Goal: Information Seeking & Learning: Learn about a topic

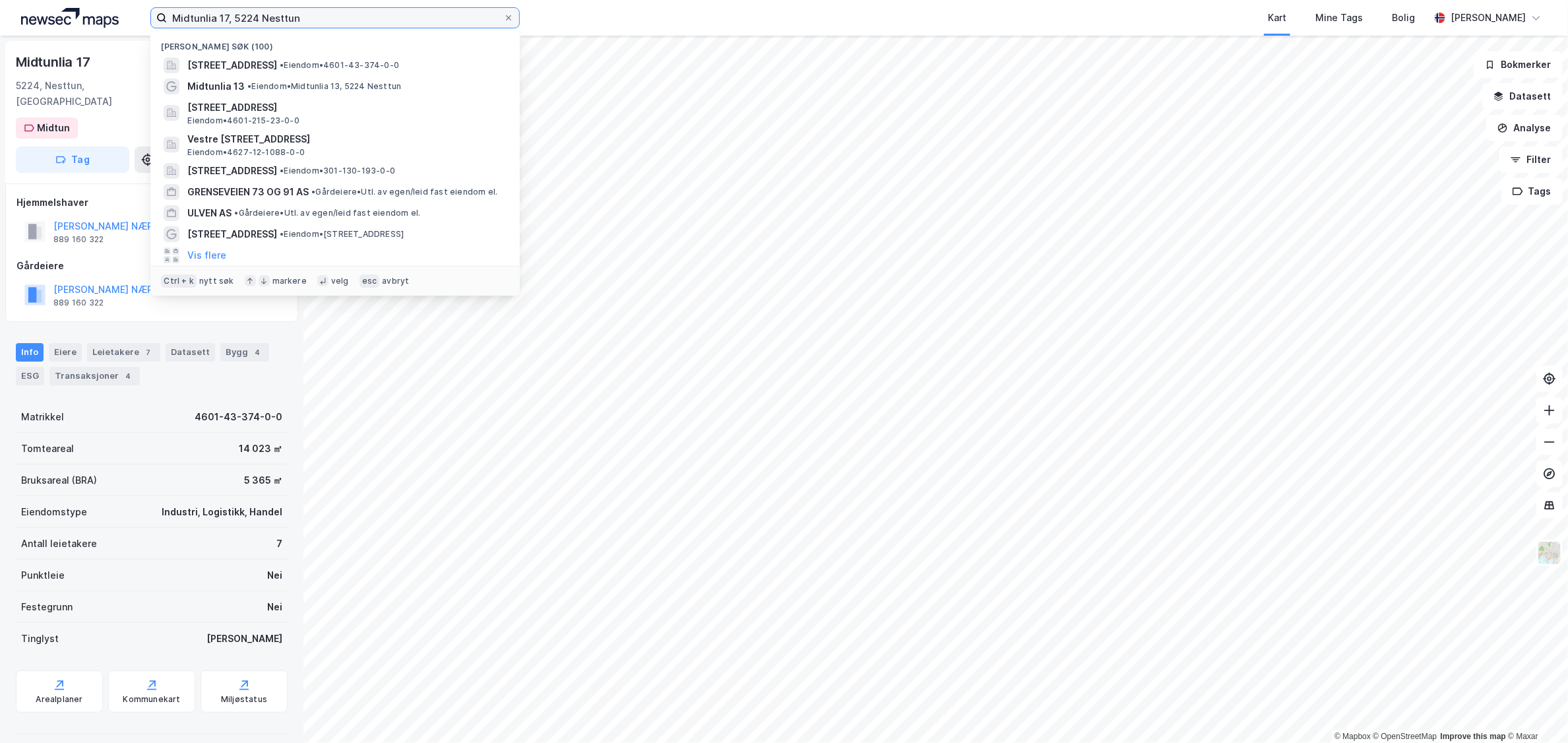
drag, startPoint x: 140, startPoint y: 20, endPoint x: -19, endPoint y: 12, distance: 159.2
click at [0, 12] on html "Midtunlia 17, 5224 Nesttun Nylige søk (100) Midtunlia 17, 5224, NESTTUN, BERGEN…" at bounding box center [784, 371] width 1568 height 743
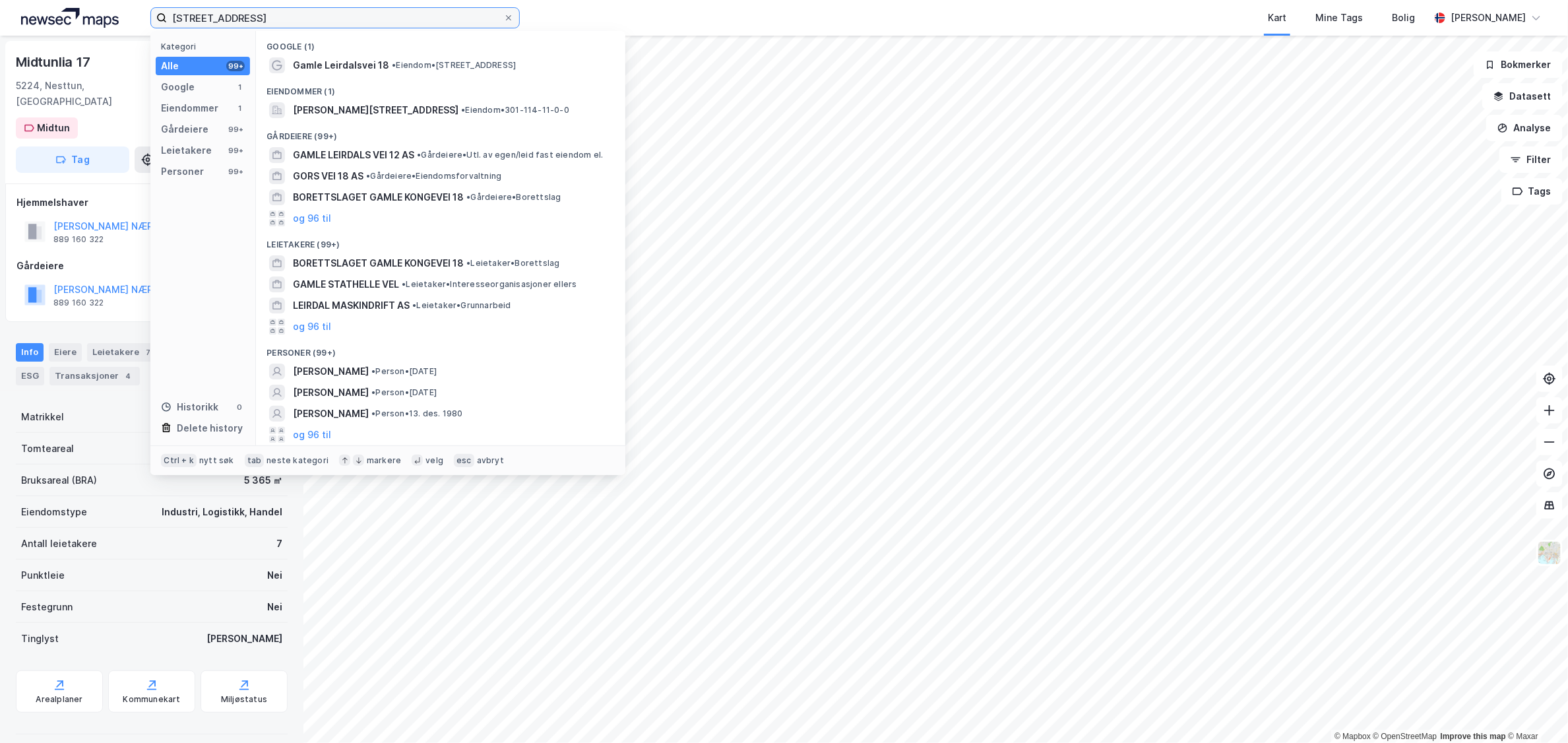
drag, startPoint x: 281, startPoint y: 10, endPoint x: 263, endPoint y: 10, distance: 18.0
click at [263, 10] on input "Gamle Leirdals vei 18" at bounding box center [335, 18] width 337 height 20
type input "Gamle Leirdals vei 20"
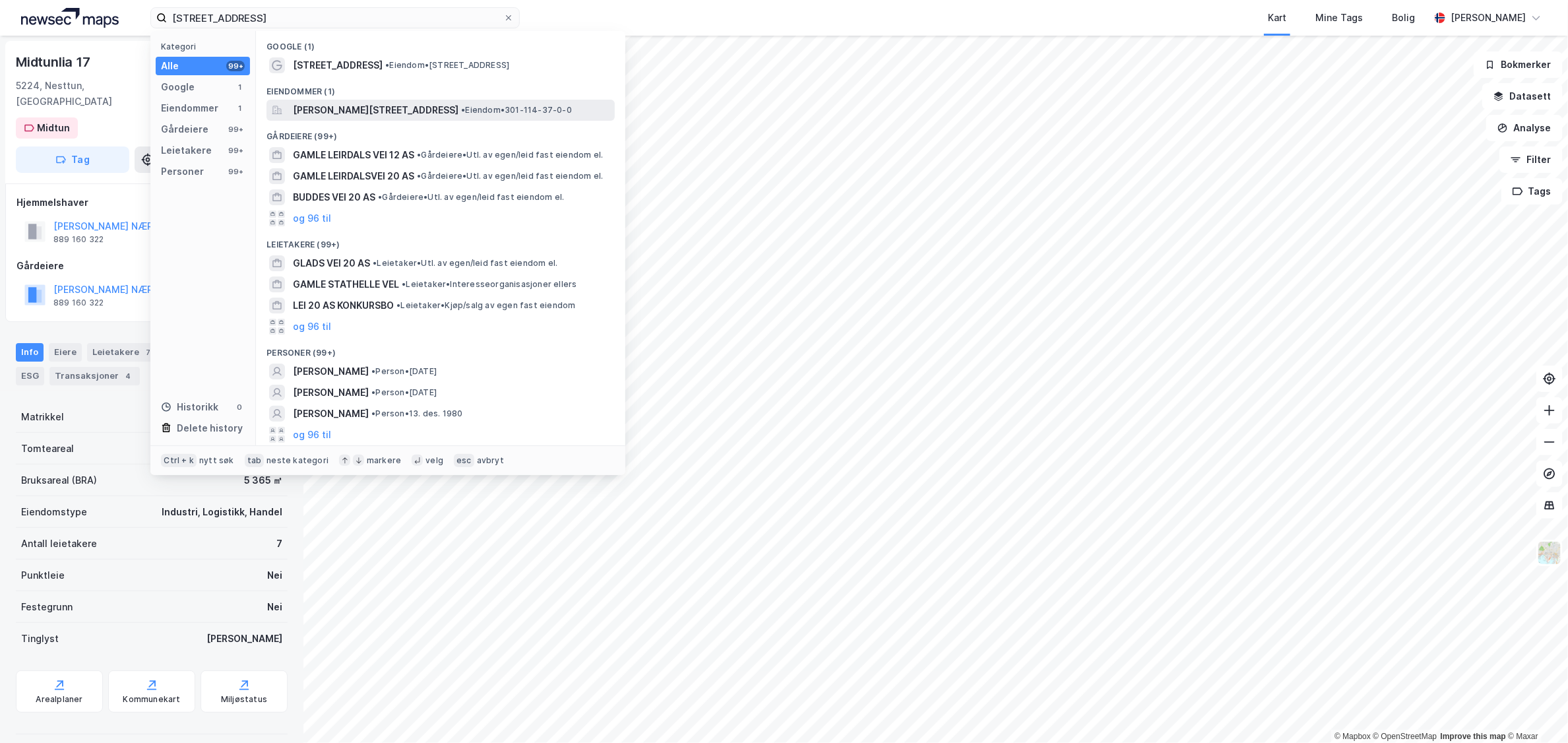
click at [364, 114] on span "[PERSON_NAME][STREET_ADDRESS]" at bounding box center [376, 110] width 165 height 16
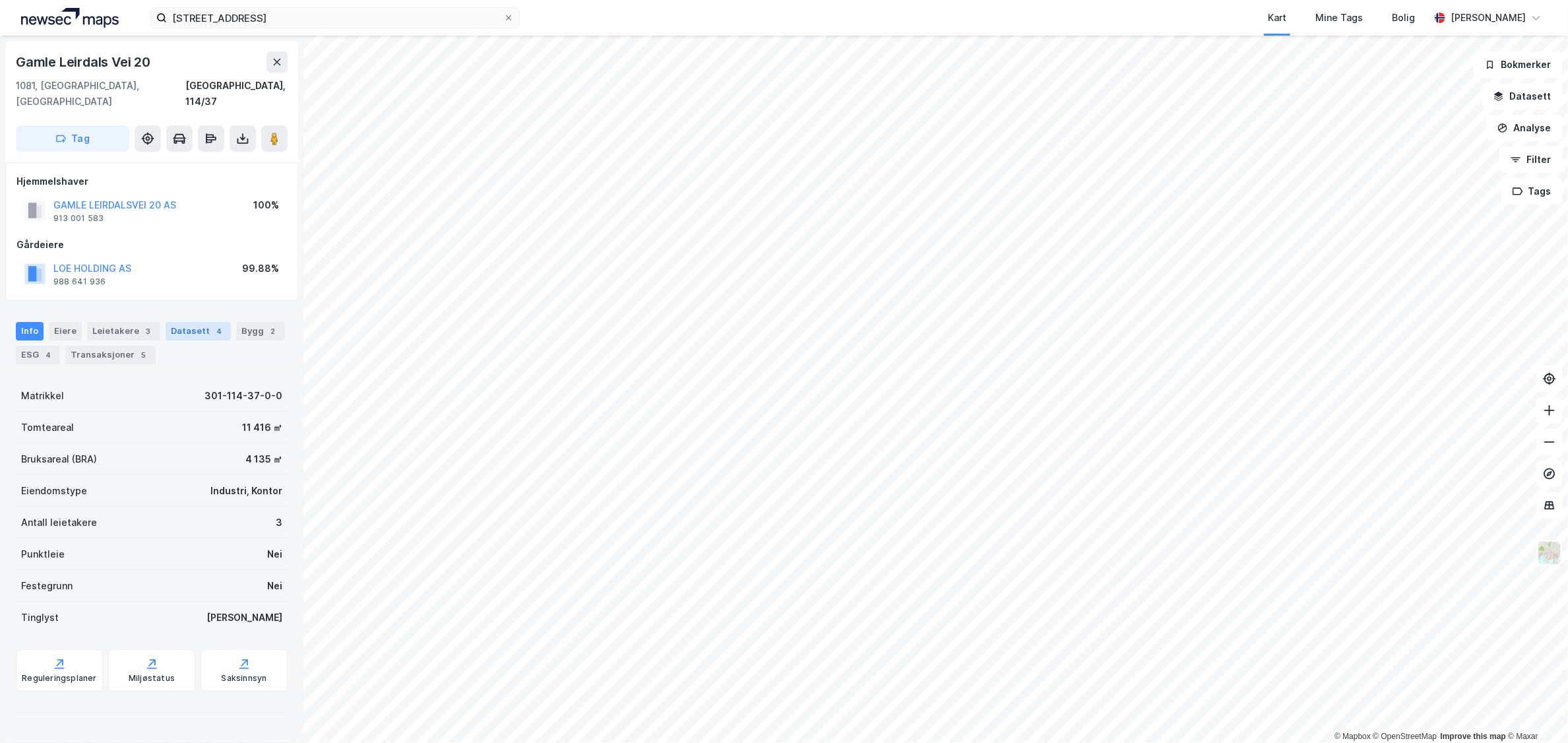
click at [199, 322] on div "Datasett 4" at bounding box center [198, 331] width 66 height 19
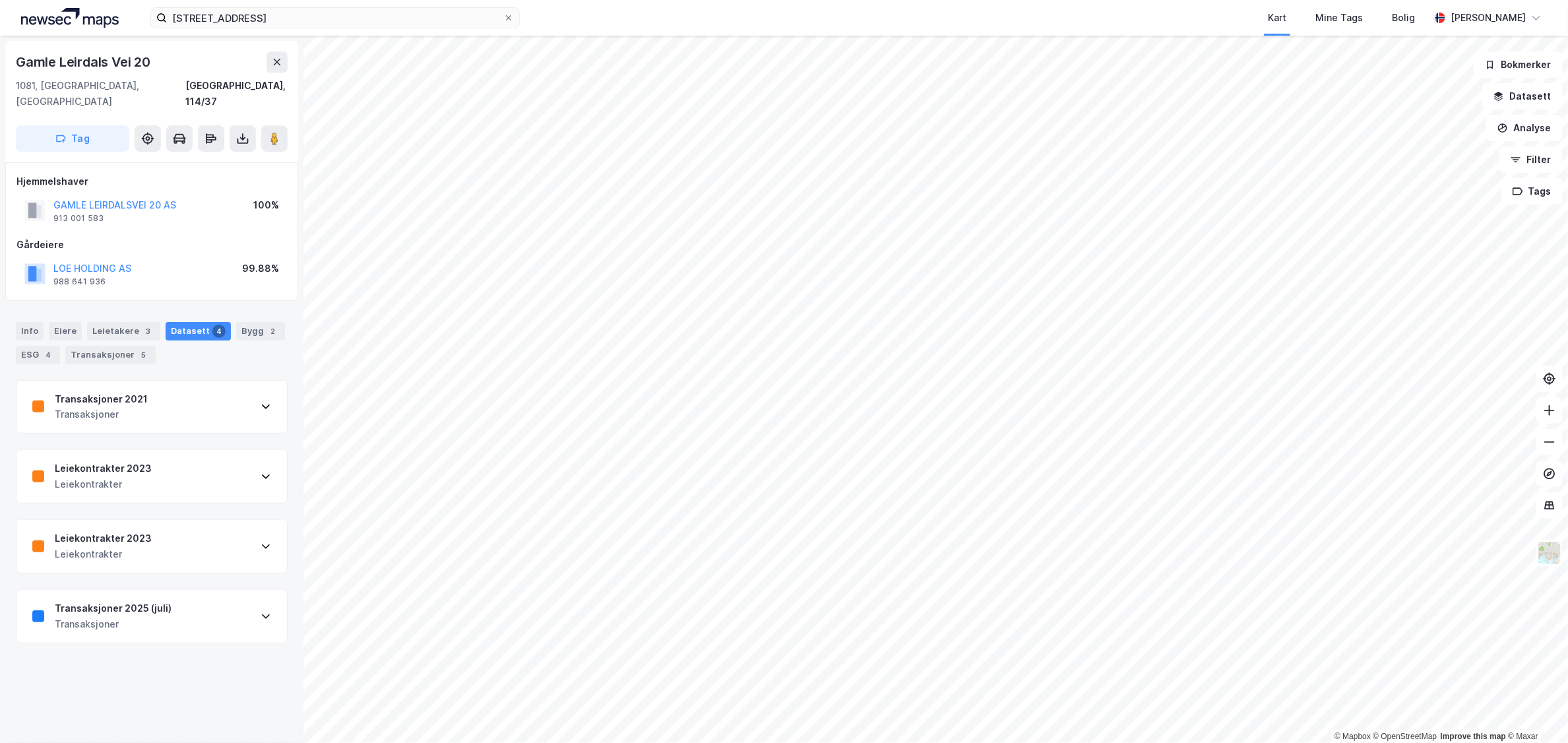
click at [205, 466] on div "Leiekontrakter 2023 Leiekontrakter" at bounding box center [151, 477] width 270 height 52
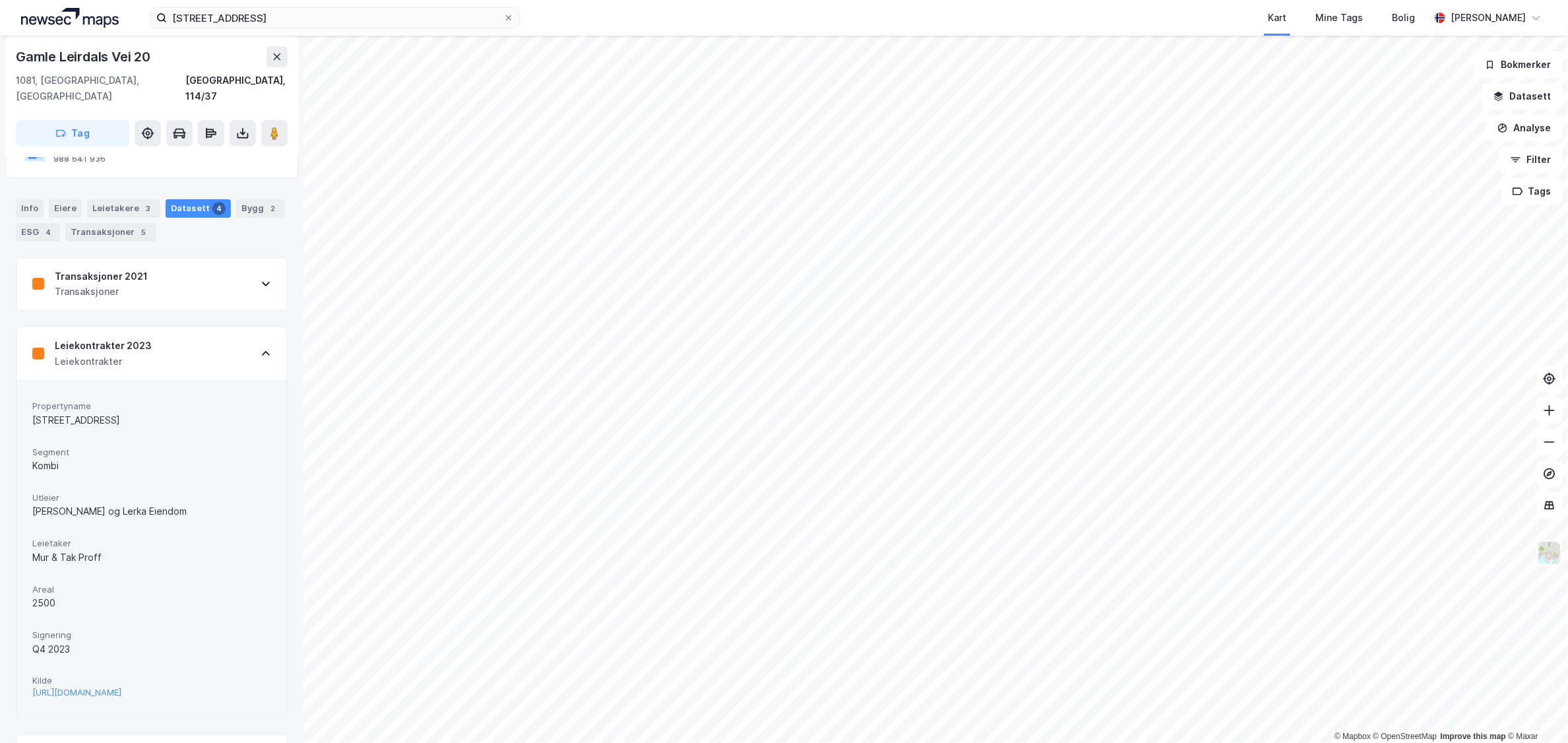
scroll to position [165, 0]
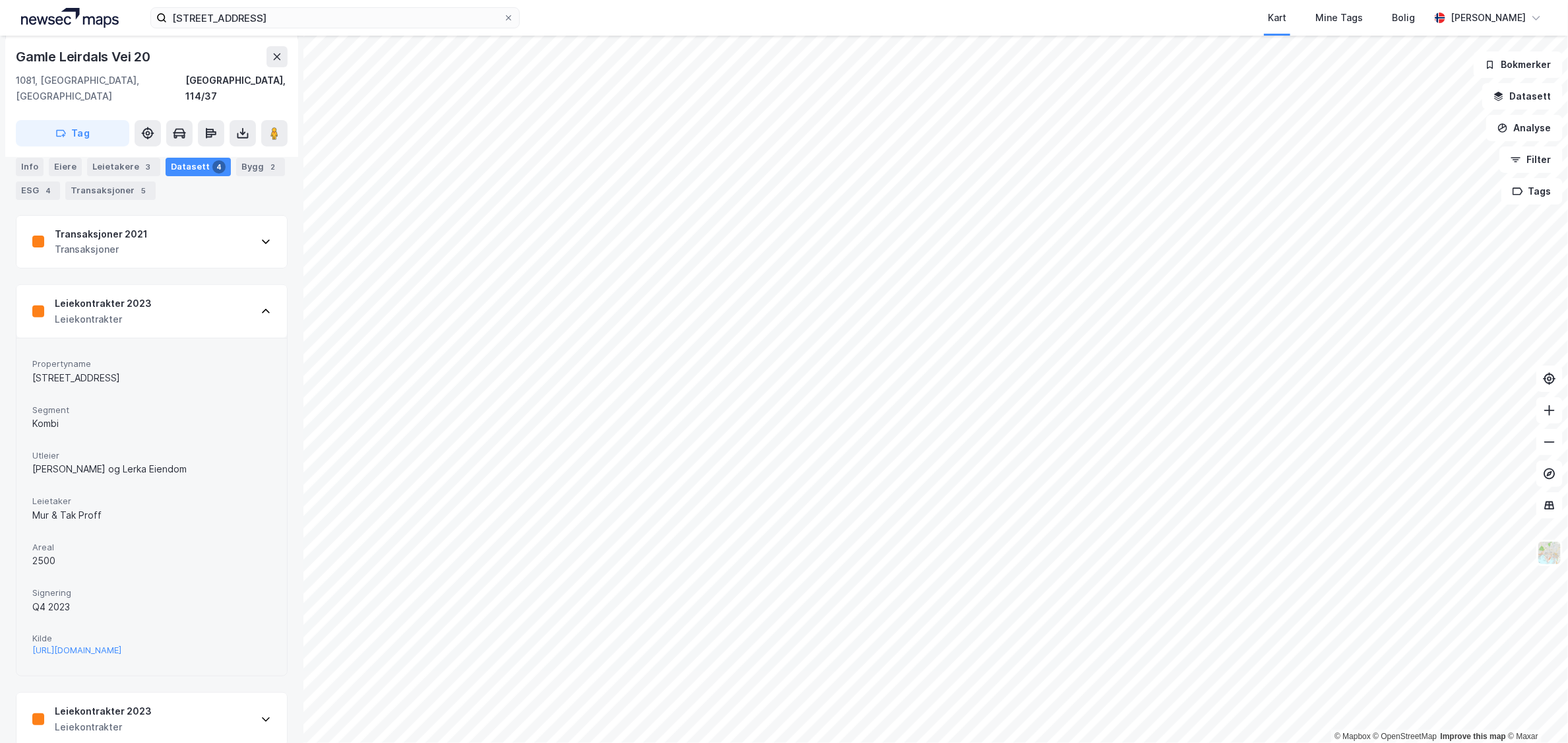
click at [180, 288] on div "Leiekontrakter 2023 Leiekontrakter" at bounding box center [151, 311] width 270 height 52
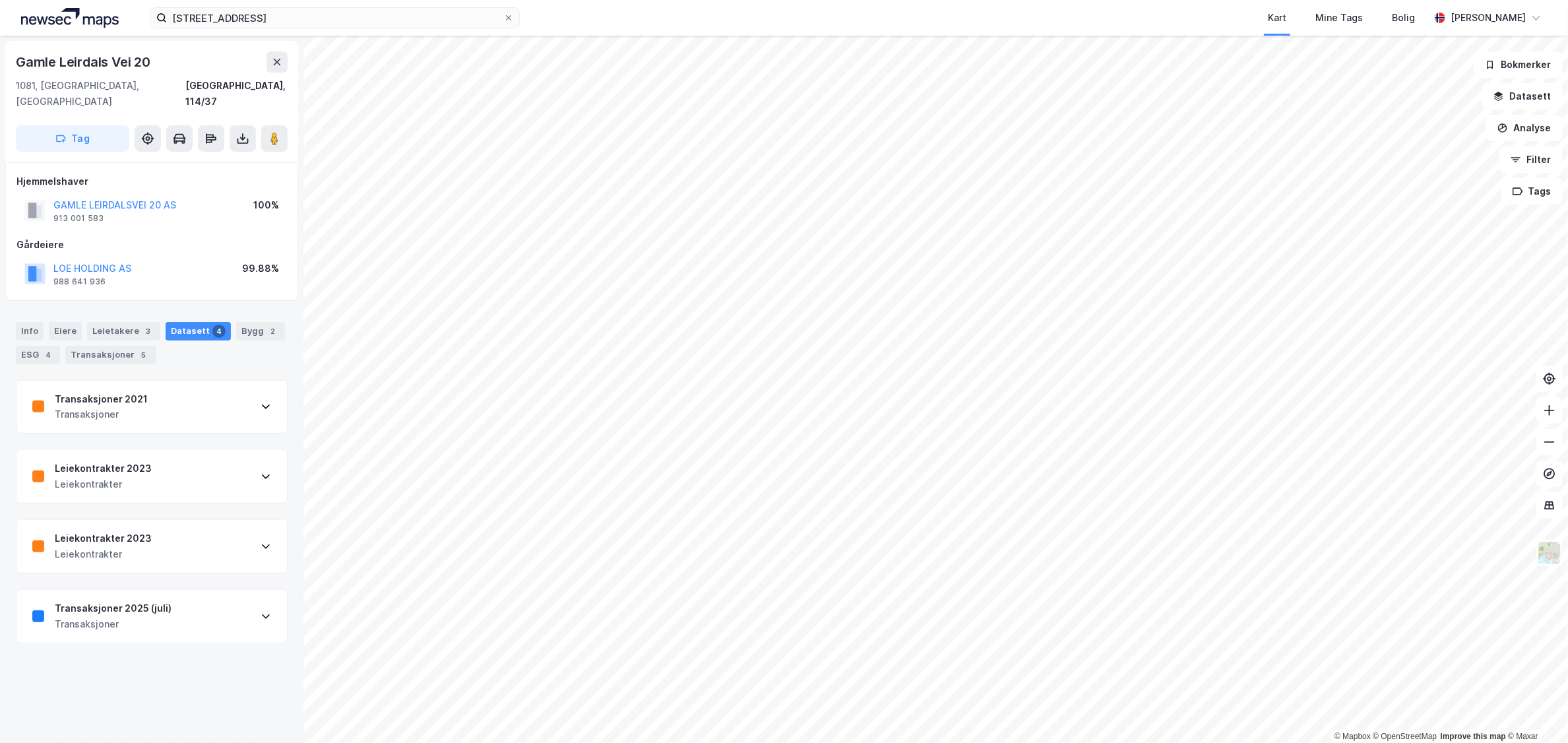
scroll to position [0, 0]
click at [165, 520] on div "Leiekontrakter 2023 Leiekontrakter" at bounding box center [151, 546] width 270 height 52
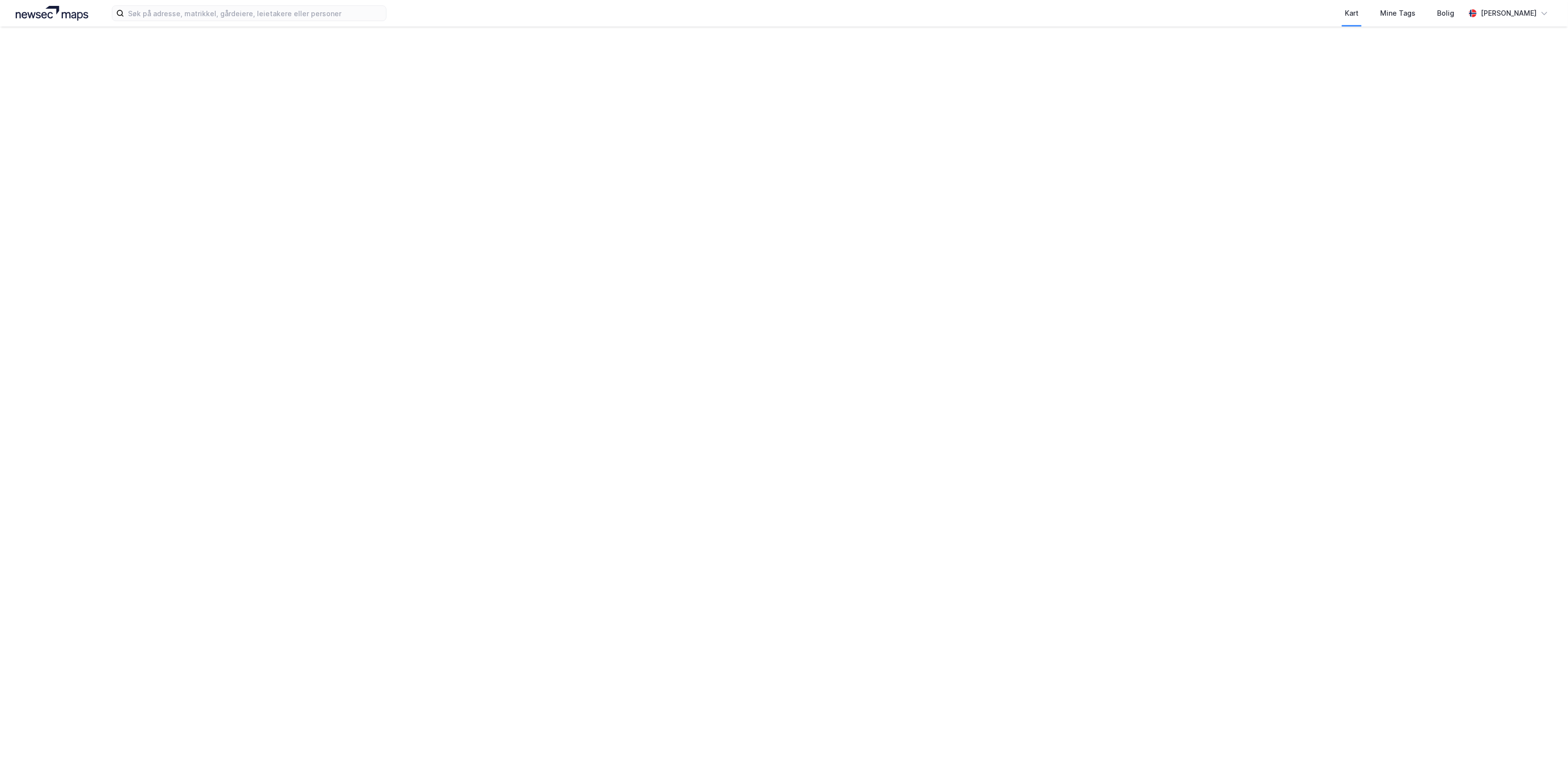
click at [145, 24] on div "Kart Mine Tags Bolig [PERSON_NAME]" at bounding box center [784, 13] width 1568 height 27
click at [153, 13] on input at bounding box center [255, 13] width 262 height 15
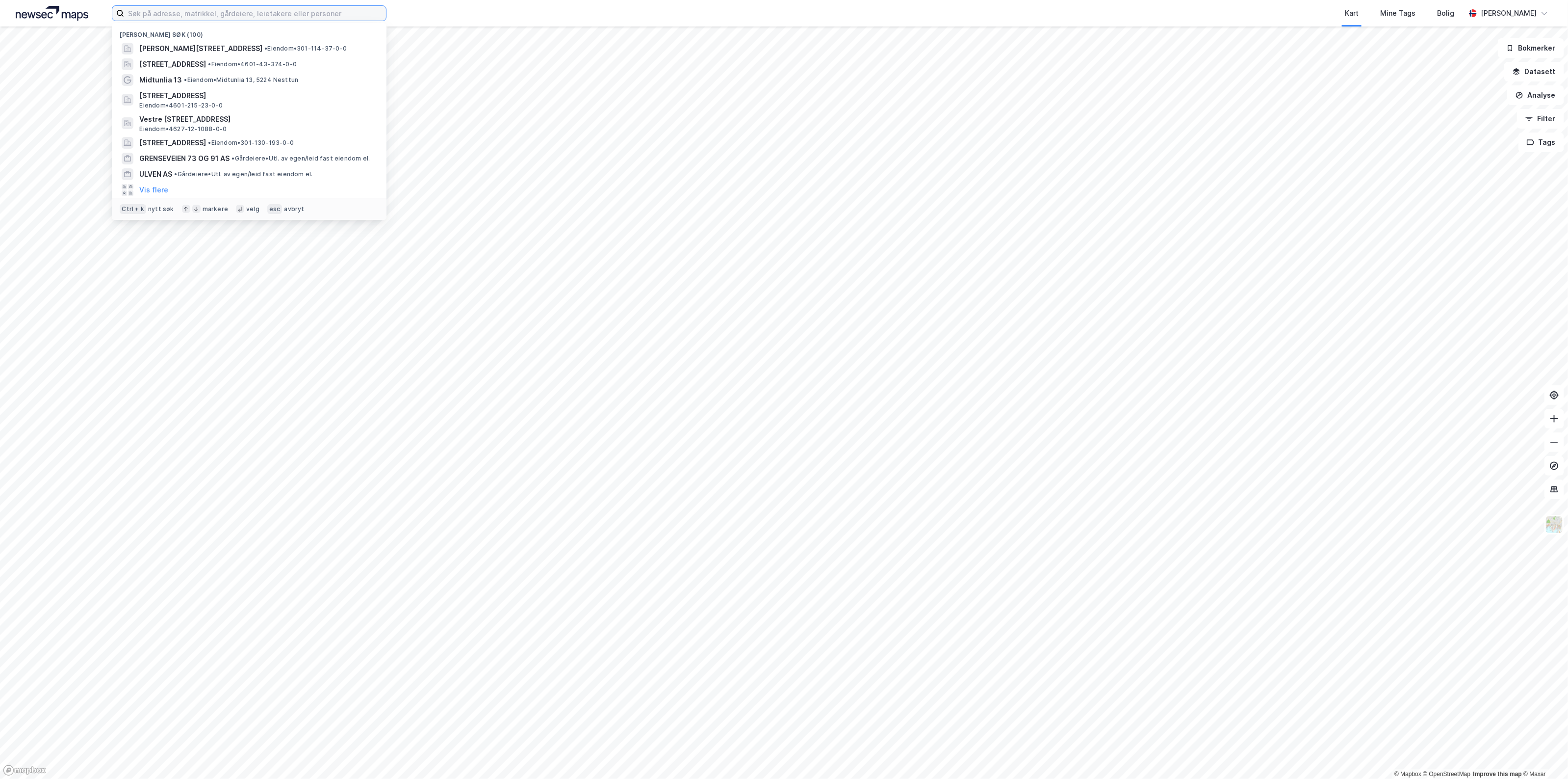
type input "L"
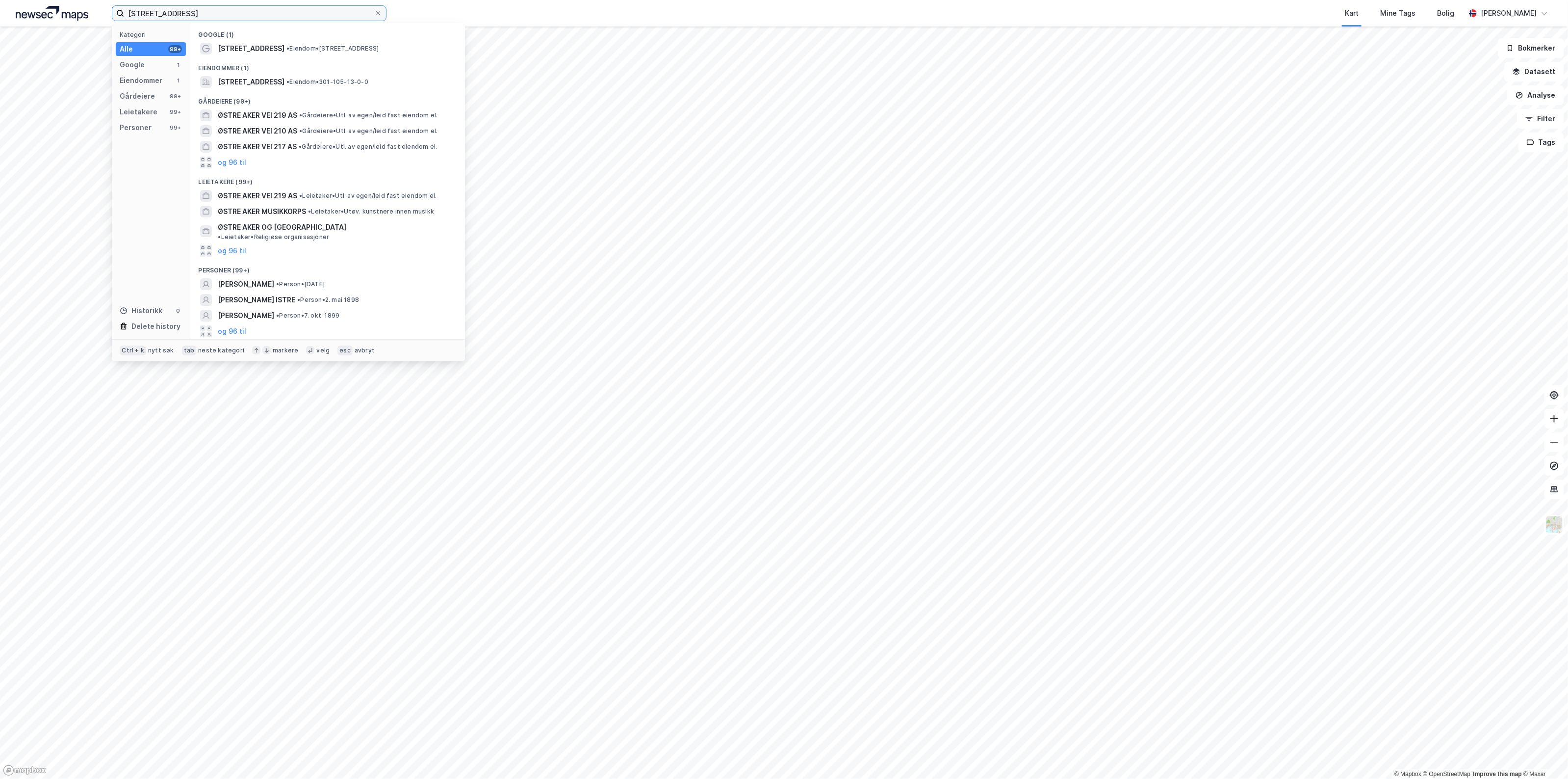
type input "[STREET_ADDRESS]"
click at [264, 92] on div "Gårdeiere (99+)" at bounding box center [327, 98] width 275 height 18
click at [265, 81] on span "[STREET_ADDRESS]" at bounding box center [251, 82] width 67 height 12
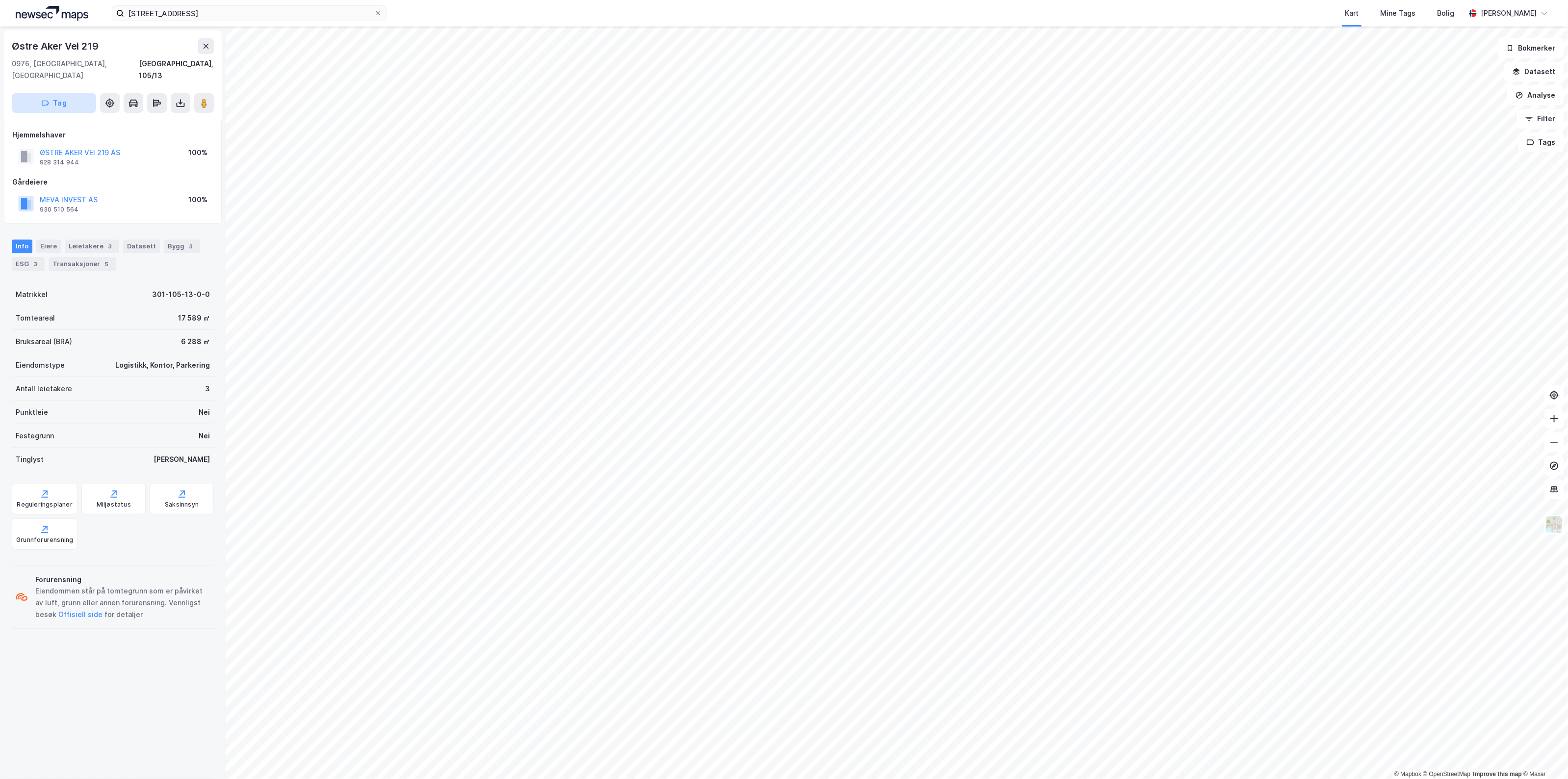
click at [52, 93] on button "Tag" at bounding box center [54, 103] width 85 height 19
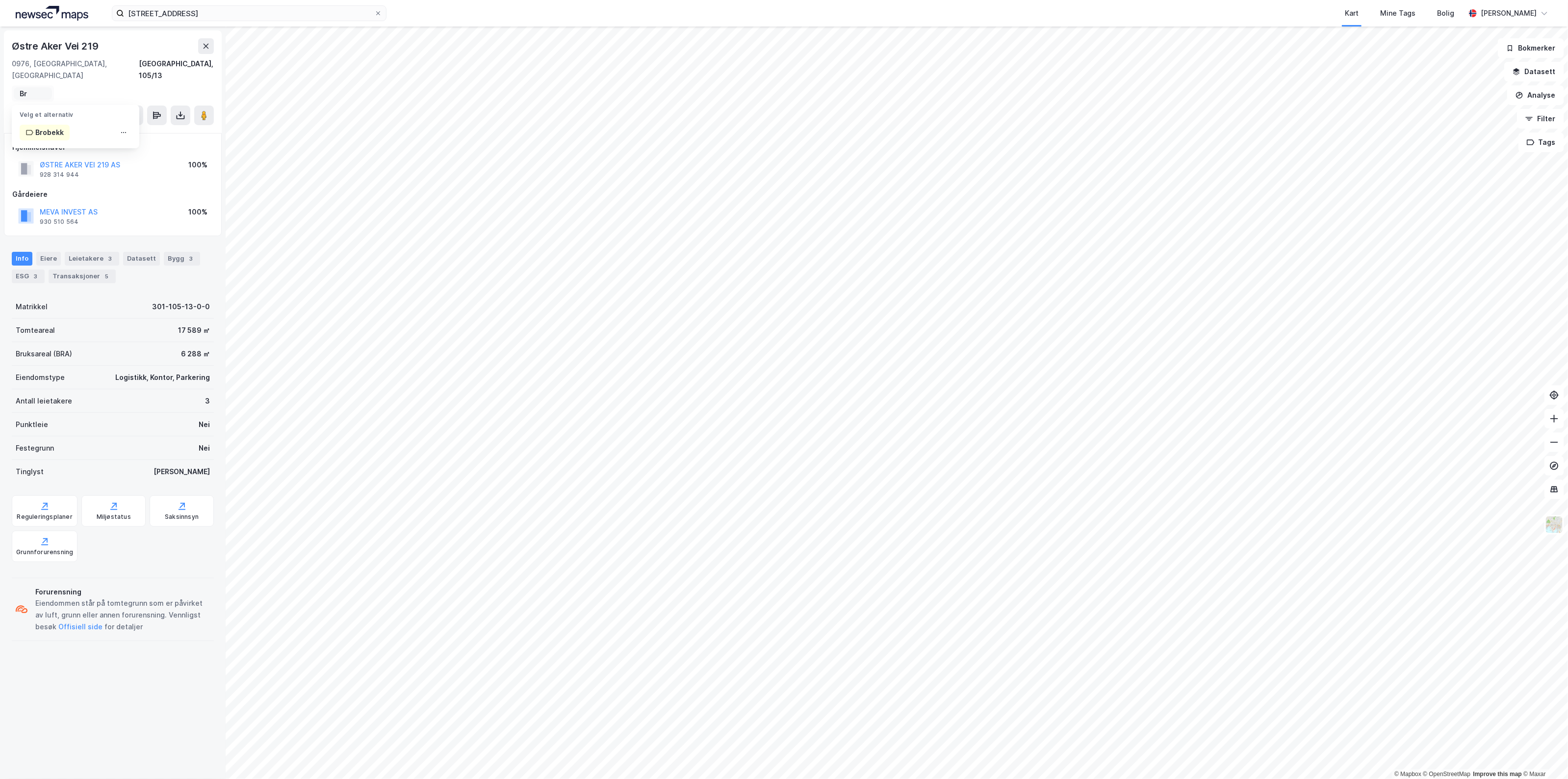
type input "B"
type input "Comps"
drag, startPoint x: 307, startPoint y: 22, endPoint x: 298, endPoint y: 22, distance: 9.0
click at [298, 22] on div "Østre Aker vei 219 Kart Mine Tags Bolig [PERSON_NAME]" at bounding box center [784, 13] width 1568 height 27
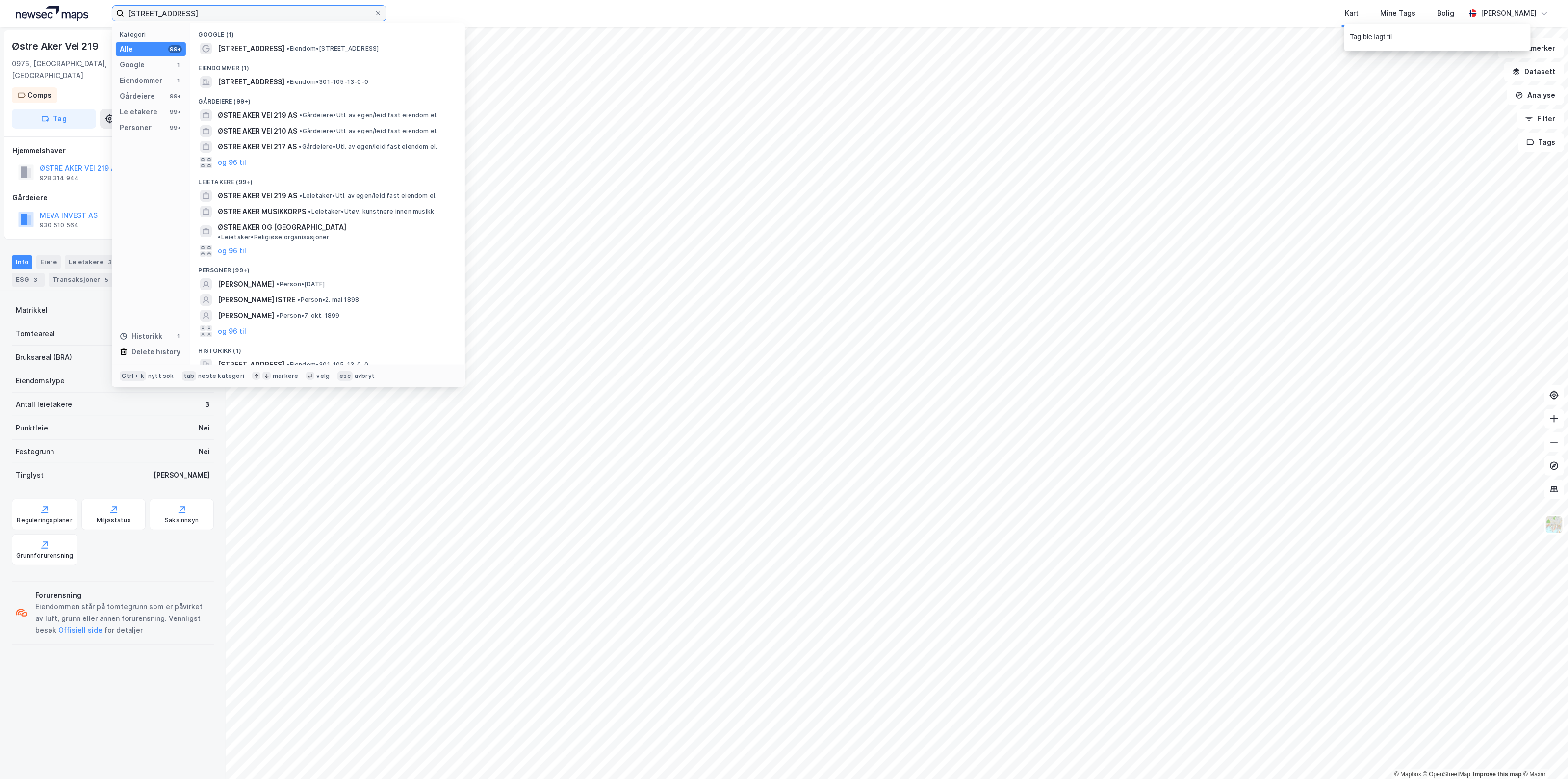
drag, startPoint x: 298, startPoint y: 16, endPoint x: -192, endPoint y: 25, distance: 490.1
click at [0, 25] on html "Østre Aker vei 219 Kategori Alle 99+ Google 1 Eiendommer 1 Gårdeiere 99+ Leieta…" at bounding box center [784, 389] width 1568 height 779
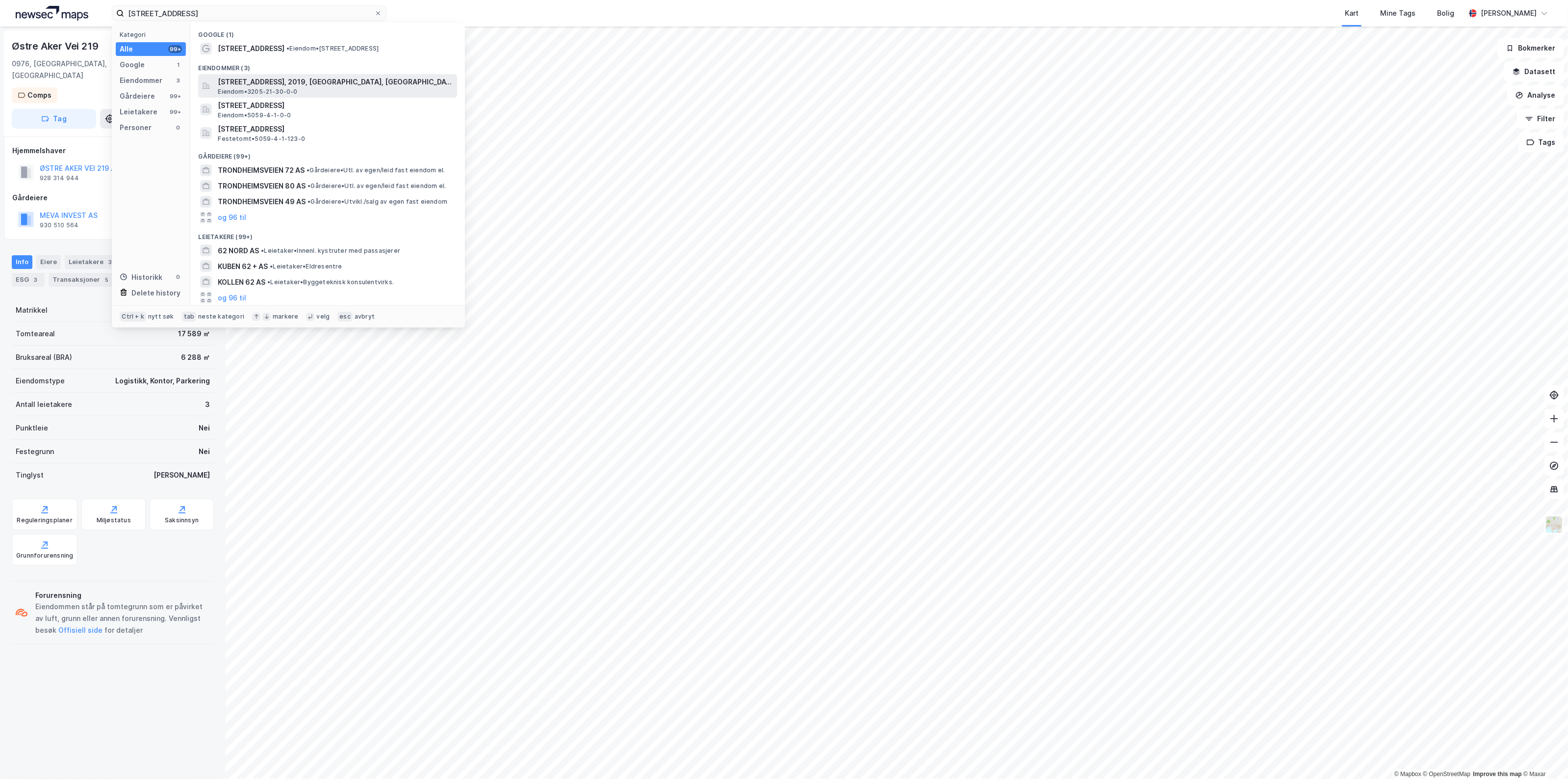
click at [275, 79] on span "[STREET_ADDRESS], 2019, [GEOGRAPHIC_DATA], [GEOGRAPHIC_DATA]" at bounding box center [335, 82] width 236 height 12
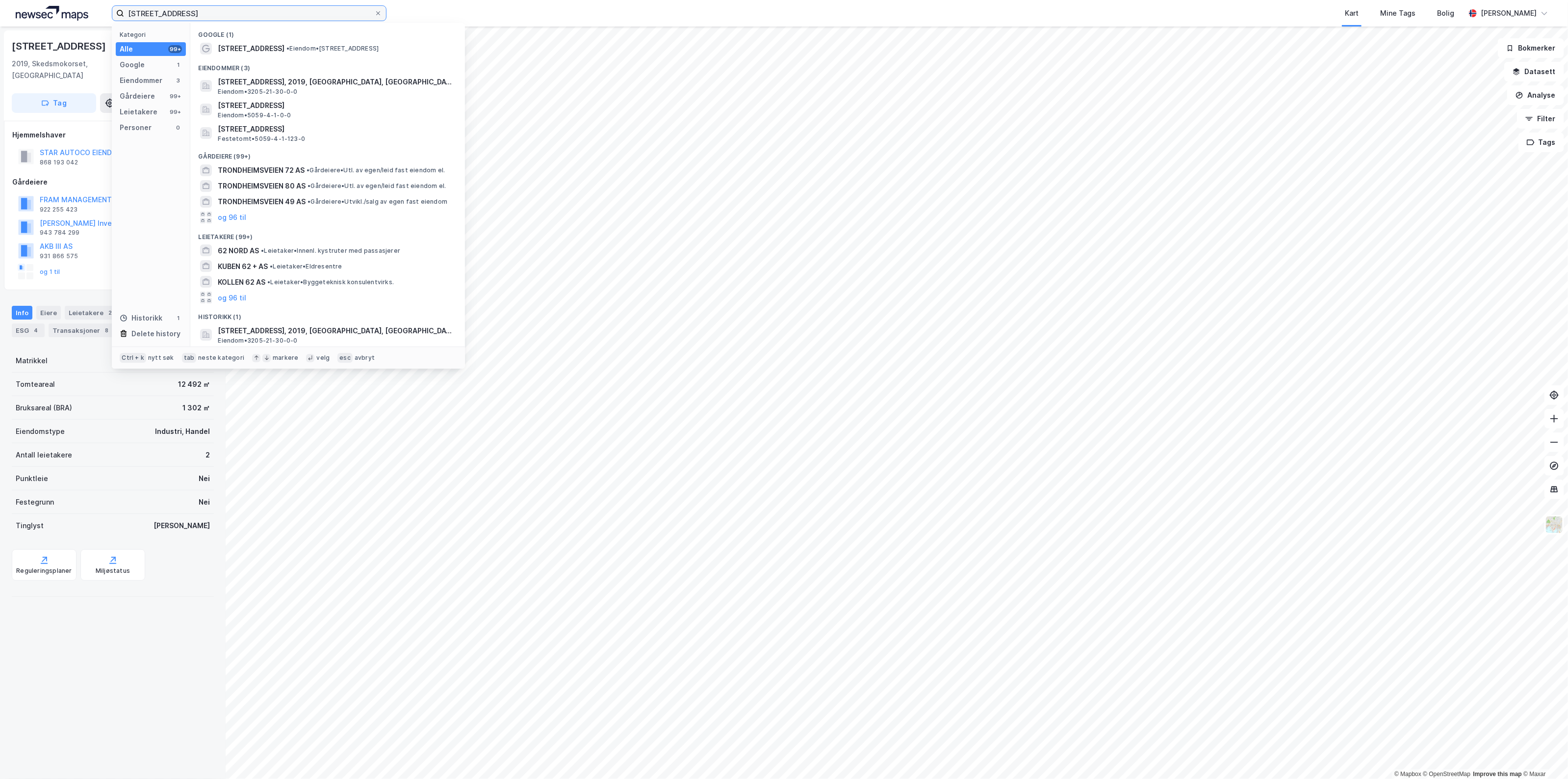
drag, startPoint x: 214, startPoint y: 14, endPoint x: -36, endPoint y: 42, distance: 251.6
click at [0, 42] on html "[STREET_ADDRESS] Kategori Alle 99+ Google 1 Eiendommer 3 Gårdeiere 99+ Leietake…" at bounding box center [784, 389] width 1568 height 779
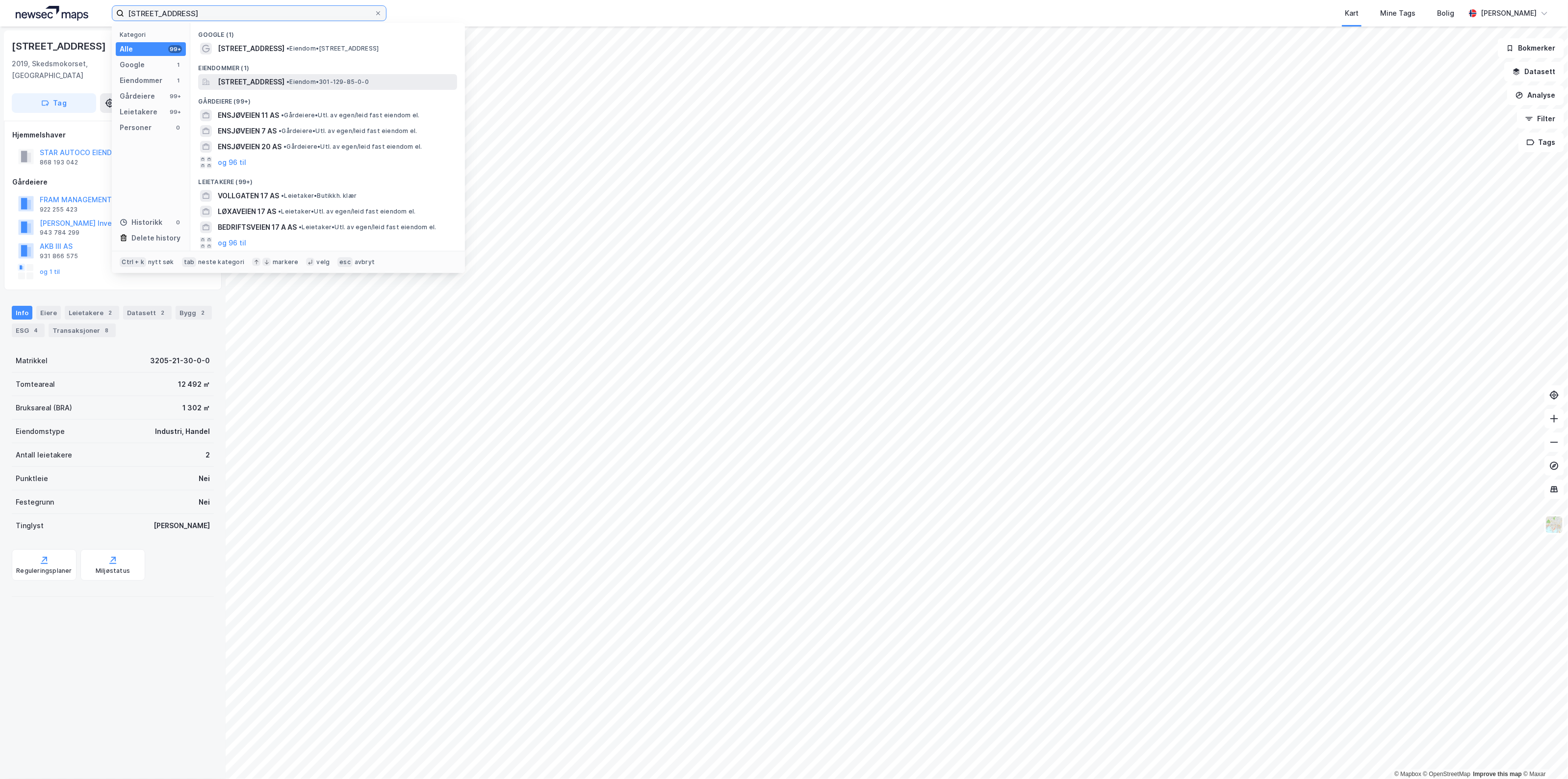
type input "[STREET_ADDRESS]"
click at [284, 76] on span "[STREET_ADDRESS]" at bounding box center [251, 82] width 67 height 12
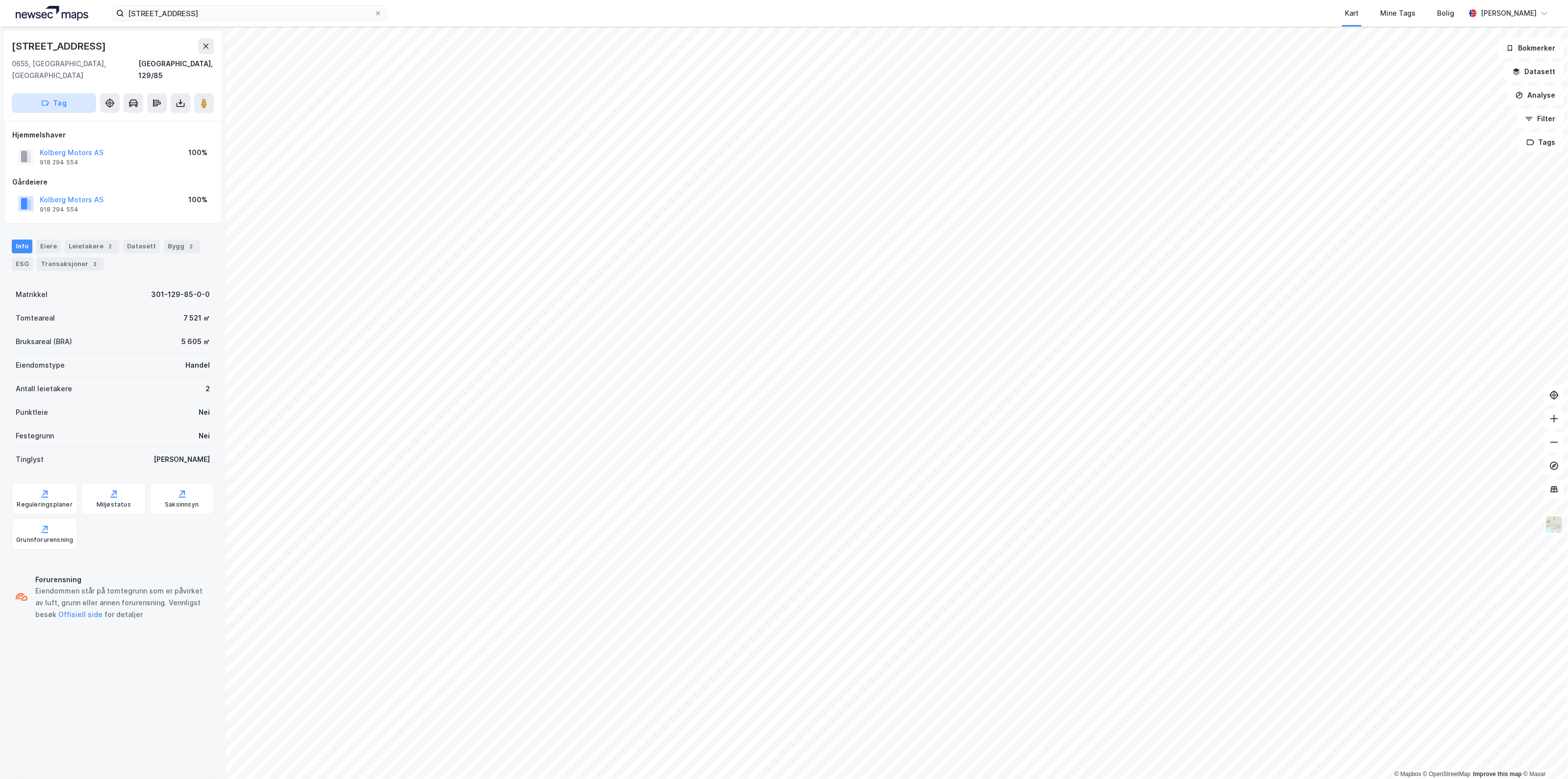
click at [82, 94] on button "Tag" at bounding box center [54, 103] width 85 height 19
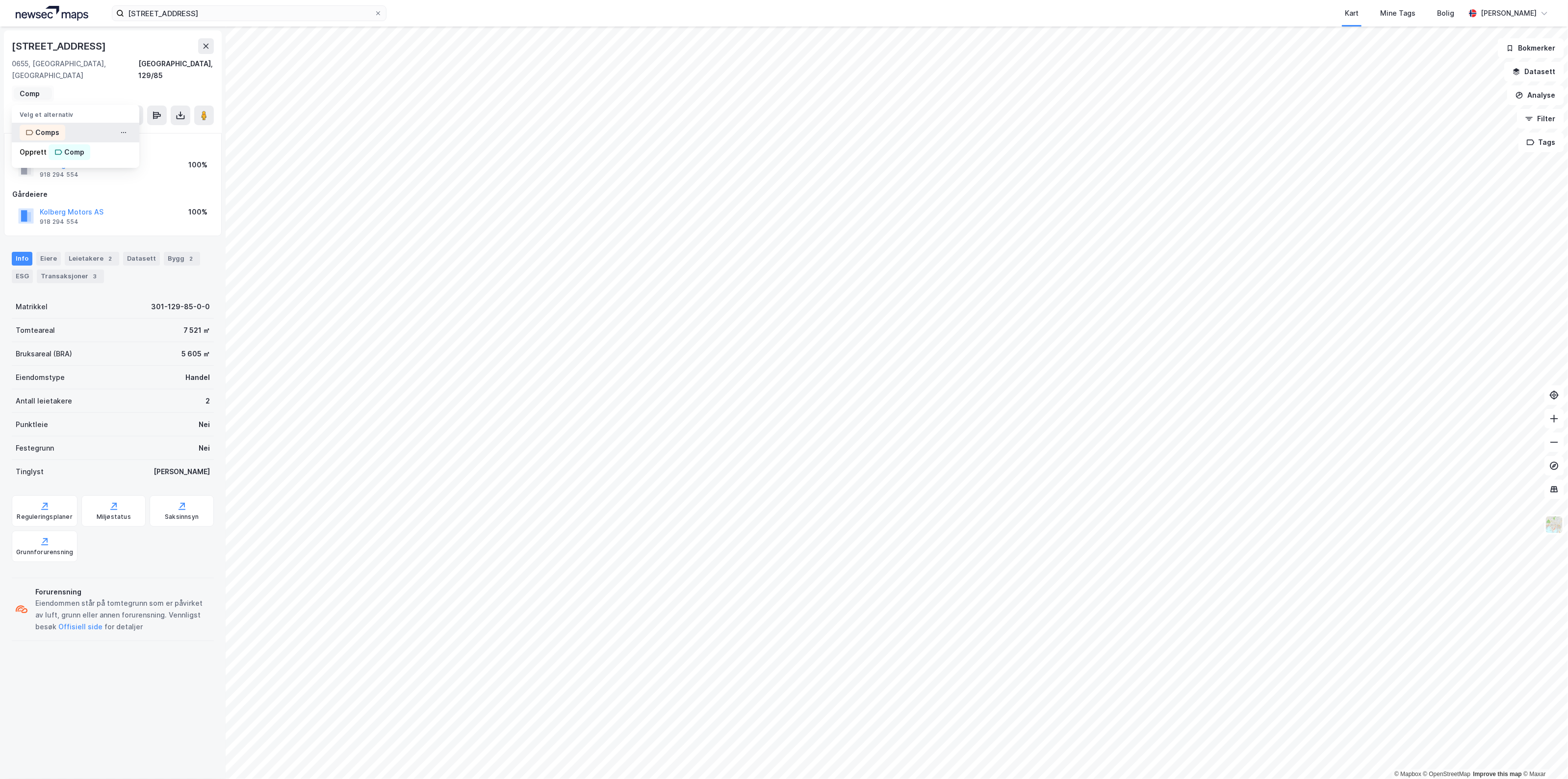
type input "Comp"
click at [80, 122] on div "Comps" at bounding box center [75, 132] width 127 height 19
click at [175, 9] on input "[STREET_ADDRESS]" at bounding box center [249, 13] width 250 height 15
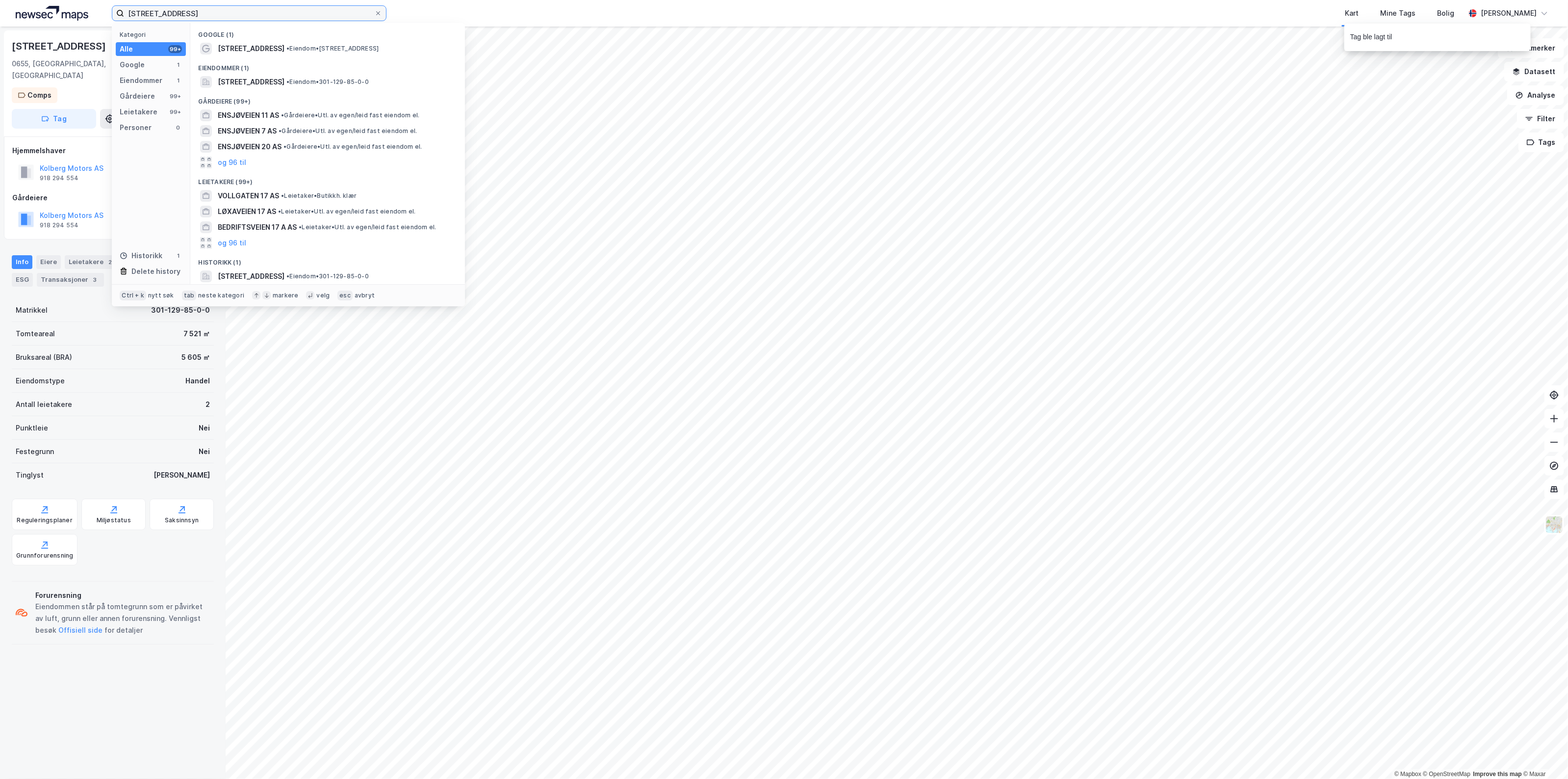
drag, startPoint x: 189, startPoint y: 13, endPoint x: -139, endPoint y: 33, distance: 328.6
click at [0, 33] on html "Ensjøveien 17 Kategori Alle 99+ Google 1 Eiendommer 1 Gårdeiere 99+ Leietakere …" at bounding box center [784, 389] width 1568 height 779
type input "[STREET_ADDRESS]"
click at [271, 82] on span "[STREET_ADDRESS]" at bounding box center [251, 82] width 67 height 12
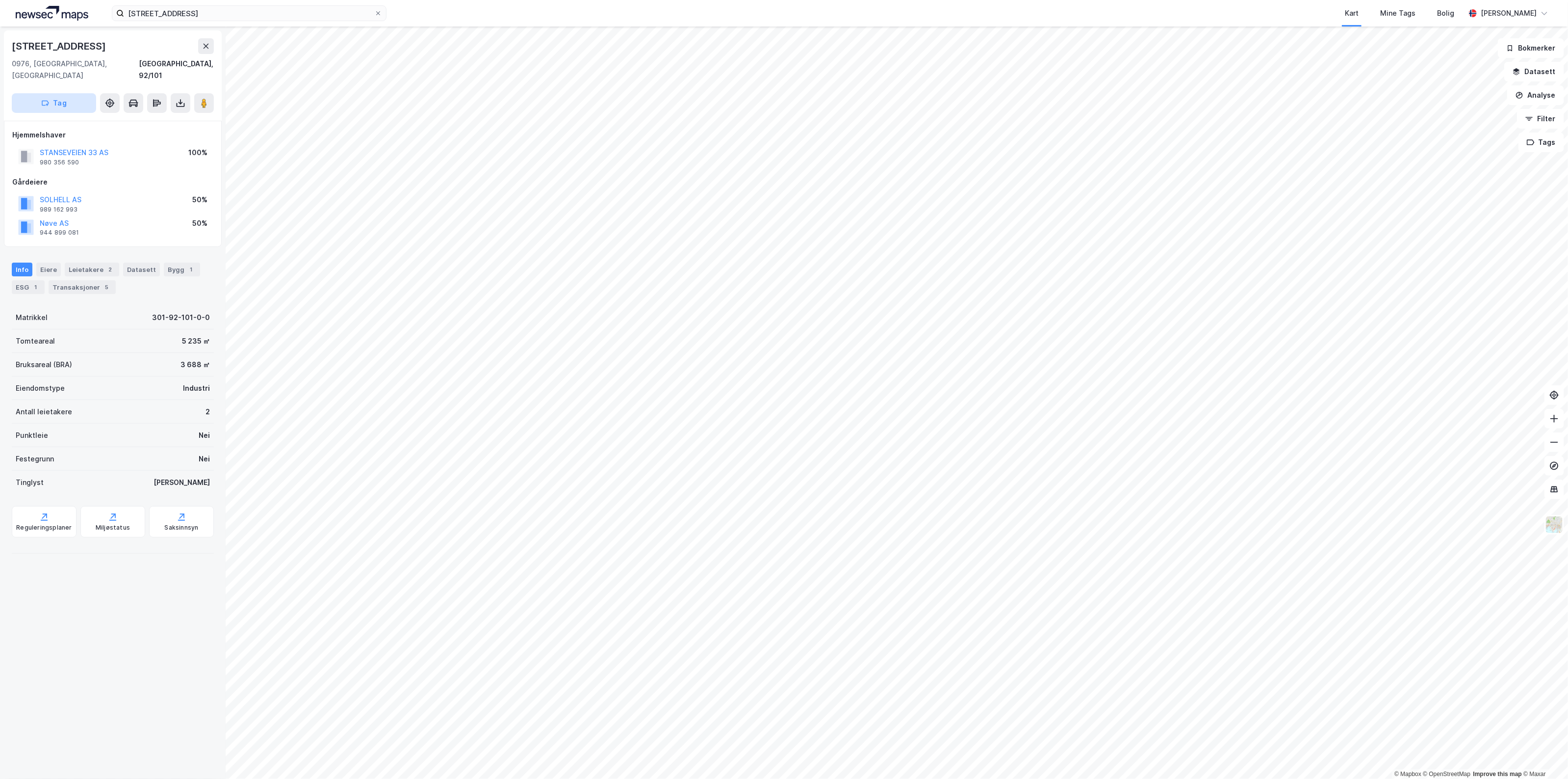
click at [69, 93] on button "Tag" at bounding box center [54, 103] width 85 height 19
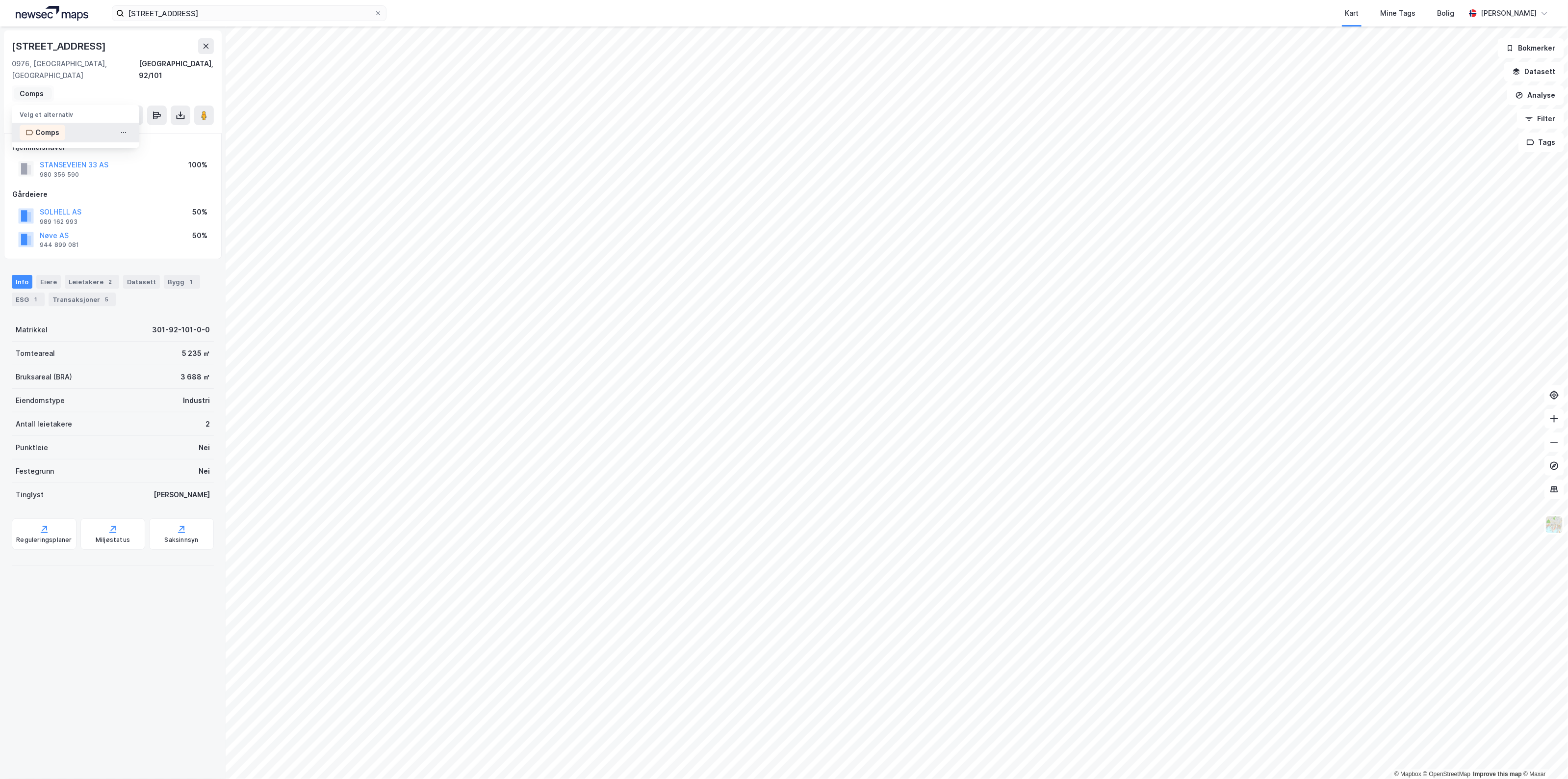
type input "Comps"
click at [59, 125] on div "Comps" at bounding box center [42, 133] width 46 height 16
click at [179, 13] on input "[STREET_ADDRESS]" at bounding box center [249, 13] width 250 height 15
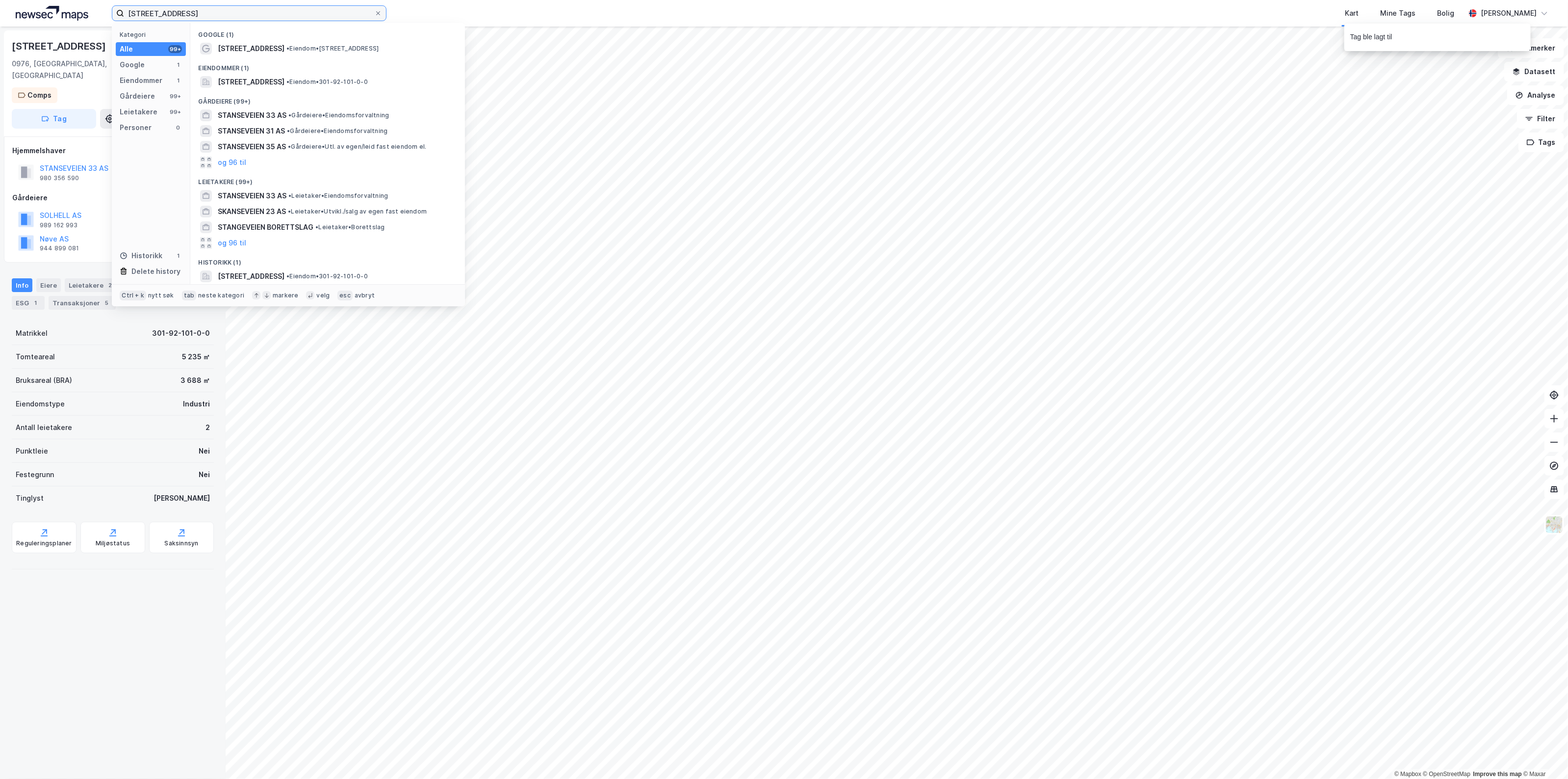
drag, startPoint x: 184, startPoint y: 13, endPoint x: 36, endPoint y: 12, distance: 148.0
click at [38, 15] on div "Stanseveien 33 Kategori Alle 99+ Google 1 Eiendommer 1 Gårdeiere 99+ Leietakere…" at bounding box center [784, 13] width 1568 height 27
type input "Brobekkveien 80"
click at [284, 81] on span "[STREET_ADDRESS]" at bounding box center [251, 82] width 67 height 12
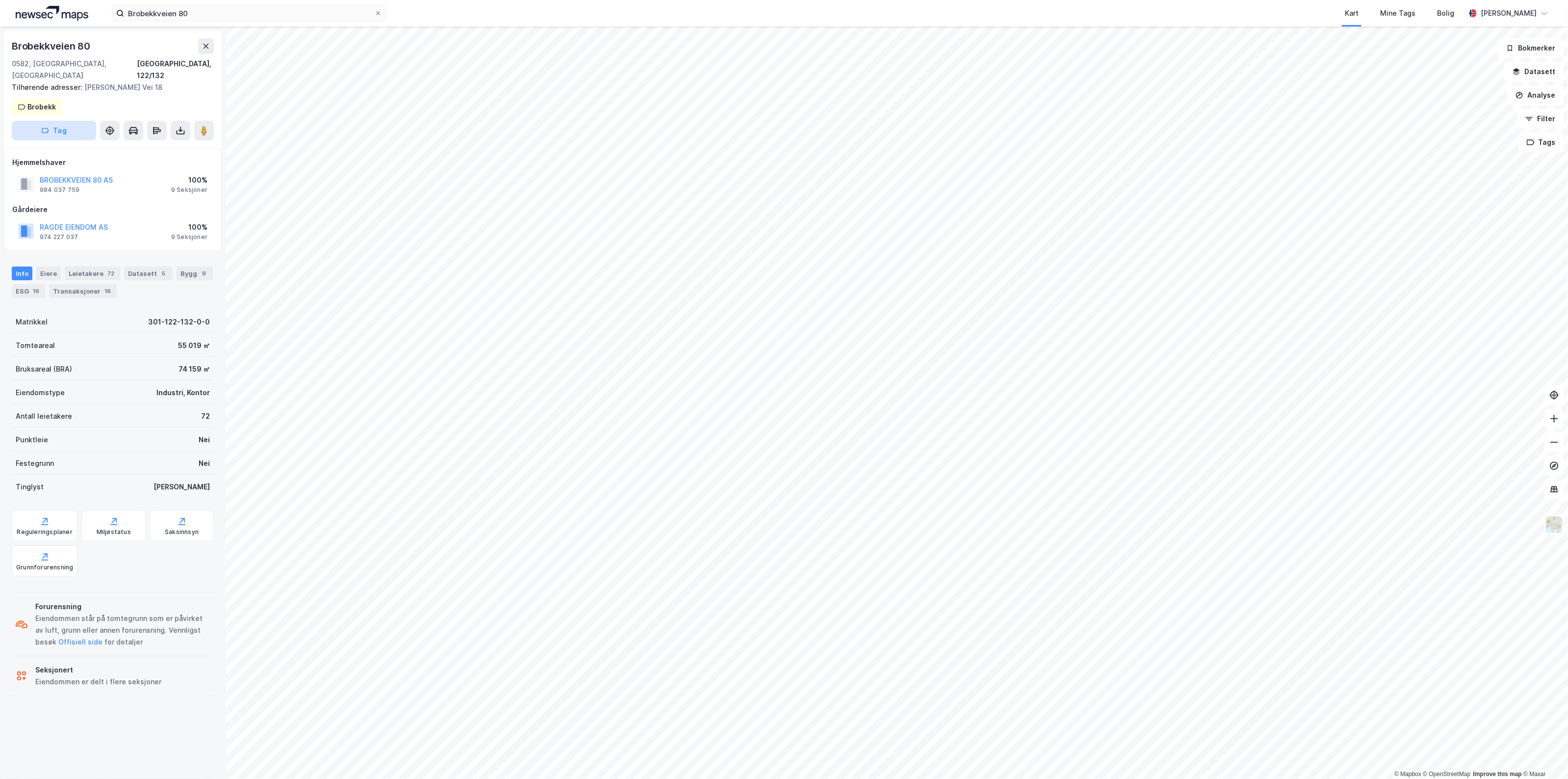
click at [81, 121] on button "Tag" at bounding box center [54, 130] width 85 height 19
type input "Comps"
click at [69, 175] on div "Comps" at bounding box center [75, 180] width 127 height 19
click at [187, 16] on input "Brobekkveien 80" at bounding box center [249, 13] width 250 height 15
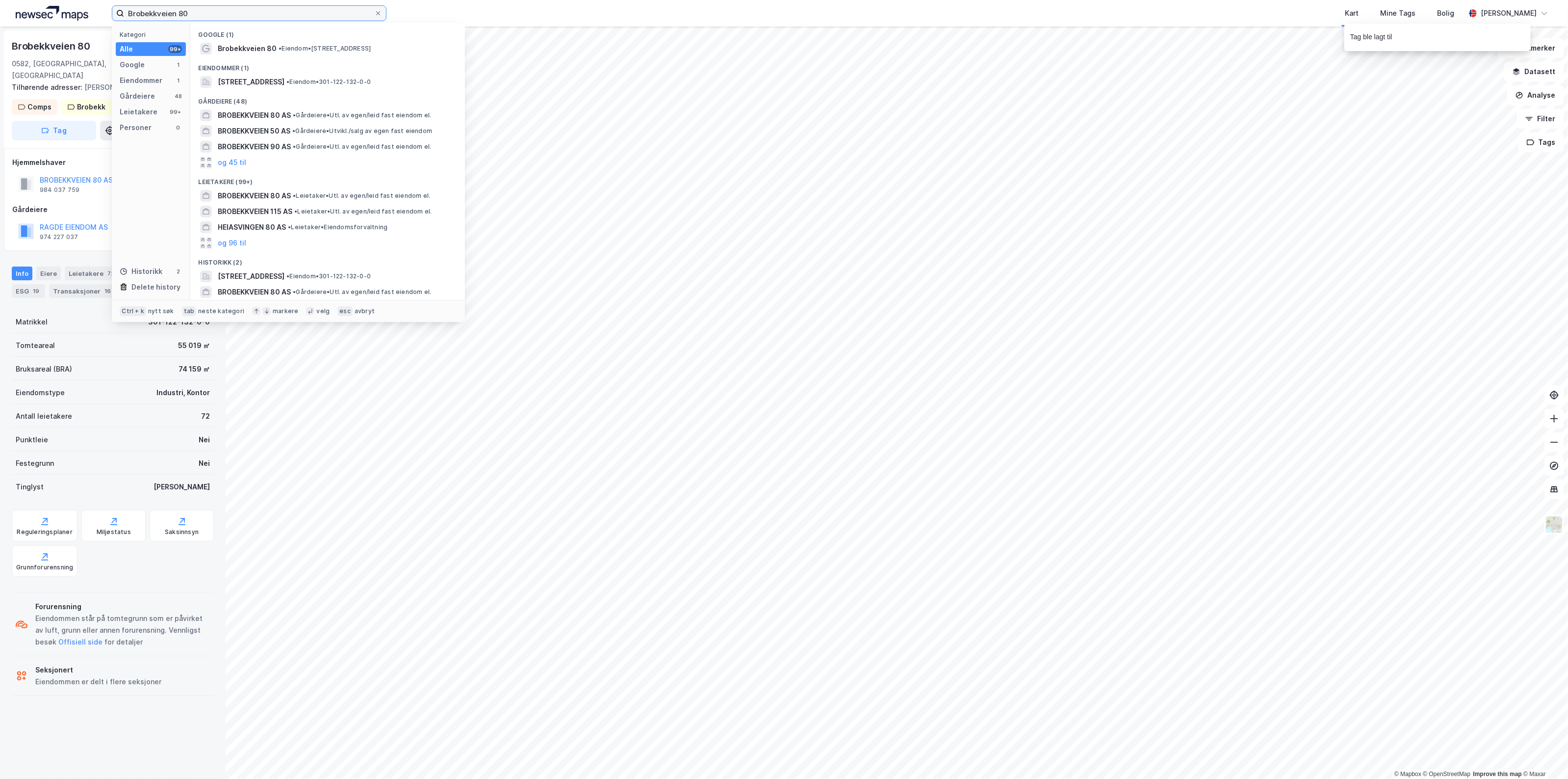
drag, startPoint x: 212, startPoint y: 12, endPoint x: 94, endPoint y: 26, distance: 118.8
click at [94, 26] on div "Brobekkveien 80 Kategori Alle 99+ Google 1 Eiendommer 1 Gårdeiere 48 Leietakere…" at bounding box center [784, 13] width 1568 height 27
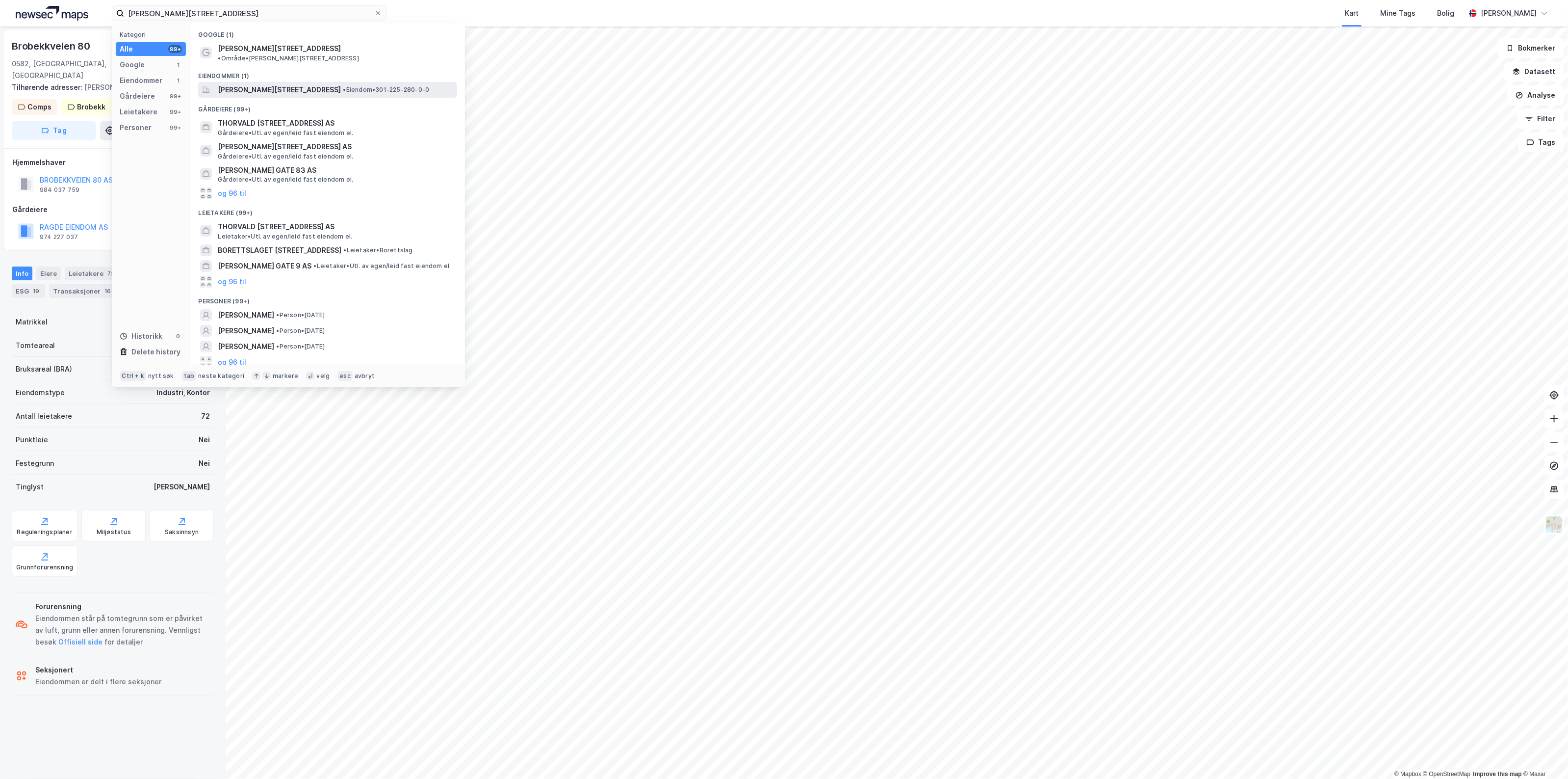
click at [320, 84] on span "[PERSON_NAME][STREET_ADDRESS]" at bounding box center [279, 90] width 123 height 12
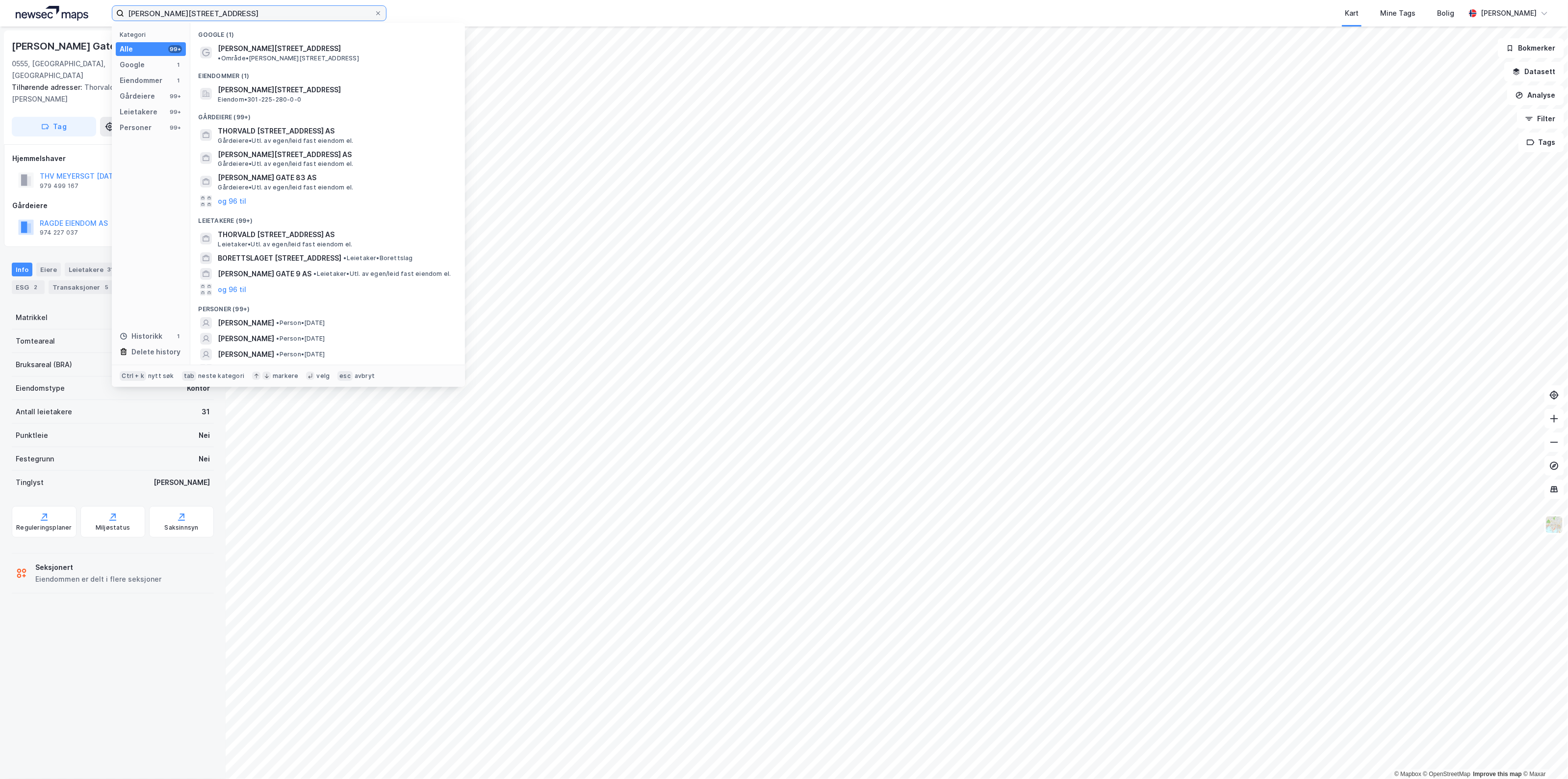
drag, startPoint x: 298, startPoint y: 12, endPoint x: -155, endPoint y: 21, distance: 453.1
click at [0, 21] on html "[PERSON_NAME][STREET_ADDRESS] Kategori Alle 99+ Google 1 Eiendommer 1 Gårdeiere…" at bounding box center [784, 389] width 1568 height 779
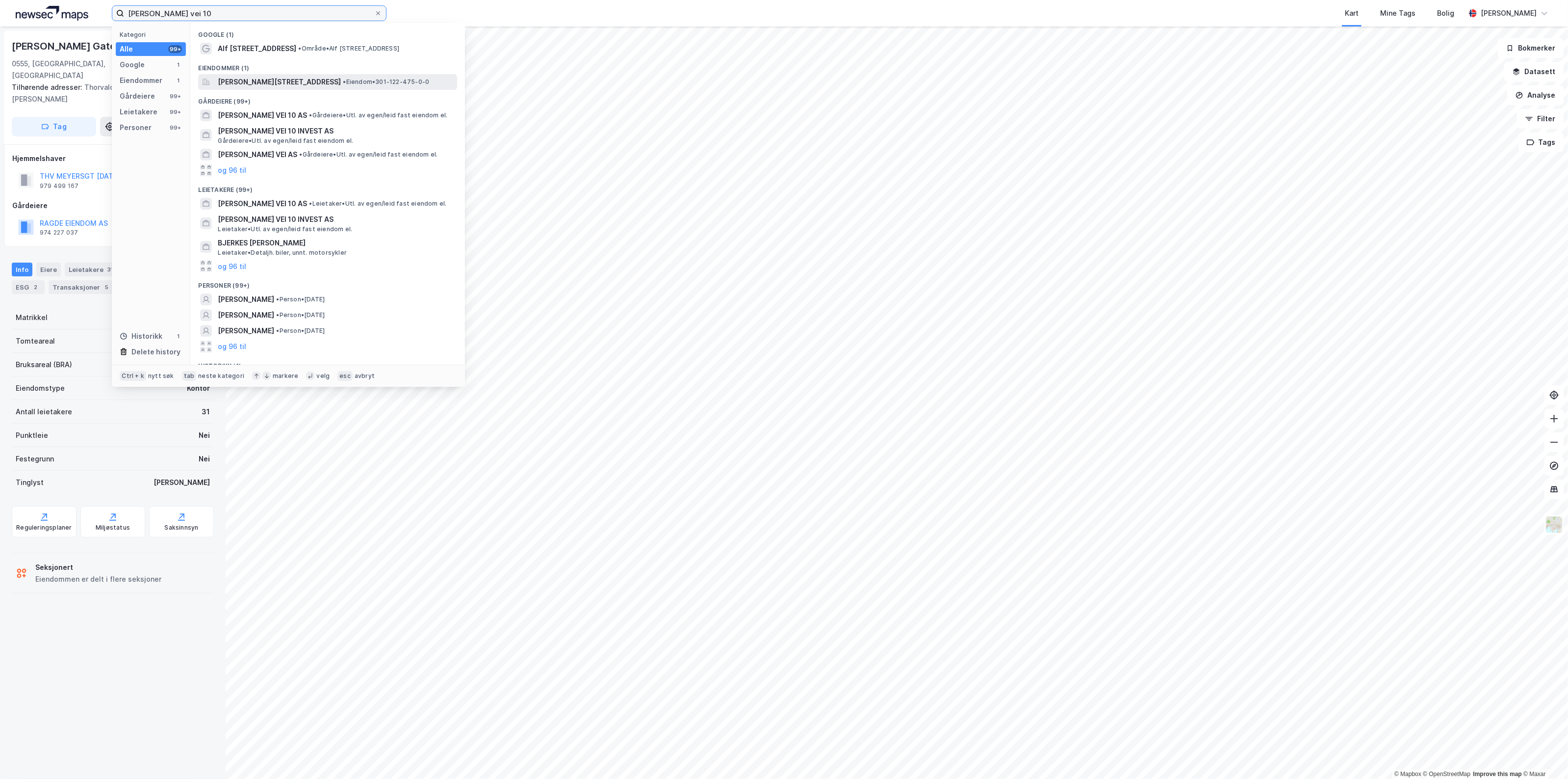
type input "[PERSON_NAME] vei 10"
click at [293, 77] on span "[PERSON_NAME][STREET_ADDRESS]" at bounding box center [279, 82] width 123 height 12
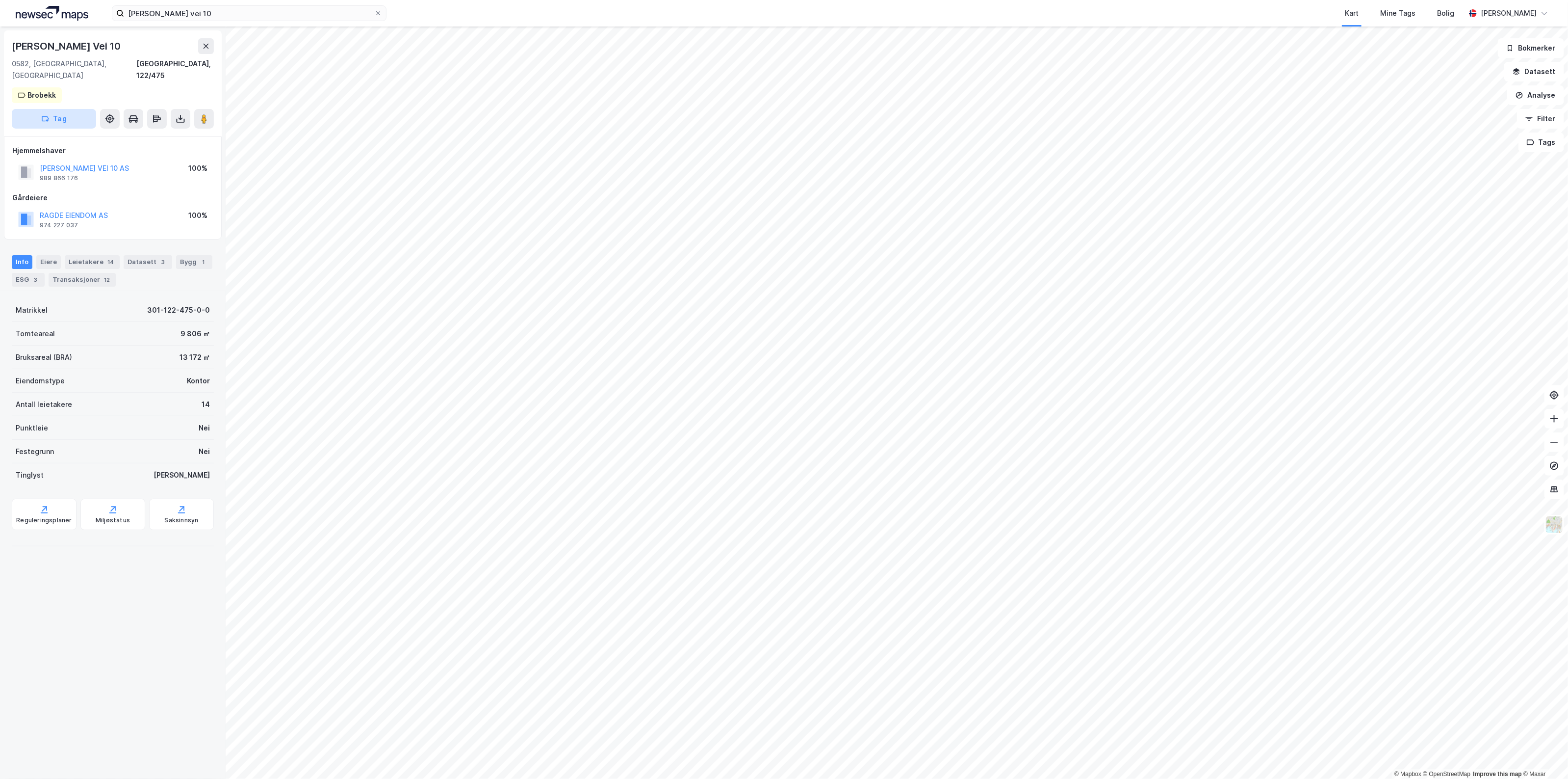
click at [74, 109] on button "Tag" at bounding box center [54, 119] width 85 height 19
type input "Comps"
click at [65, 158] on div "Comps" at bounding box center [75, 167] width 127 height 19
click at [223, 16] on input "[PERSON_NAME] vei 10" at bounding box center [249, 13] width 250 height 15
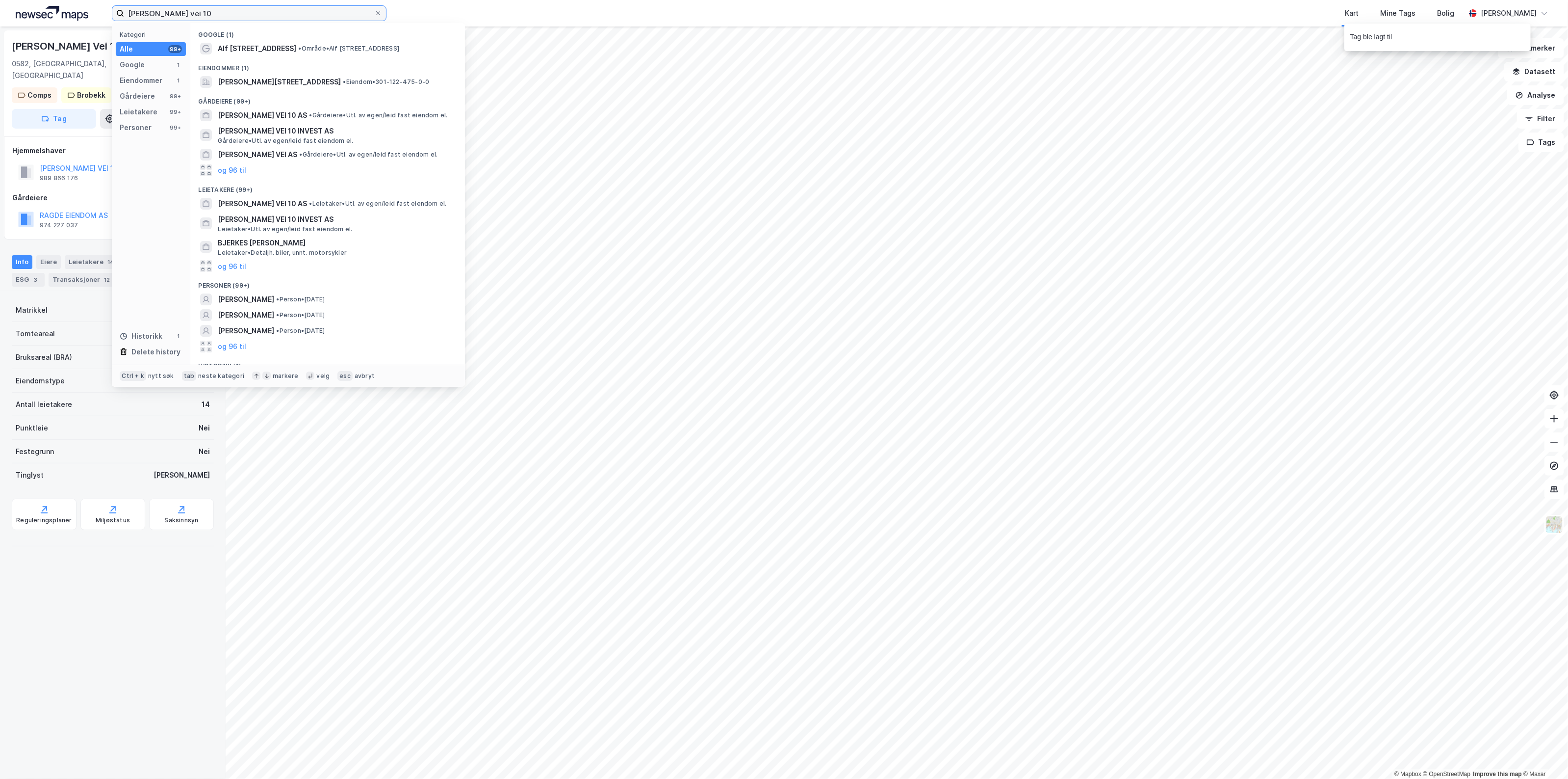
drag, startPoint x: 223, startPoint y: 13, endPoint x: -22, endPoint y: 21, distance: 245.1
click at [0, 21] on html "[PERSON_NAME] vei 10 Kategori Alle 99+ Google 1 Eiendommer 1 Gårdeiere 99+ Leie…" at bounding box center [784, 389] width 1568 height 779
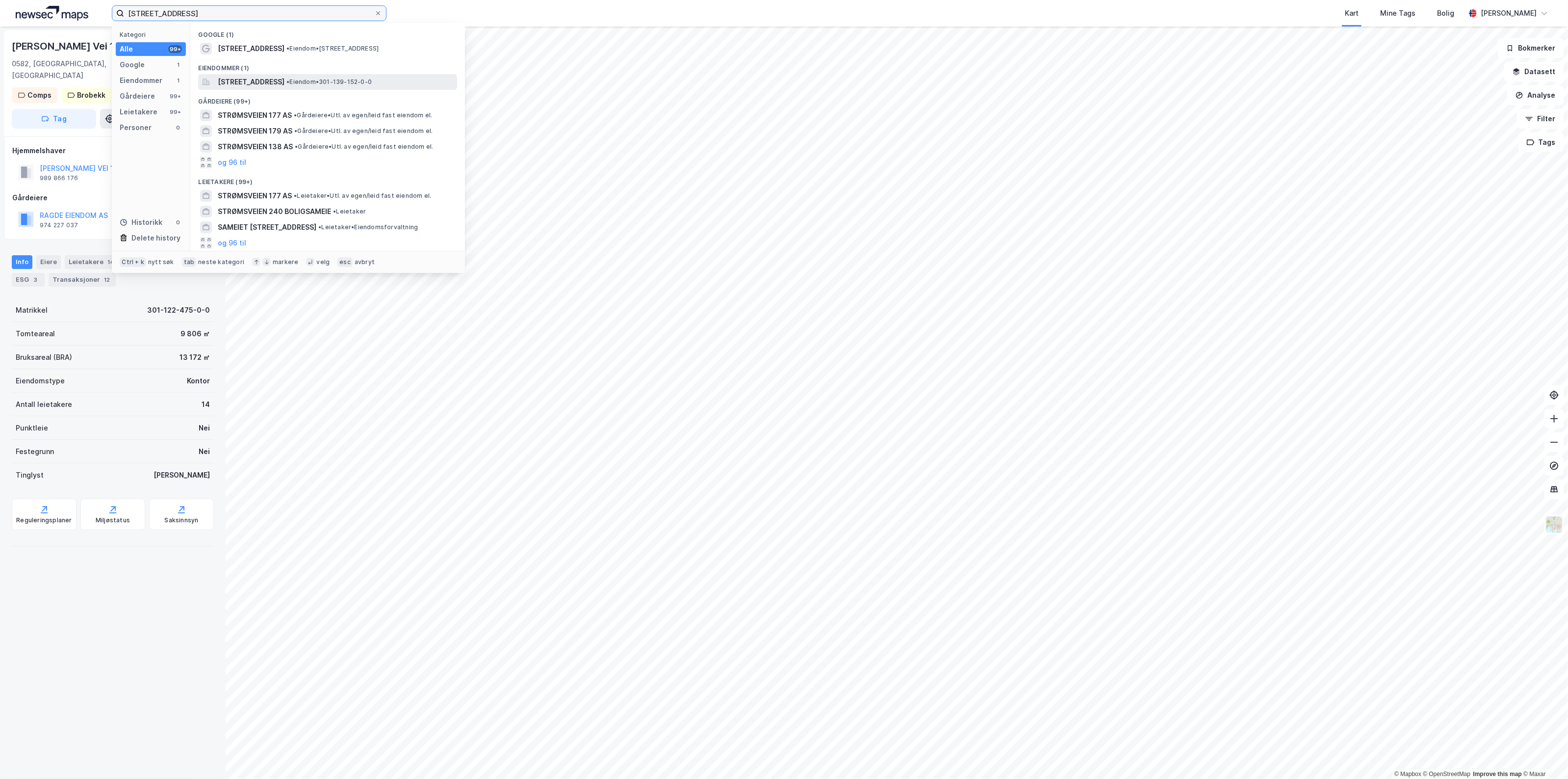
type input "[STREET_ADDRESS]"
click at [359, 79] on span "• Eiendom • 301-139-152-0-0" at bounding box center [329, 82] width 85 height 8
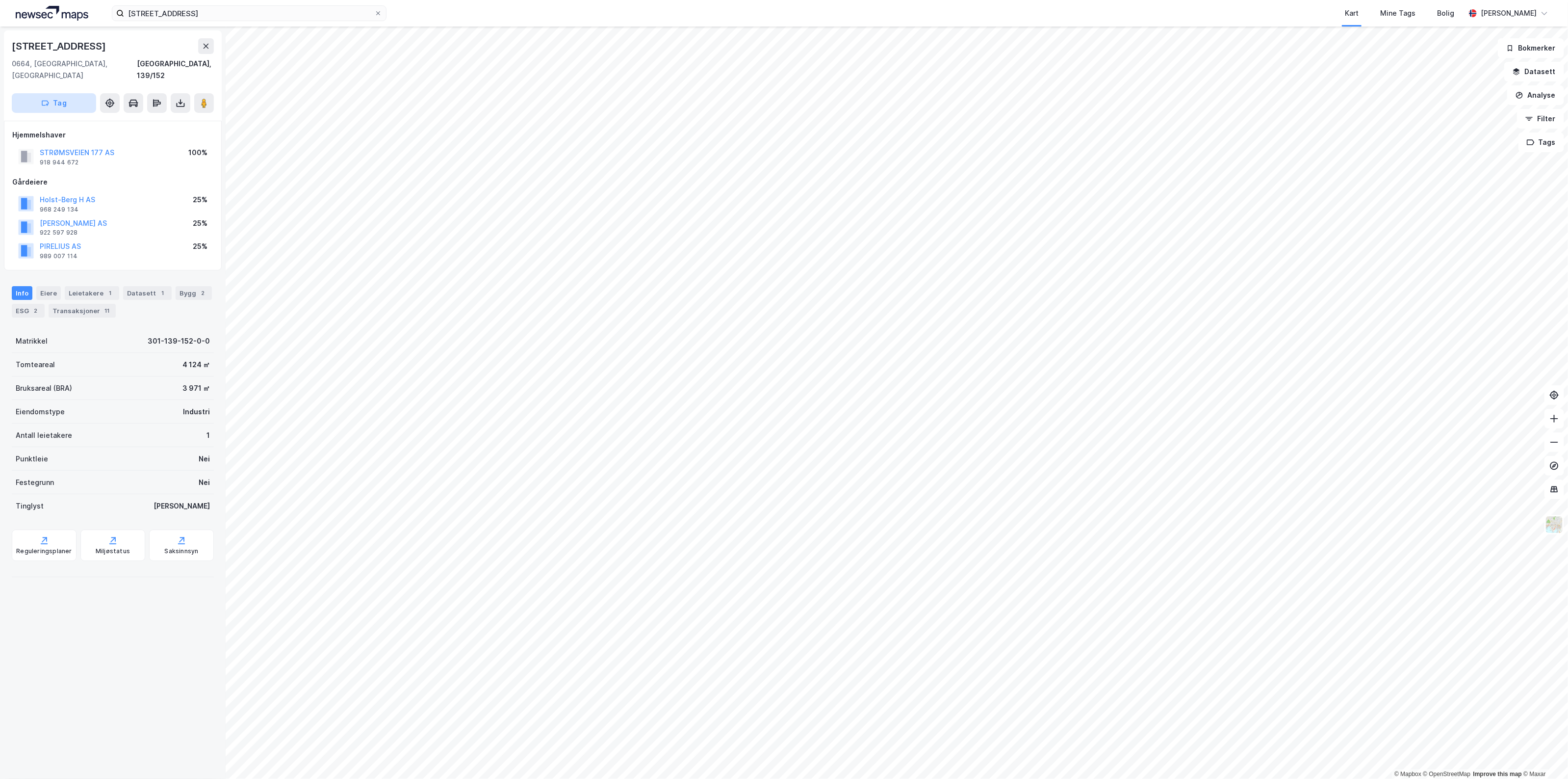
click at [65, 93] on button "Tag" at bounding box center [54, 103] width 85 height 19
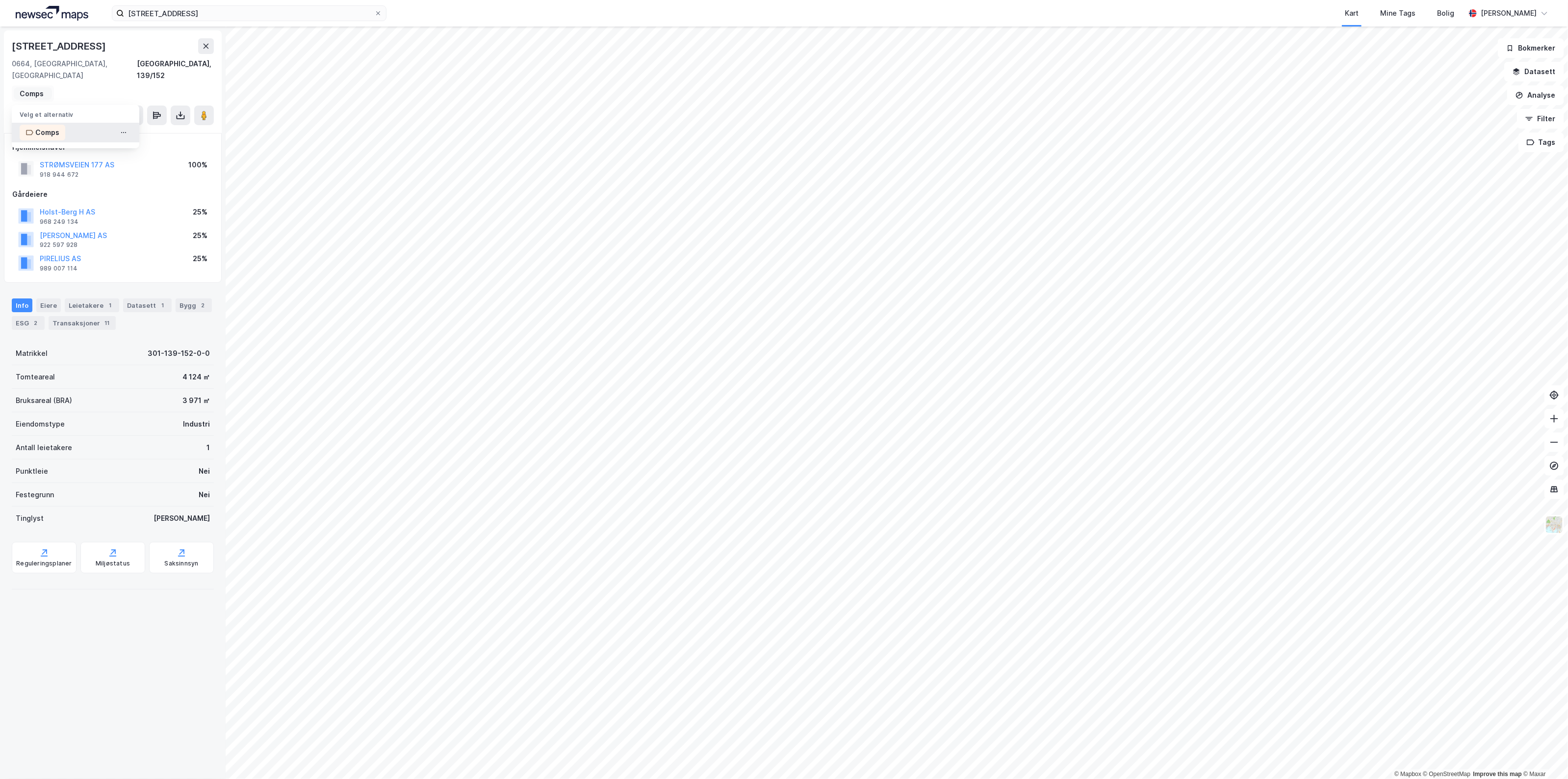
type input "Comps"
click at [74, 123] on div "Comps" at bounding box center [75, 132] width 127 height 19
click at [174, 15] on input "[STREET_ADDRESS]" at bounding box center [249, 13] width 250 height 15
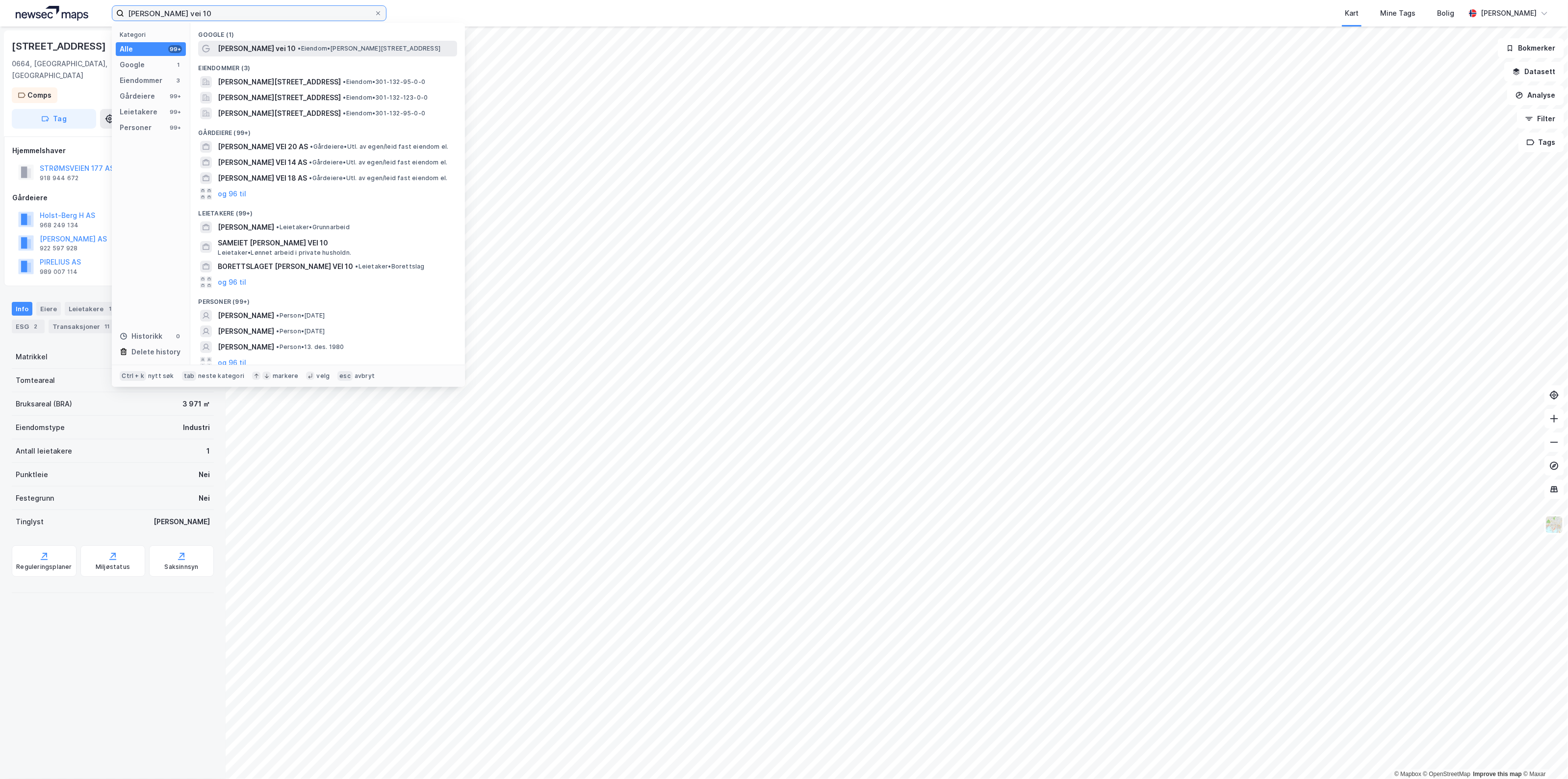
type input "[PERSON_NAME] vei 10"
click at [263, 49] on span "[PERSON_NAME] vei 10" at bounding box center [257, 48] width 78 height 12
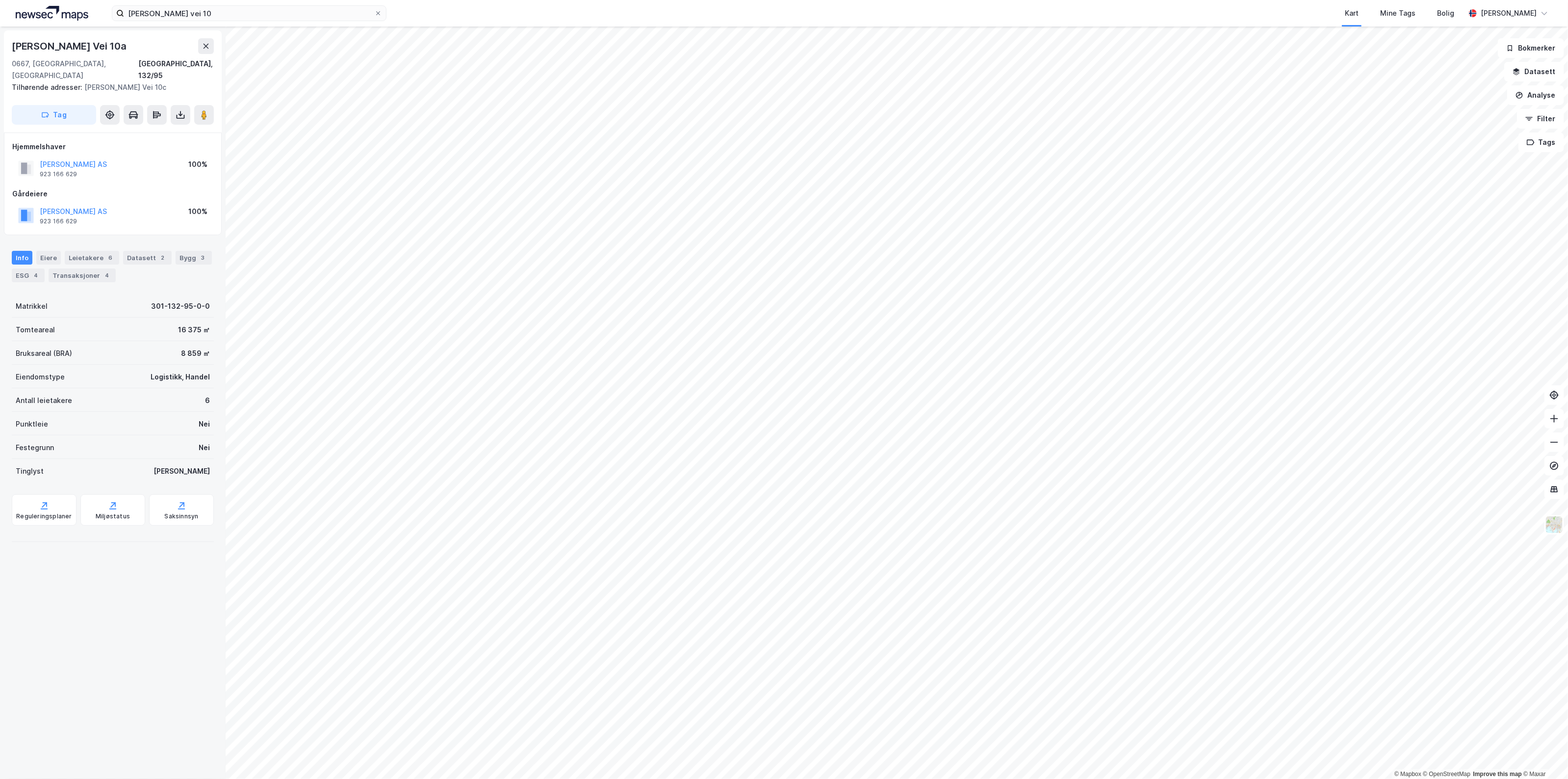
click at [58, 105] on button "Tag" at bounding box center [54, 115] width 85 height 19
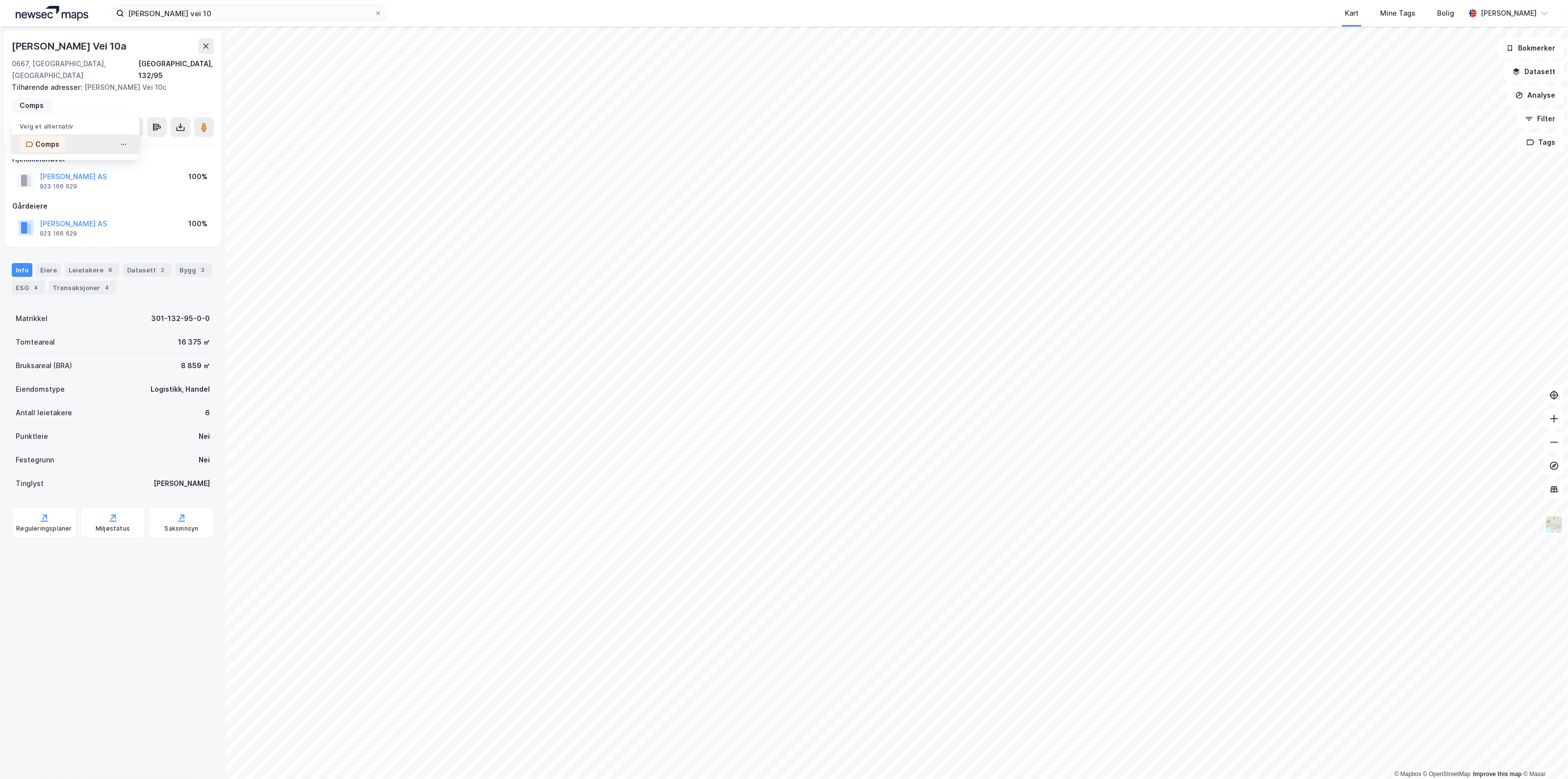
type input "Comps"
click at [82, 135] on div "Comps" at bounding box center [75, 144] width 127 height 19
click at [236, 15] on input "[PERSON_NAME] vei 10" at bounding box center [249, 13] width 250 height 15
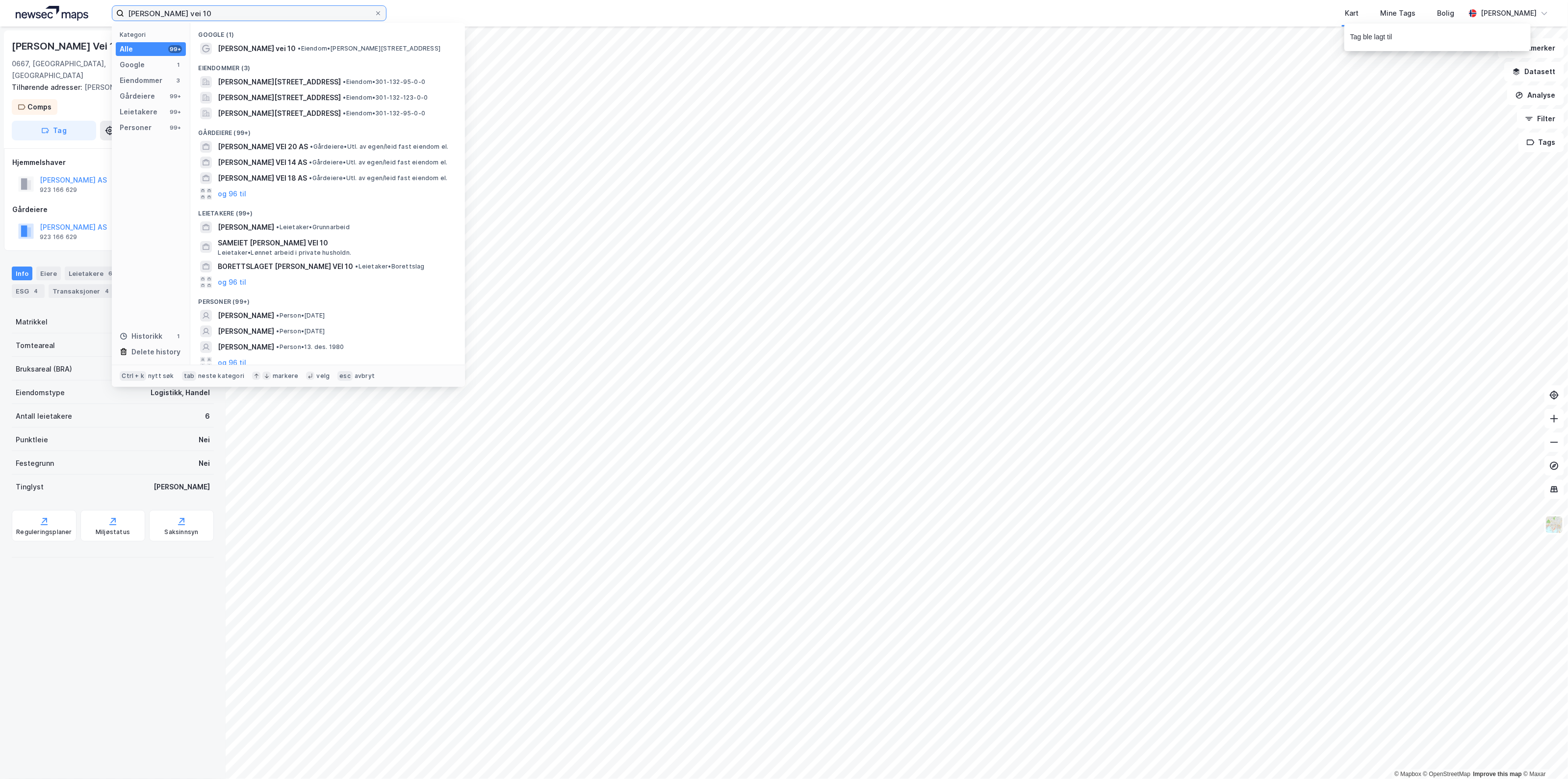
drag, startPoint x: 254, startPoint y: 13, endPoint x: -46, endPoint y: 10, distance: 300.0
click at [0, 10] on html "[PERSON_NAME] vei 10 Kategori Alle 99+ Google 1 Eiendommer 3 Gårdeiere 99+ Leie…" at bounding box center [784, 389] width 1568 height 779
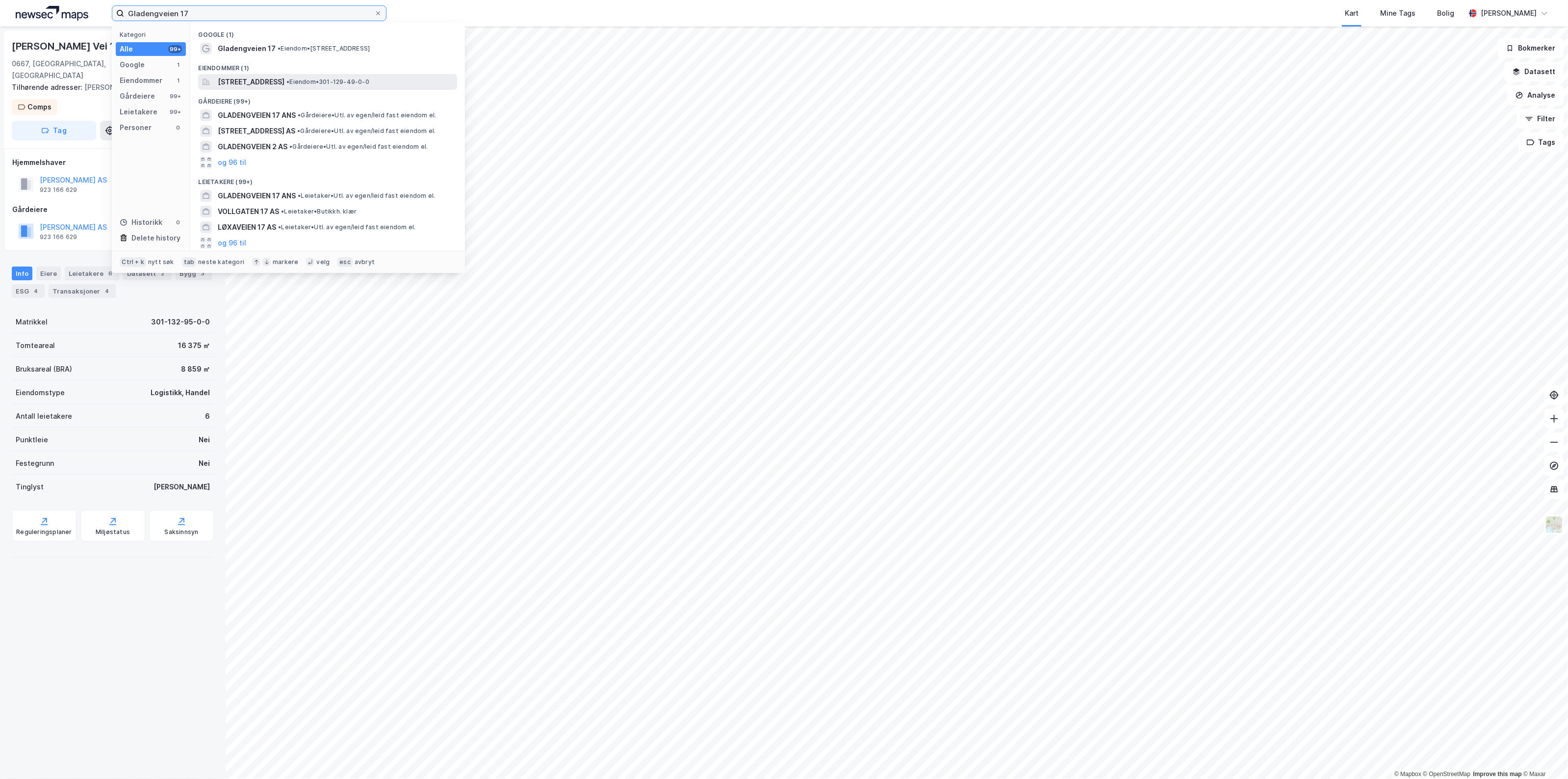
type input "Gladengveien 17"
click at [368, 79] on span "• Eiendom • 301-129-49-0-0" at bounding box center [328, 82] width 83 height 8
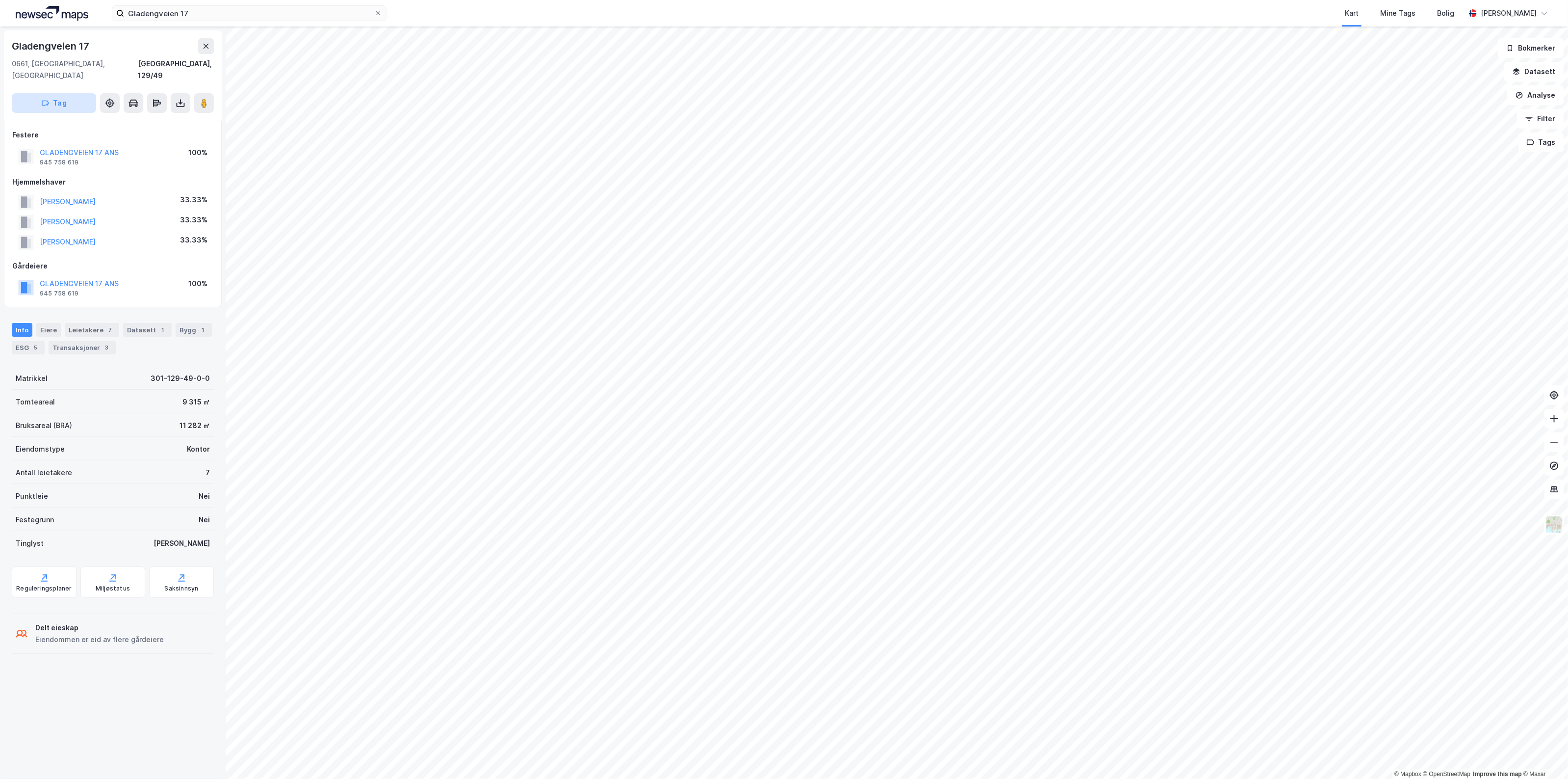
click at [63, 100] on button "Tag" at bounding box center [54, 103] width 85 height 19
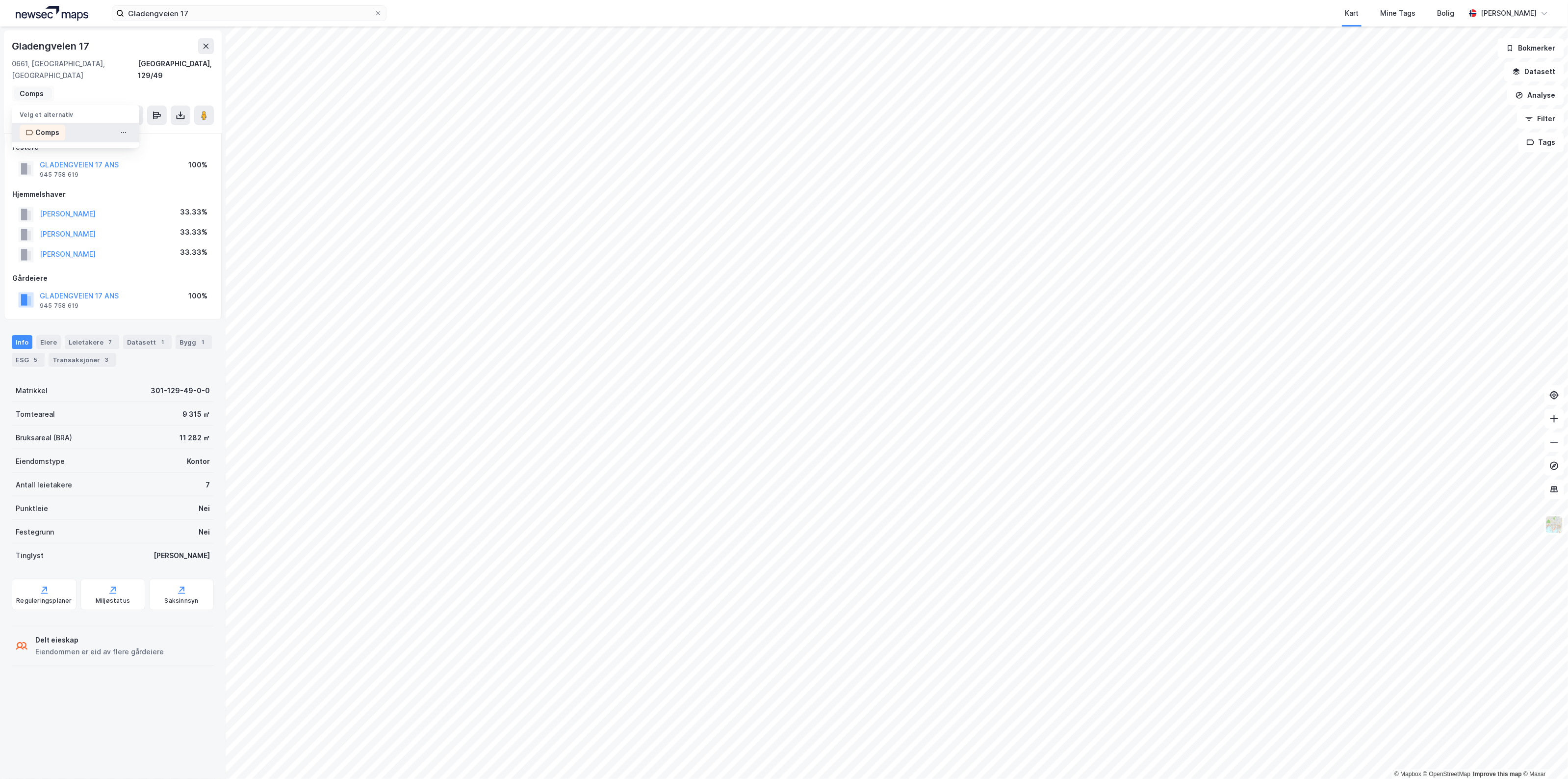
type input "Comps"
click at [65, 125] on div "Comps" at bounding box center [42, 133] width 46 height 16
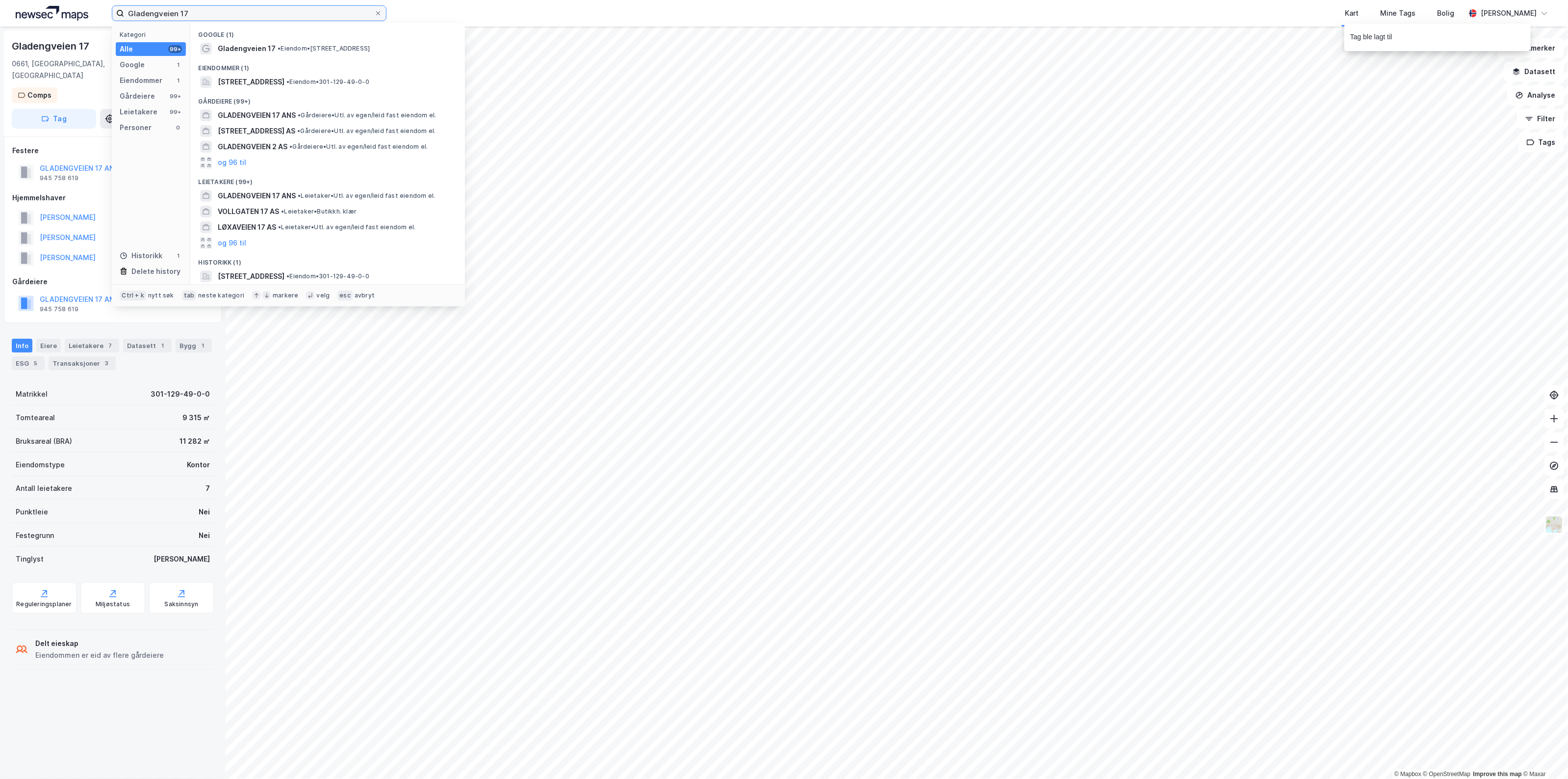
click at [191, 9] on input "Gladengveien 17" at bounding box center [249, 13] width 250 height 15
drag, startPoint x: 208, startPoint y: 12, endPoint x: 37, endPoint y: 18, distance: 171.1
click at [37, 18] on div "Gladengveien 17 Kategori Alle 99+ Google 1 Eiendommer 1 Gårdeiere 99+ Leietaker…" at bounding box center [784, 13] width 1568 height 27
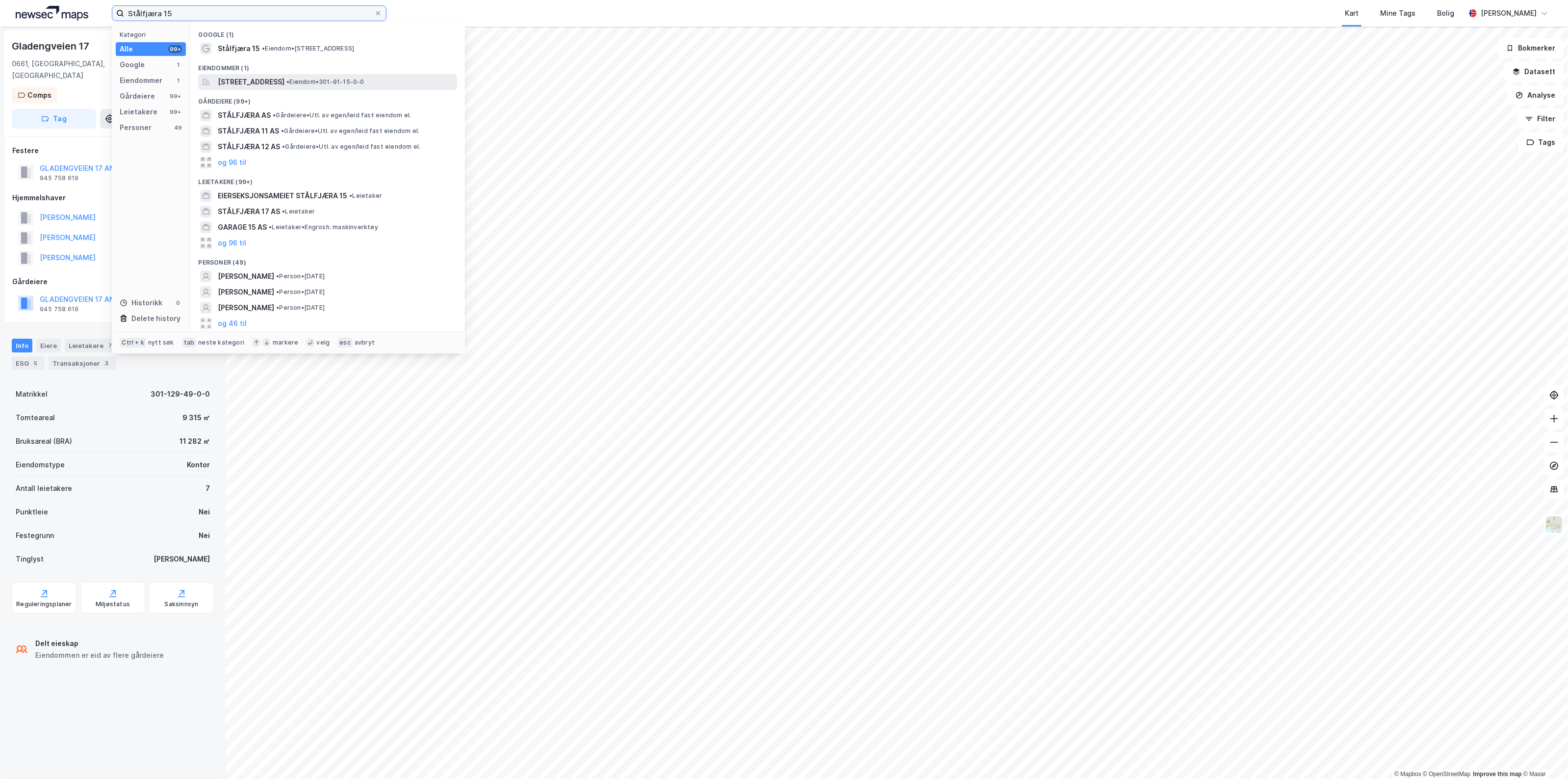
type input "Stålfjæra 15"
click at [256, 85] on span "[STREET_ADDRESS]" at bounding box center [251, 82] width 67 height 12
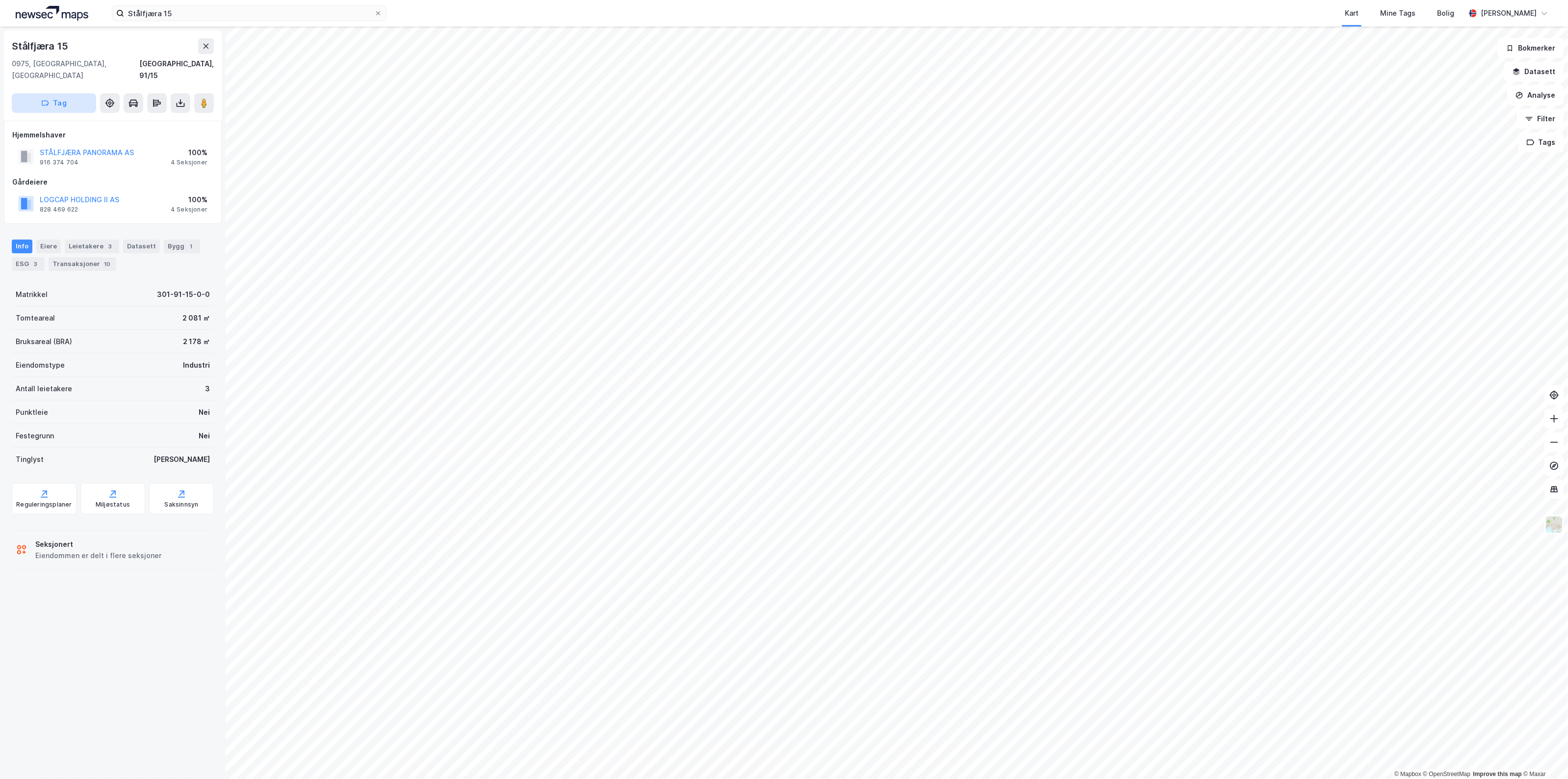
click at [67, 93] on button "Tag" at bounding box center [54, 103] width 85 height 19
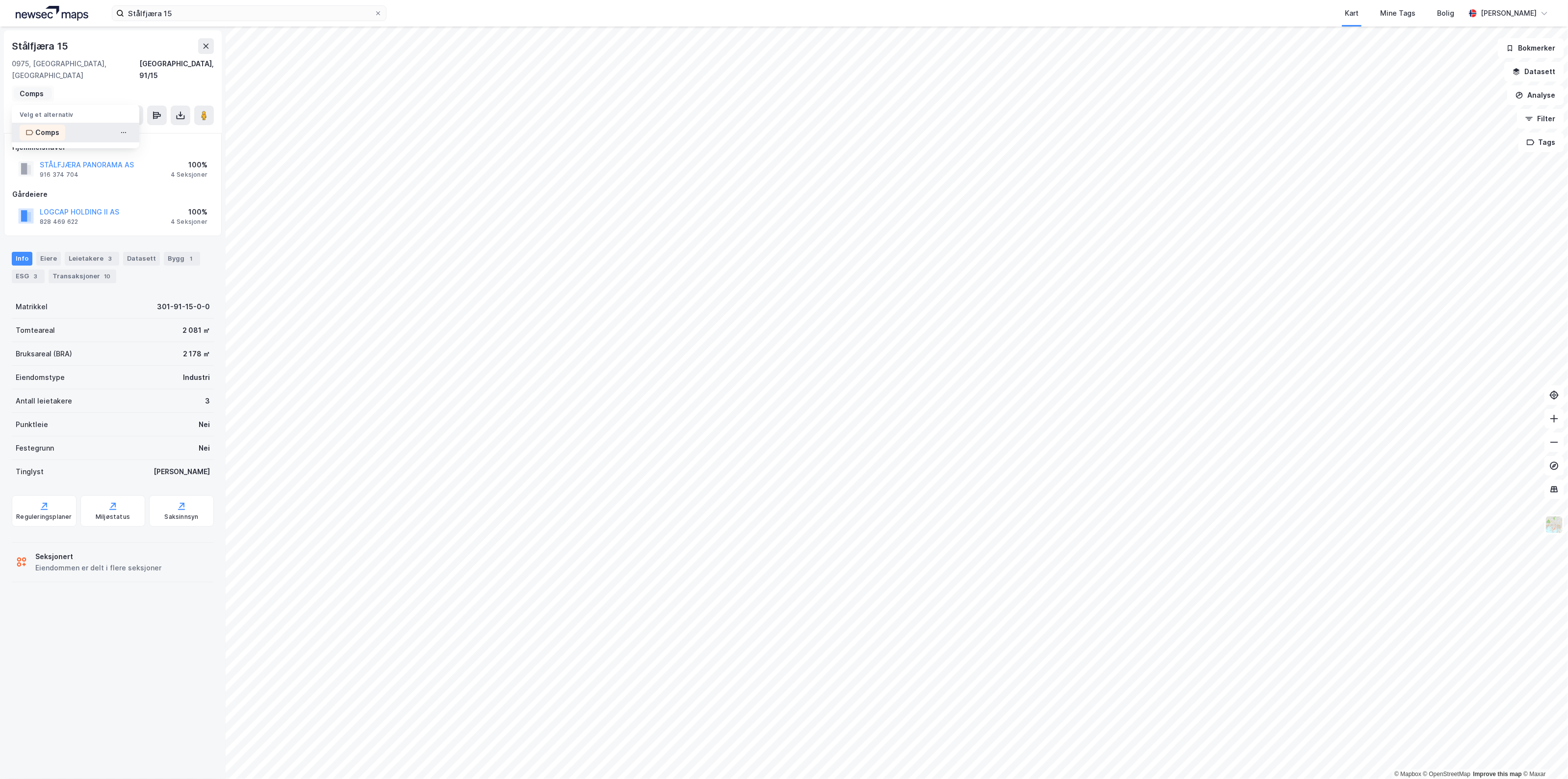
type input "Comps"
click at [72, 122] on div "Comps" at bounding box center [75, 132] width 127 height 19
click at [209, 9] on input "Stålfjæra 15" at bounding box center [249, 13] width 250 height 15
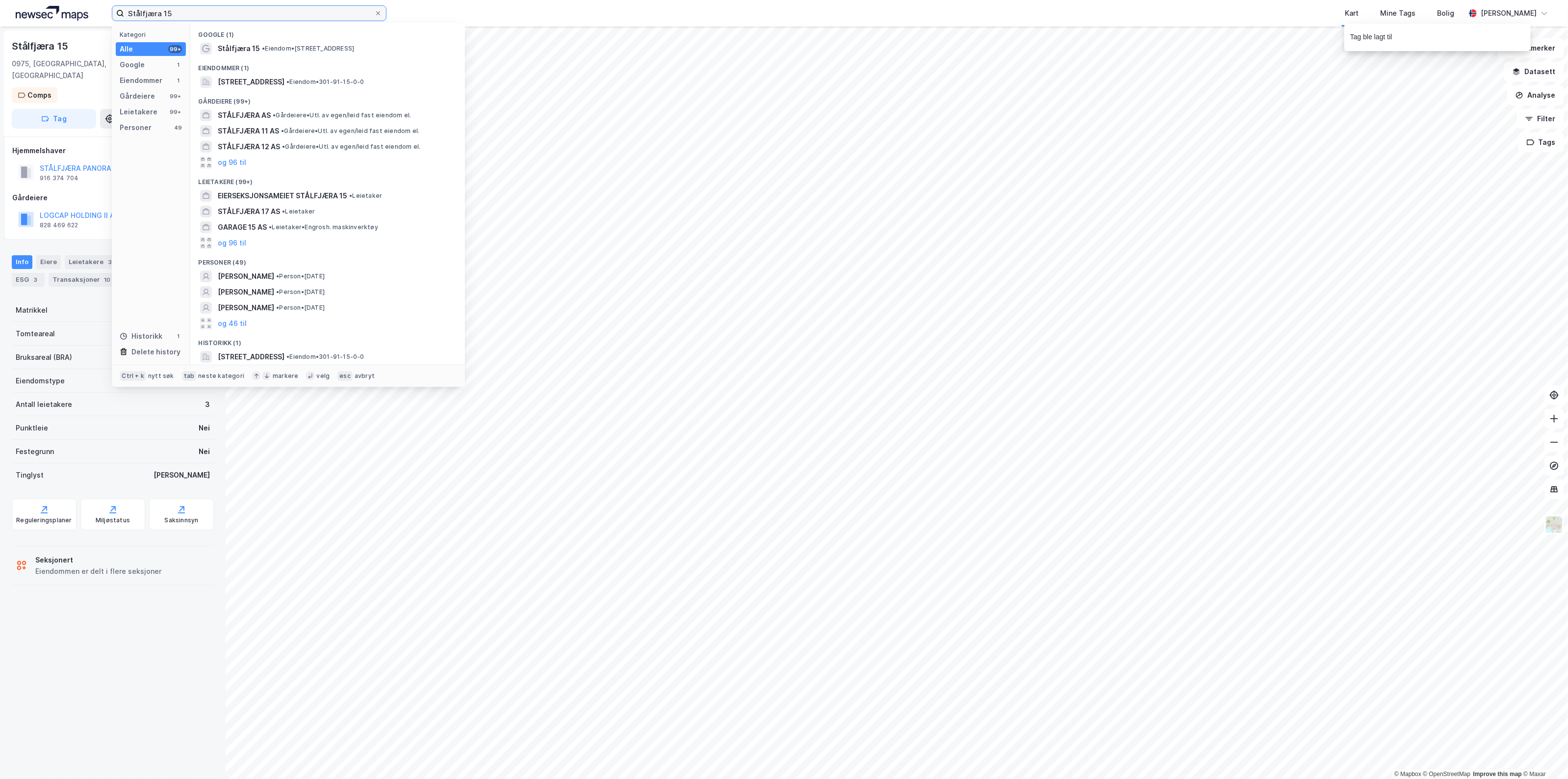
drag, startPoint x: 125, startPoint y: 26, endPoint x: -214, endPoint y: 49, distance: 339.8
click at [0, 49] on html "Stålfjæra 15 Kategori Alle 99+ Google 1 Eiendommer 1 Gårdeiere 99+ Leietakere 9…" at bounding box center [784, 389] width 1568 height 779
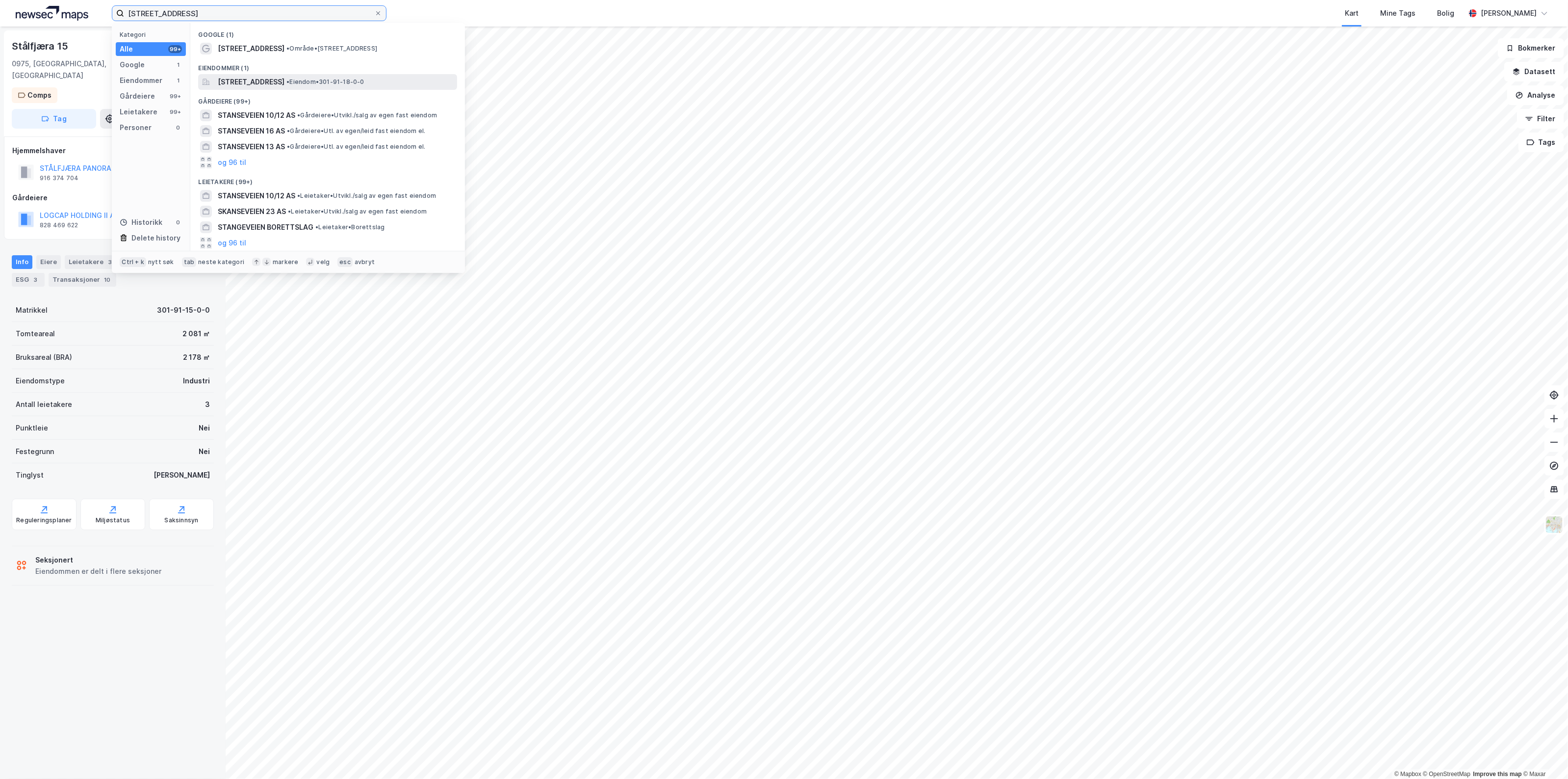
type input "[STREET_ADDRESS]"
click at [284, 82] on span "[STREET_ADDRESS]" at bounding box center [251, 82] width 67 height 12
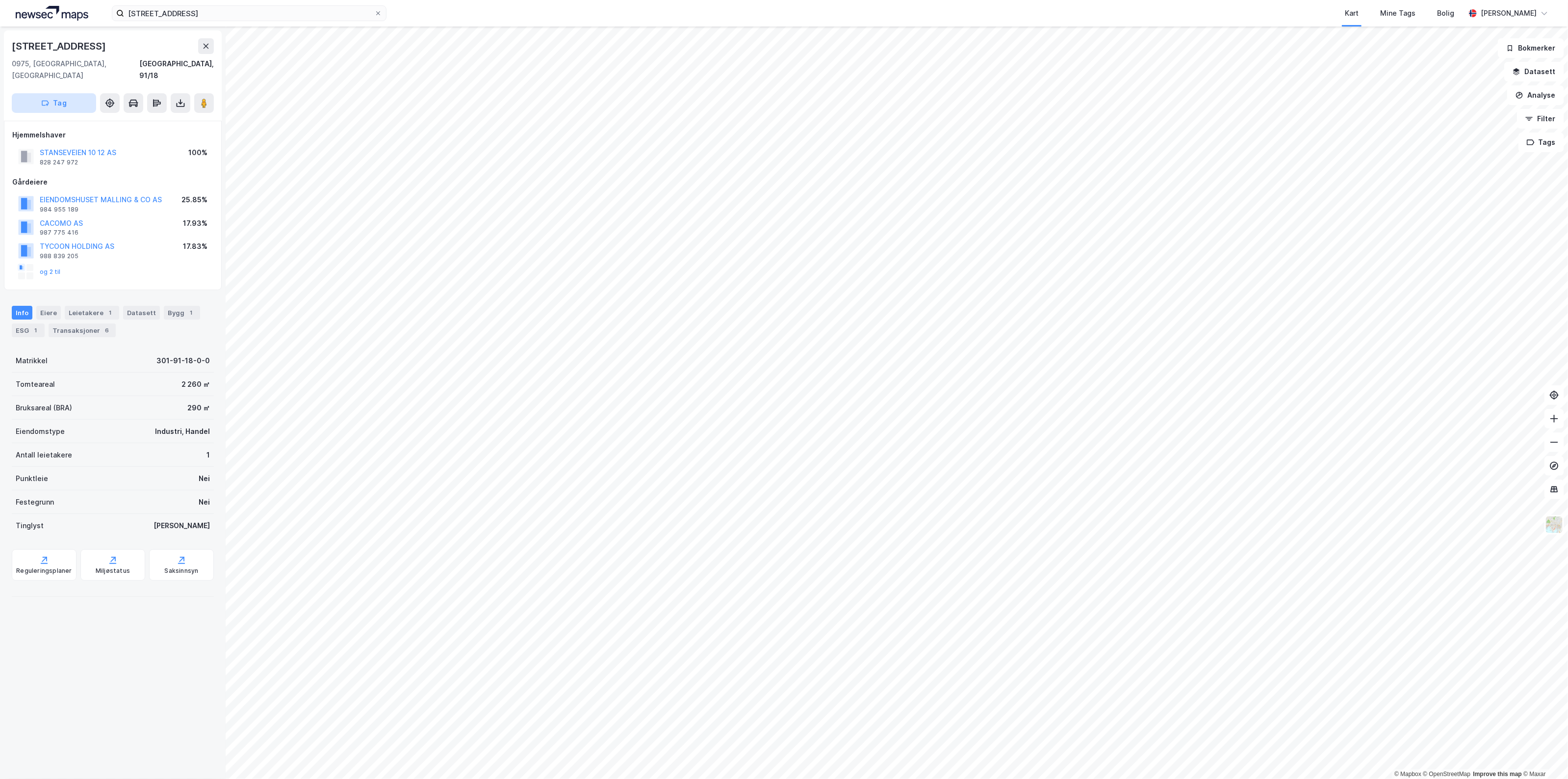
click at [69, 94] on button "Tag" at bounding box center [54, 103] width 85 height 19
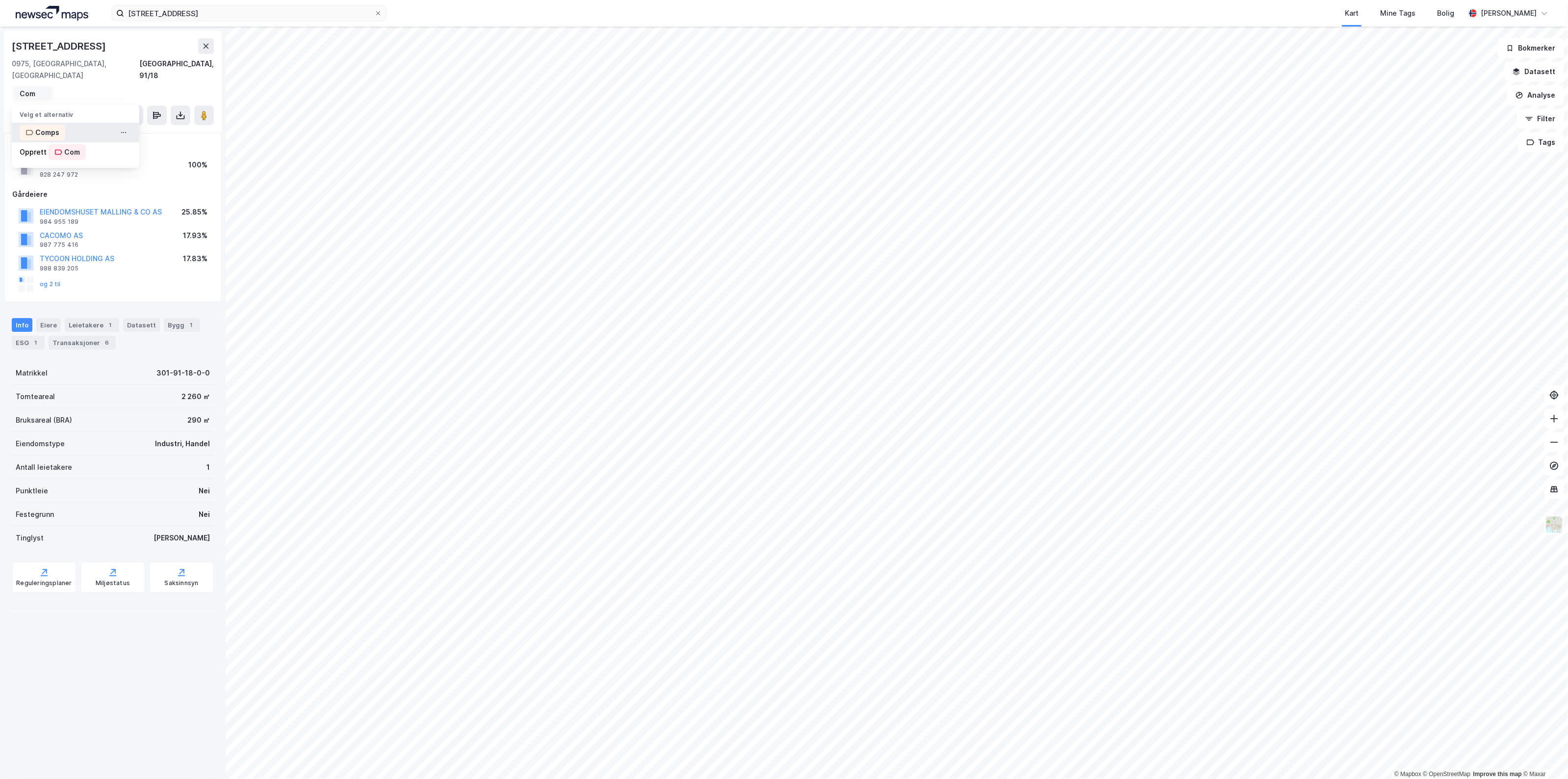
type input "Com"
click at [89, 122] on div "Comps" at bounding box center [75, 132] width 127 height 19
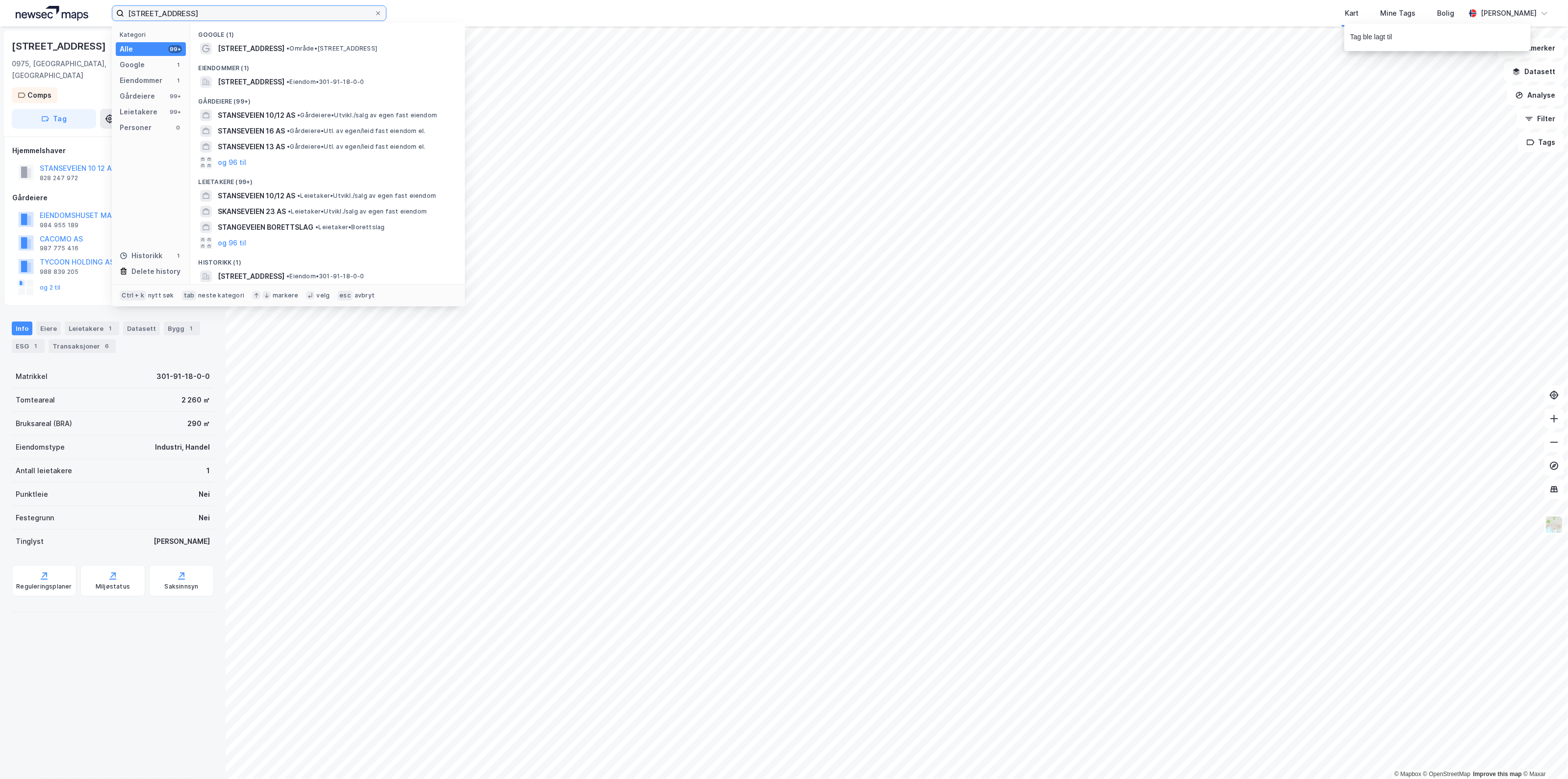
click at [191, 17] on input "[STREET_ADDRESS]" at bounding box center [249, 13] width 250 height 15
click at [177, 12] on input "[STREET_ADDRESS]" at bounding box center [249, 13] width 250 height 15
type input "[STREET_ADDRESS]"
click at [278, 86] on span "[STREET_ADDRESS]" at bounding box center [251, 82] width 67 height 12
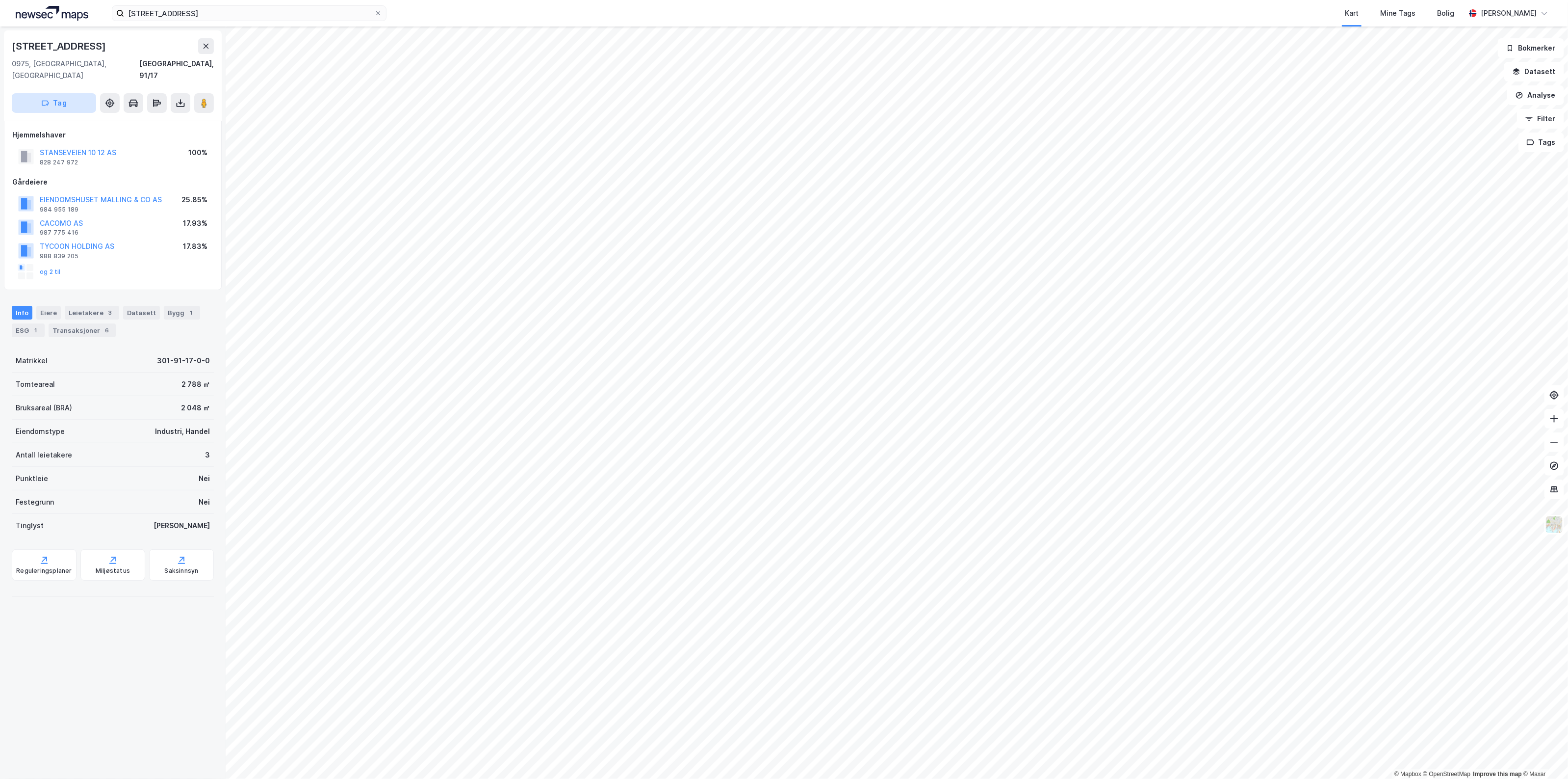
click at [68, 93] on button "Tag" at bounding box center [54, 103] width 85 height 19
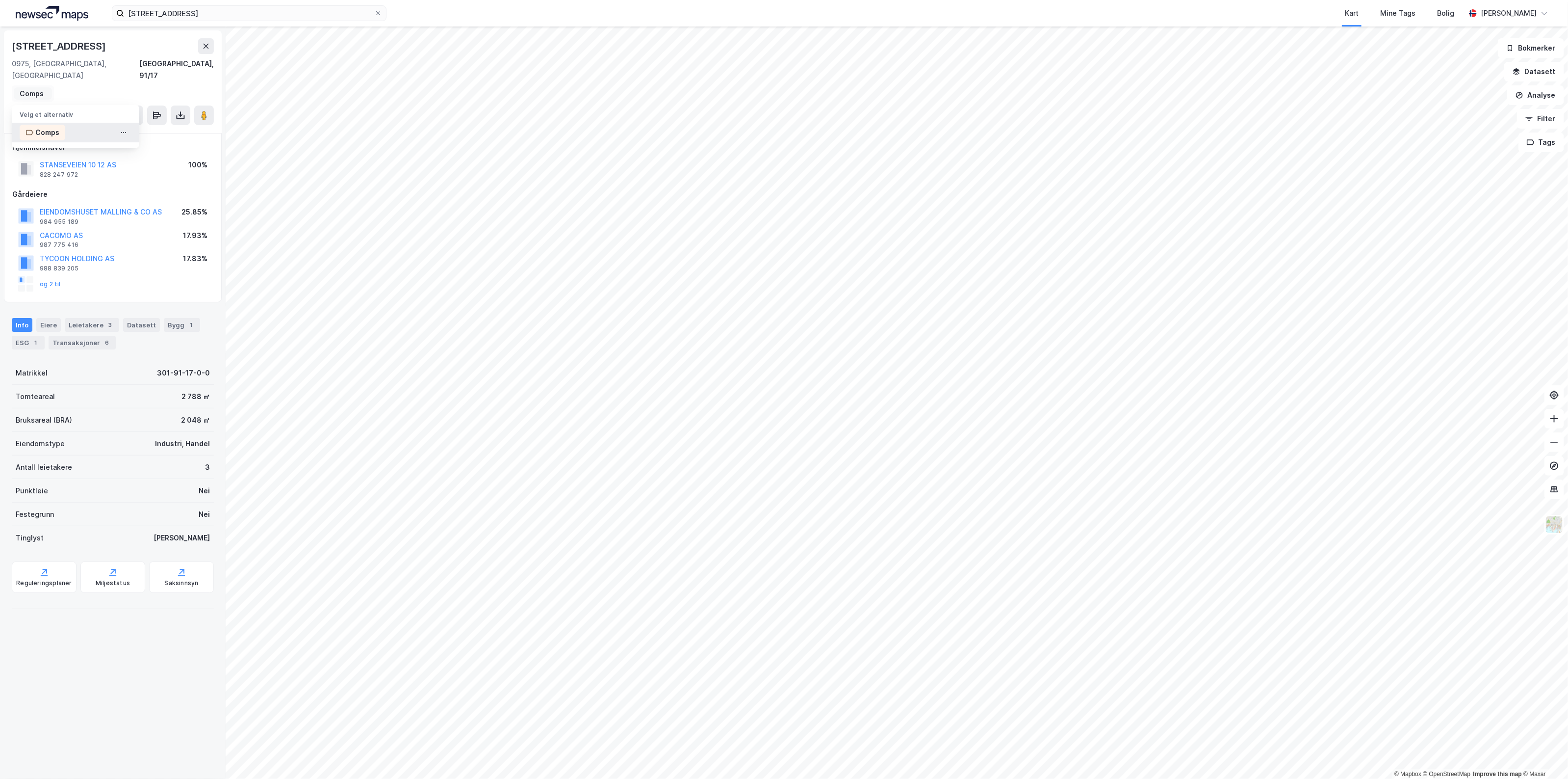
type input "Comps"
click at [68, 122] on div "Comps" at bounding box center [75, 132] width 127 height 19
click at [211, 18] on input "[STREET_ADDRESS]" at bounding box center [249, 13] width 250 height 15
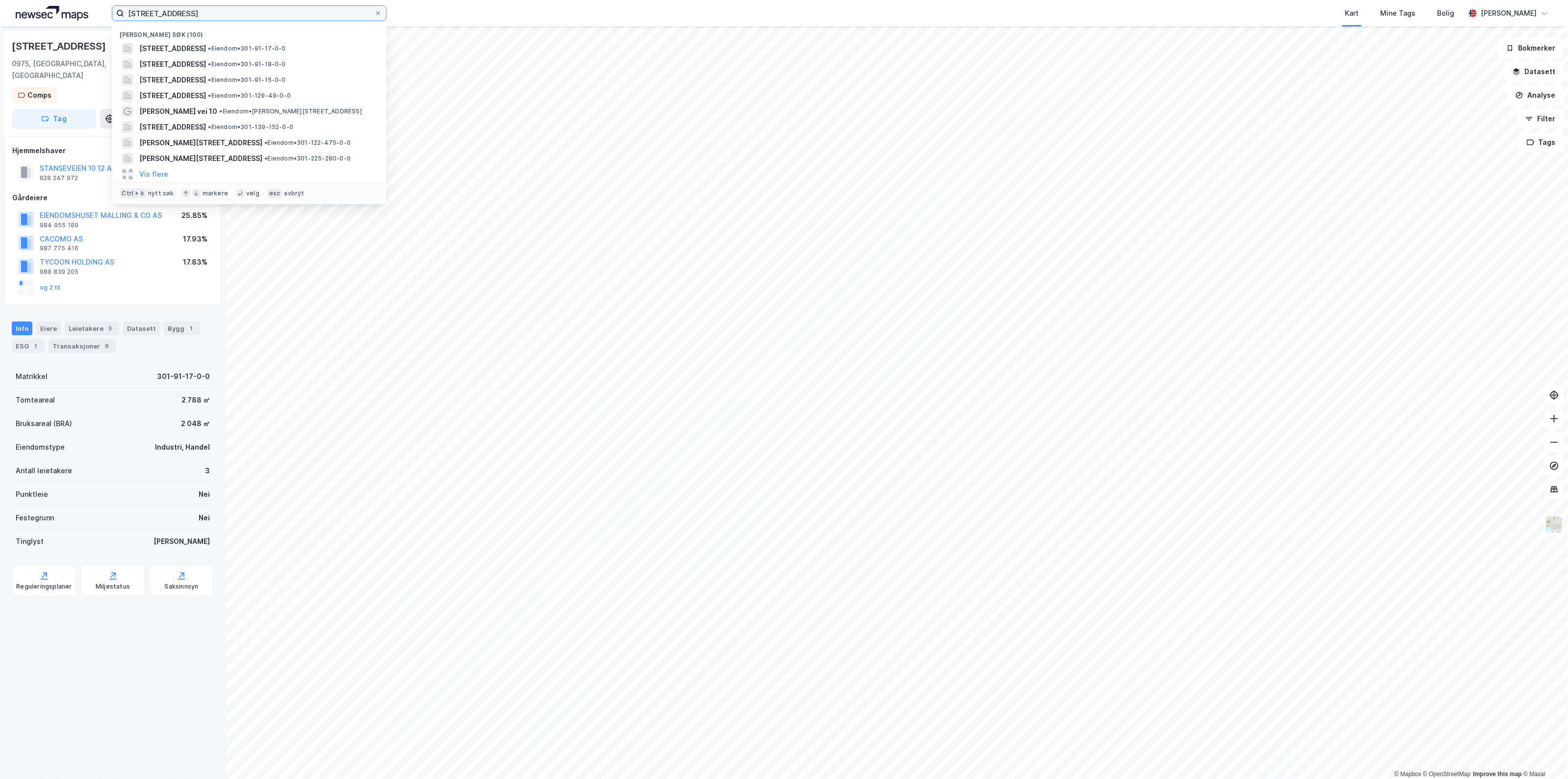
drag, startPoint x: 223, startPoint y: 14, endPoint x: -48, endPoint y: 23, distance: 271.1
click at [0, 23] on html "Stanseveien 12 Nylige søk (100) [STREET_ADDRESS] • Eiendom • 301-91-17-0-0 [STR…" at bounding box center [784, 389] width 1568 height 779
type input "L"
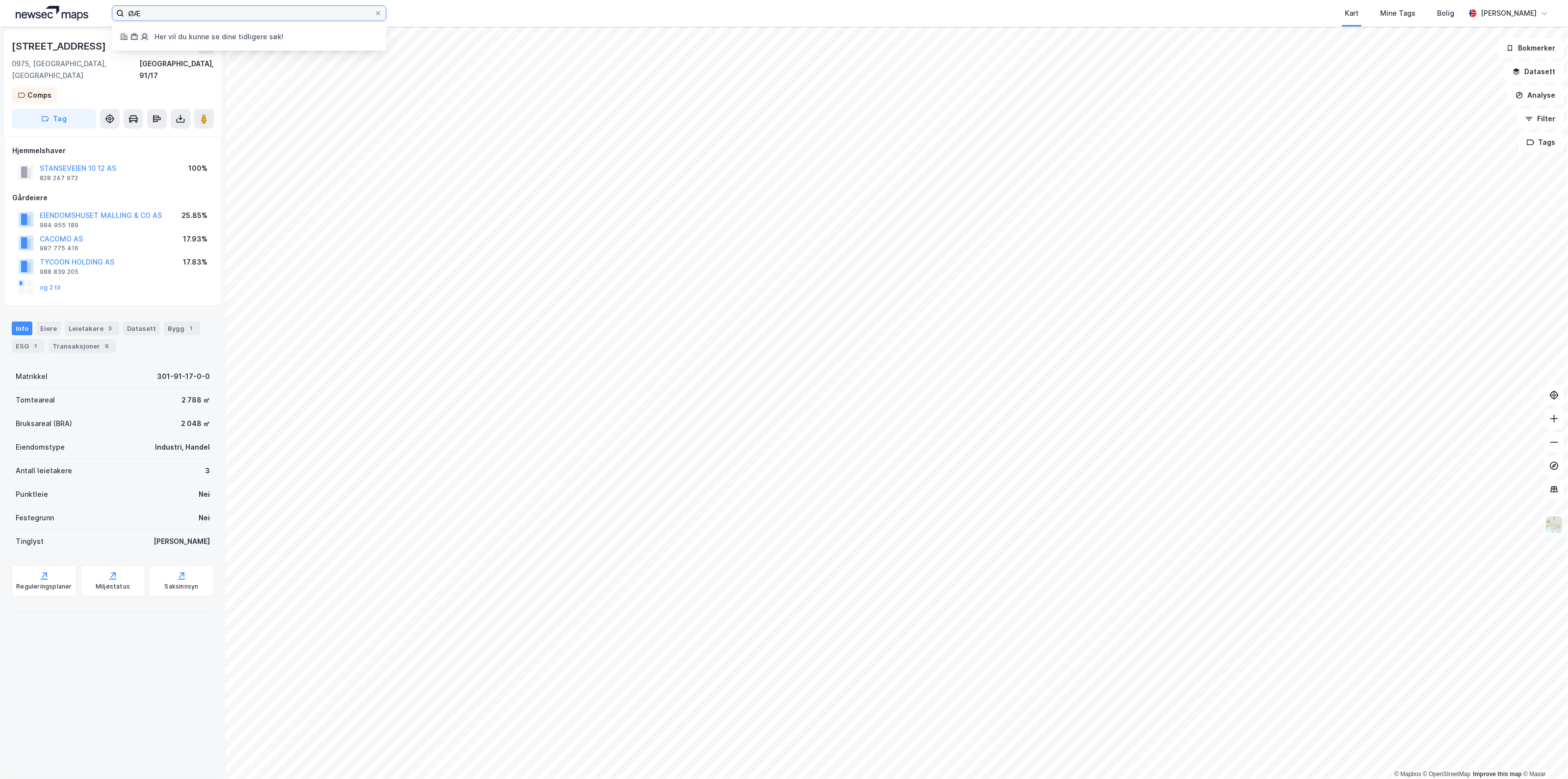
type input "Ø"
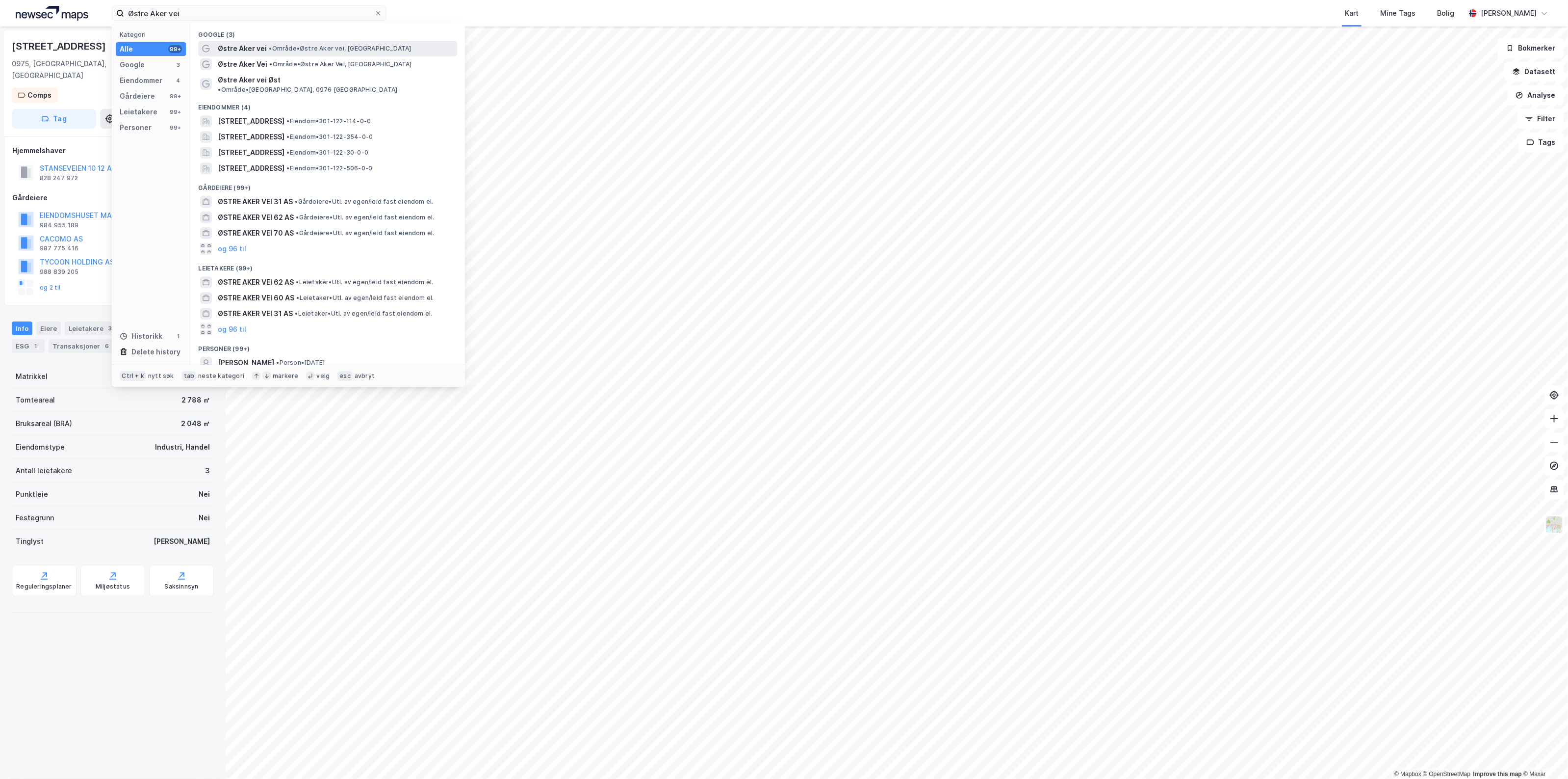
click at [271, 54] on div "Østre Aker vei • Område • [GEOGRAPHIC_DATA], [GEOGRAPHIC_DATA]" at bounding box center [327, 49] width 259 height 16
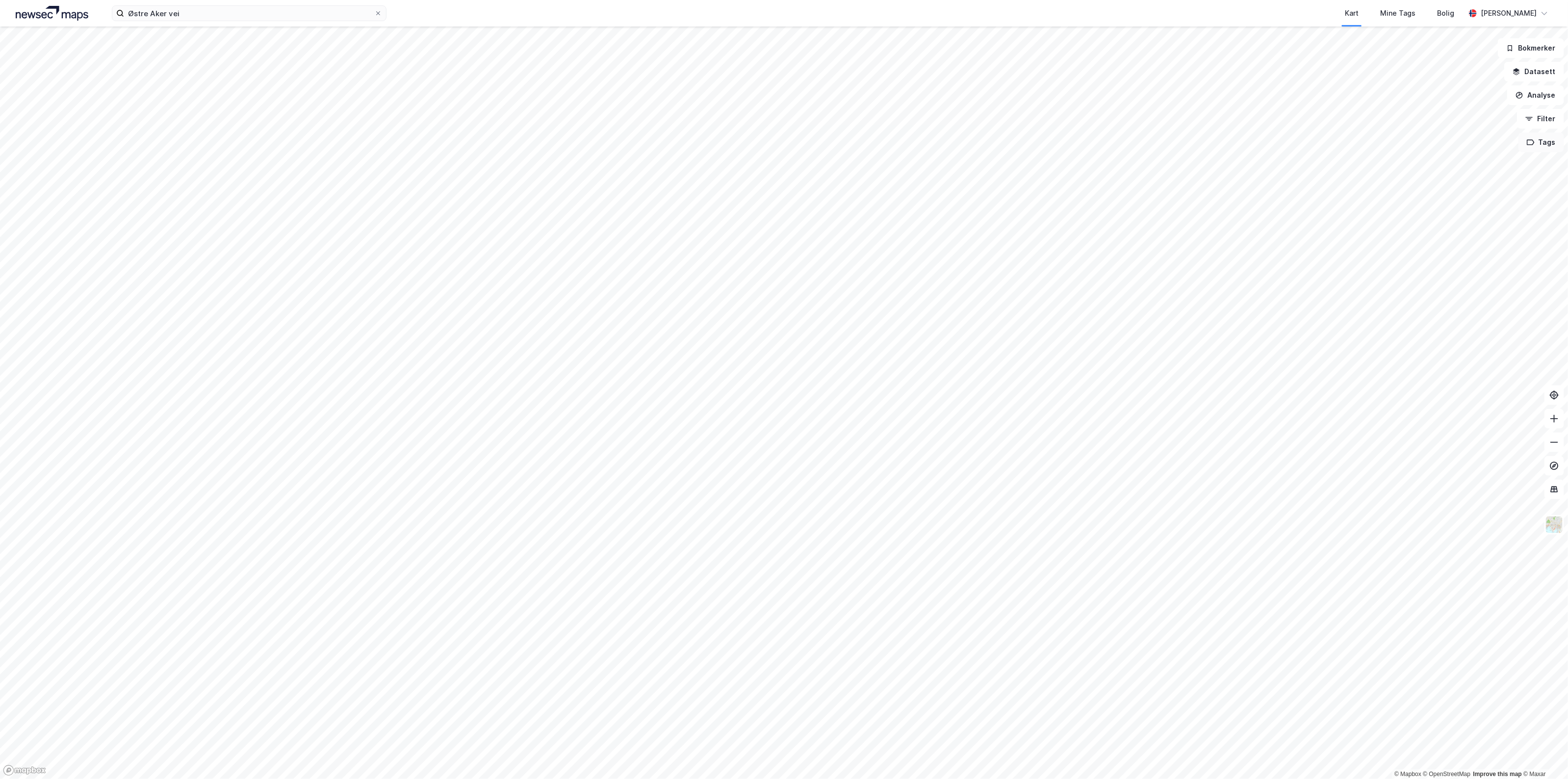
click at [1547, 138] on button "Tags" at bounding box center [1541, 143] width 46 height 19
click at [1433, 314] on div "Comps ( 11 )" at bounding box center [1436, 322] width 140 height 19
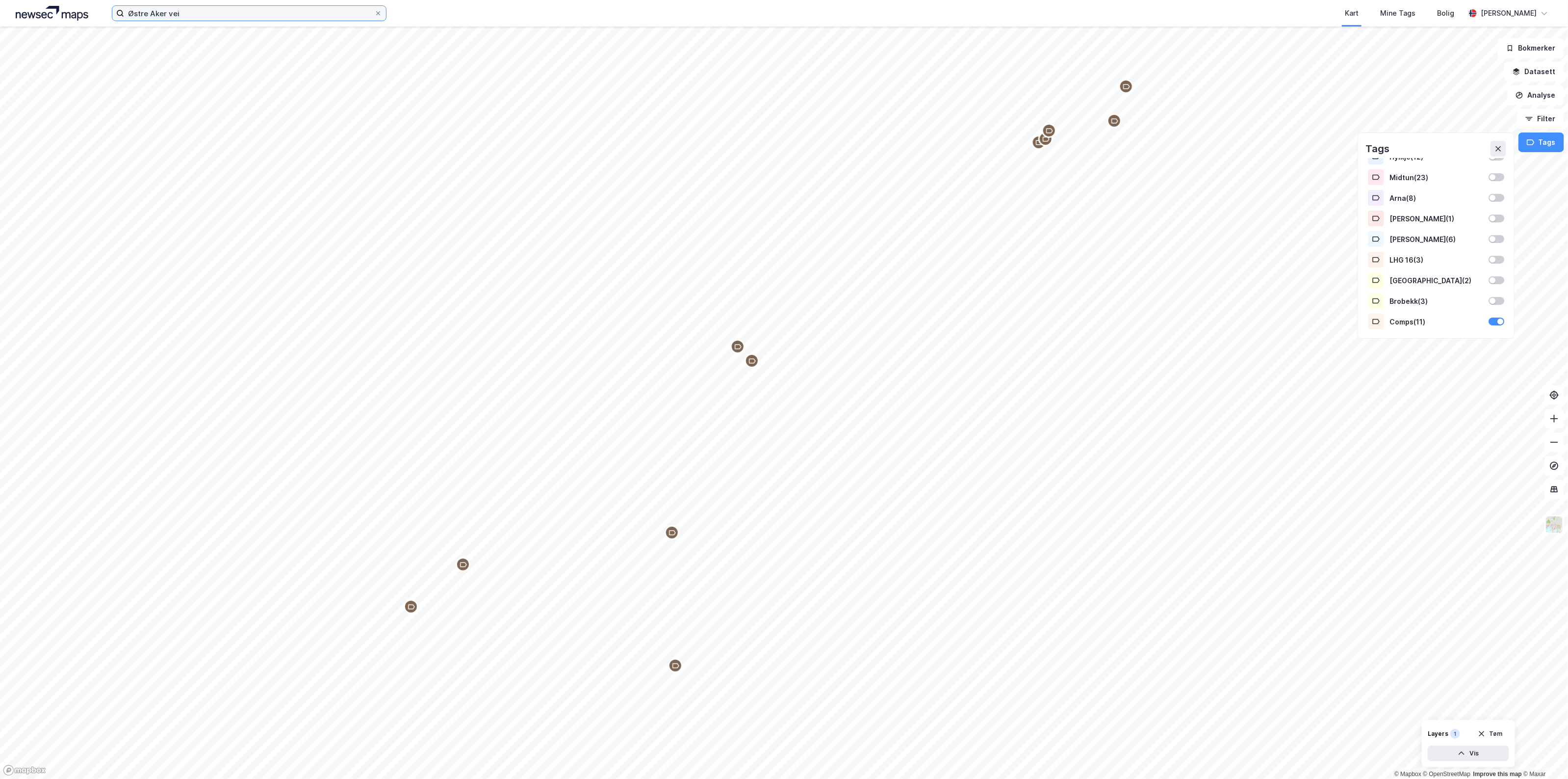
click at [194, 8] on input "Østre Aker vei" at bounding box center [249, 13] width 250 height 15
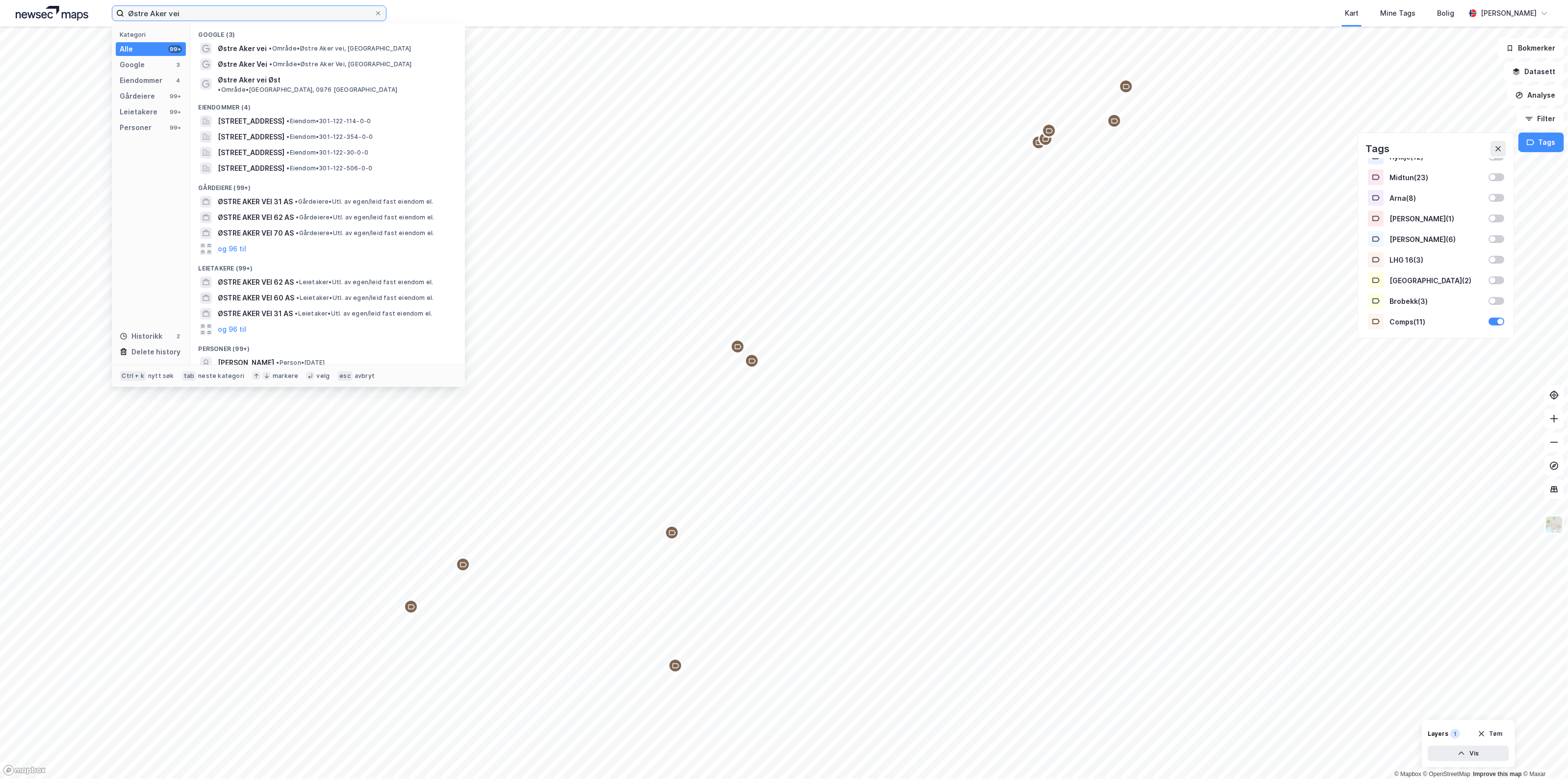
drag, startPoint x: 201, startPoint y: 8, endPoint x: -103, endPoint y: 15, distance: 304.1
click at [0, 15] on html "Østre Aker vei Kategori Alle 99+ Google 3 Eiendommer 4 Gårdeiere 99+ Leietakere…" at bounding box center [784, 389] width 1568 height 779
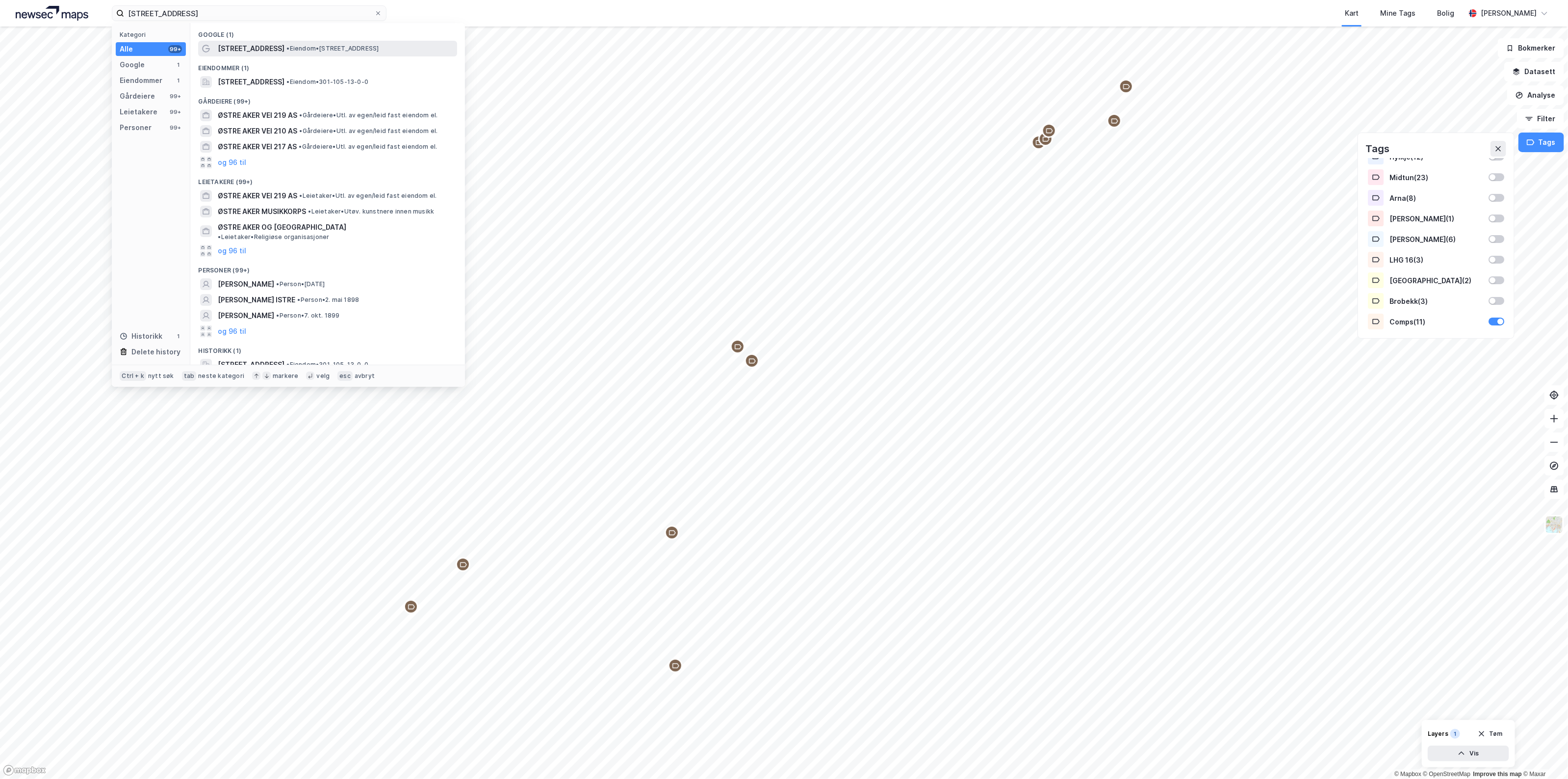
click at [319, 46] on span "• Eiendom • [STREET_ADDRESS]" at bounding box center [332, 48] width 92 height 8
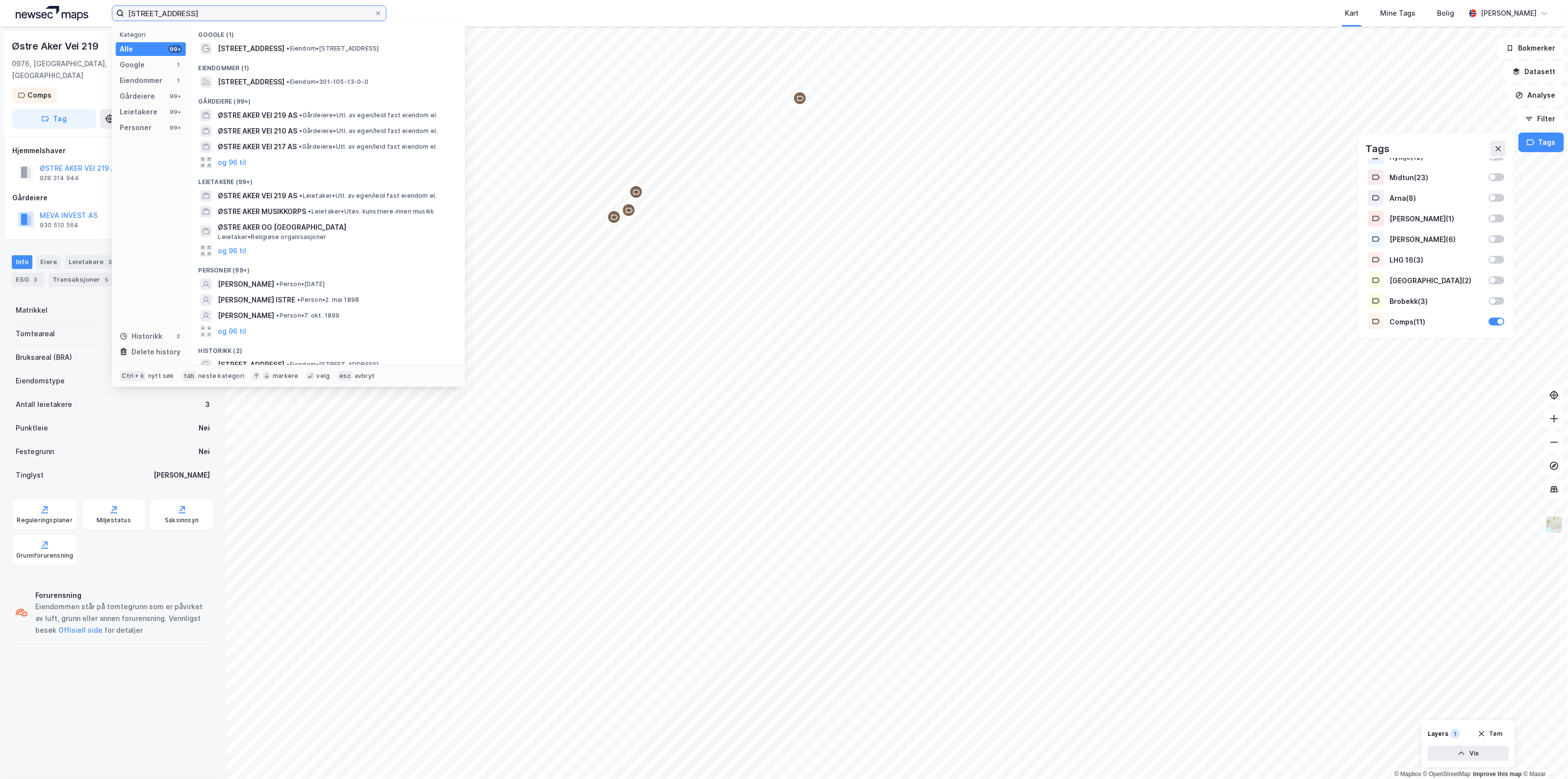
click at [198, 20] on input "[STREET_ADDRESS]" at bounding box center [249, 13] width 250 height 15
click at [242, 82] on span "[STREET_ADDRESS]" at bounding box center [251, 82] width 67 height 12
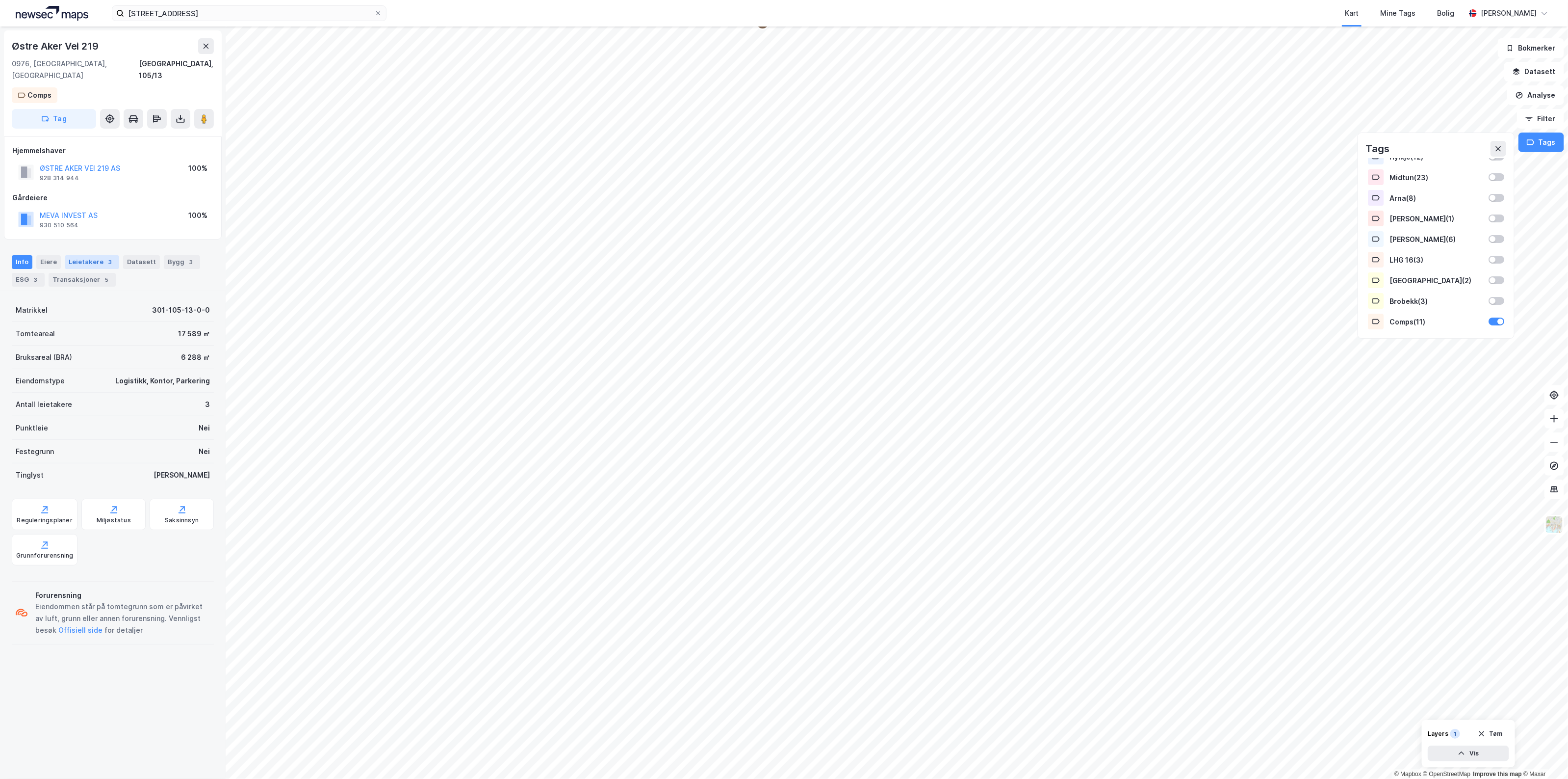
click at [83, 255] on div "Leietakere 3" at bounding box center [91, 262] width 54 height 14
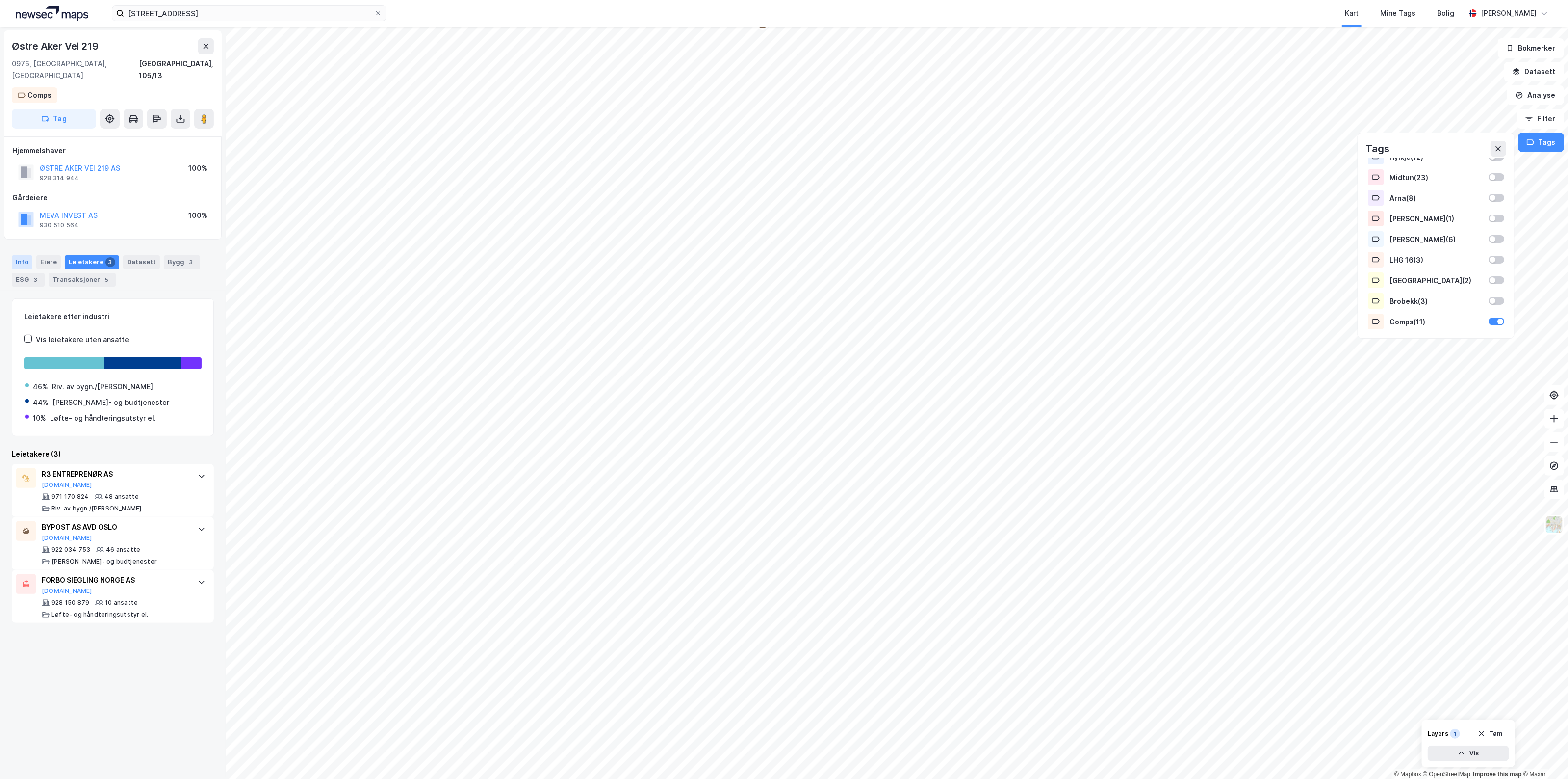
click at [26, 255] on div "Info" at bounding box center [22, 262] width 21 height 14
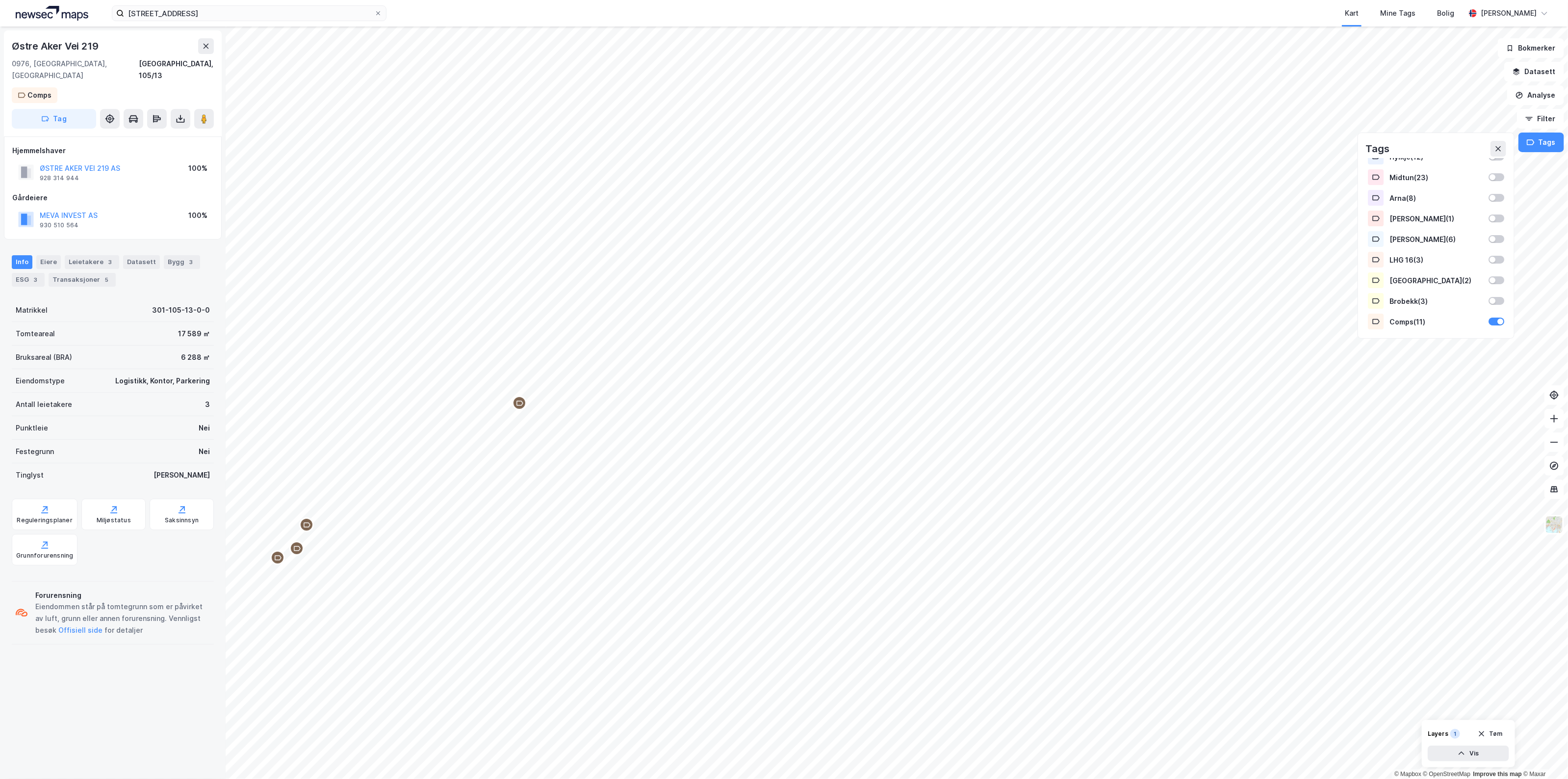
click at [256, 1] on div "Østre Aker vei 219 Kart Mine Tags Bolig [PERSON_NAME]" at bounding box center [784, 13] width 1568 height 27
click at [256, 9] on input "[STREET_ADDRESS]" at bounding box center [249, 13] width 250 height 15
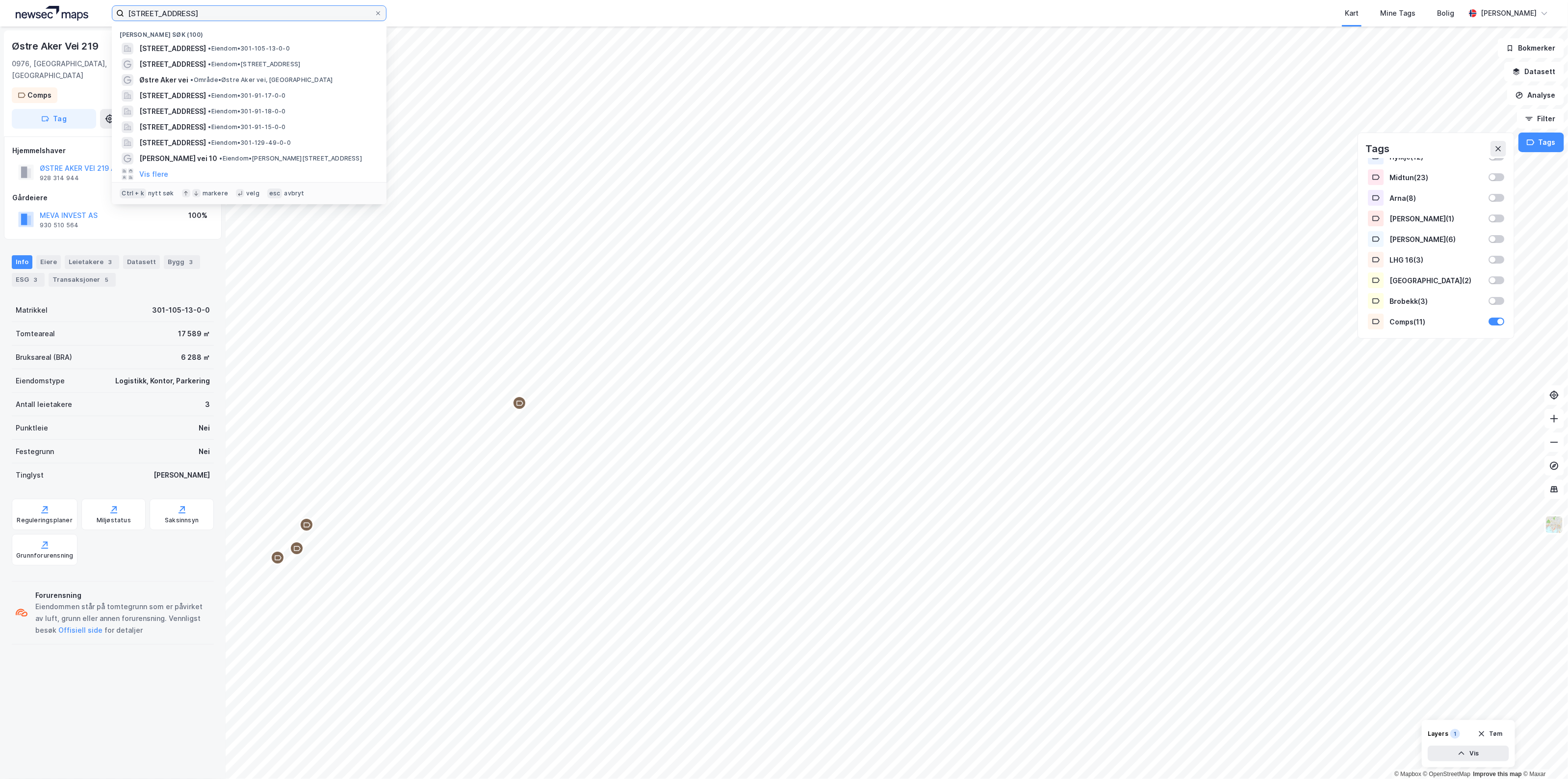
drag, startPoint x: 273, startPoint y: 10, endPoint x: -145, endPoint y: 37, distance: 418.9
click at [0, 37] on html "Østre Aker vei 219 Nylige søk (100) [STREET_ADDRESS] • Eiendom • 301-105-13-0-0…" at bounding box center [784, 389] width 1568 height 779
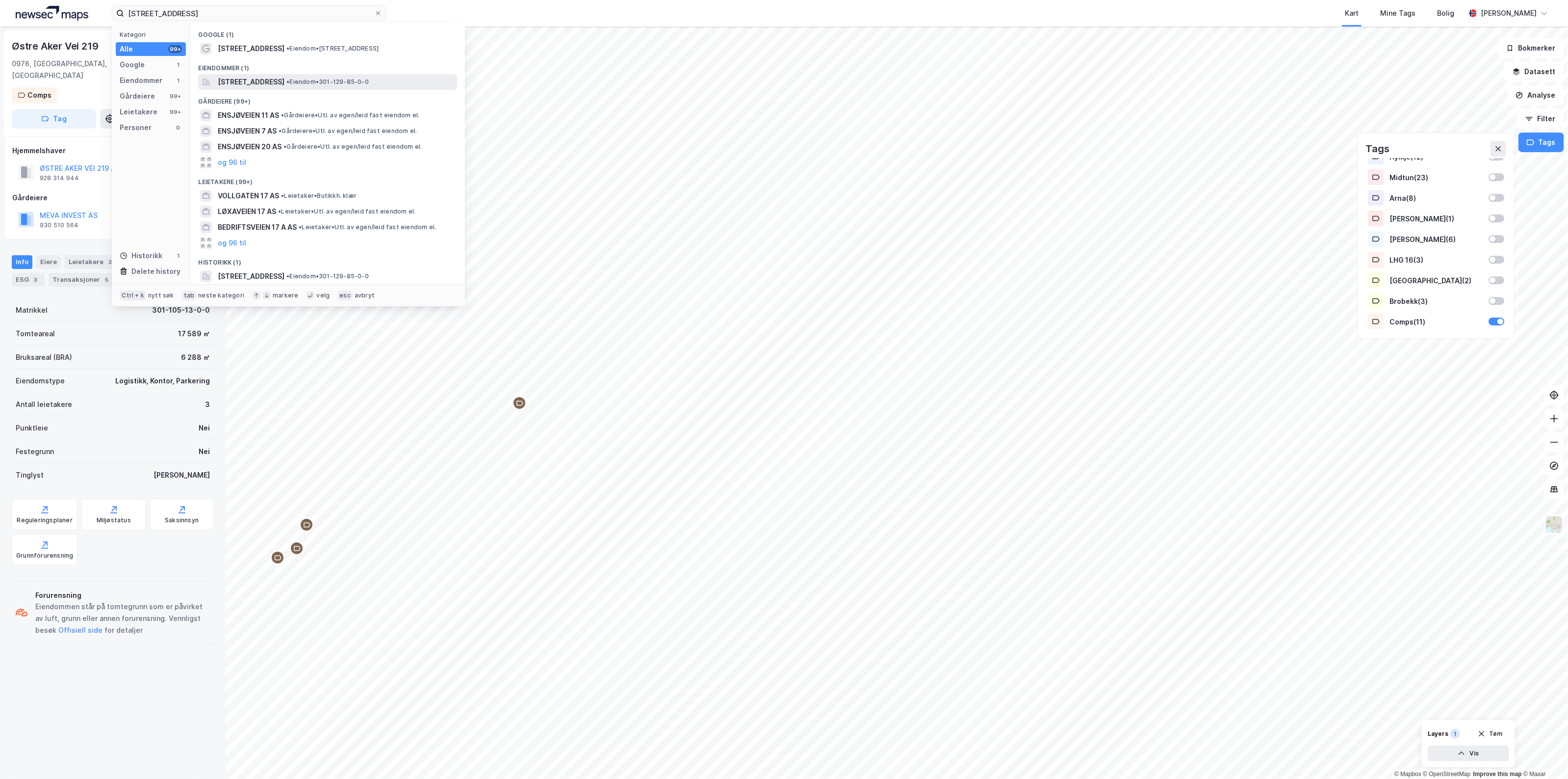
click at [256, 82] on span "[STREET_ADDRESS]" at bounding box center [251, 82] width 67 height 12
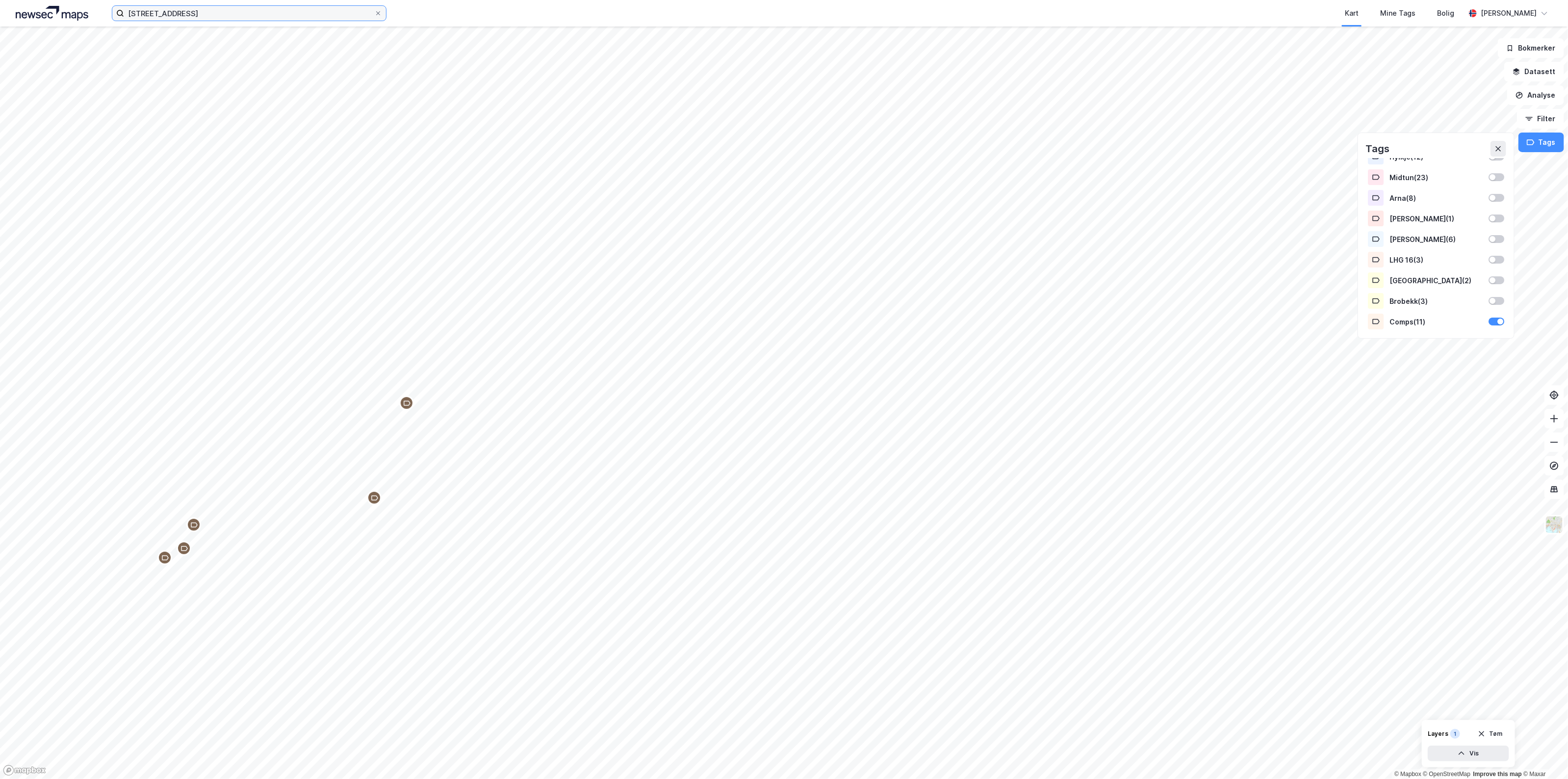
click at [286, 17] on input "[STREET_ADDRESS]" at bounding box center [249, 13] width 250 height 15
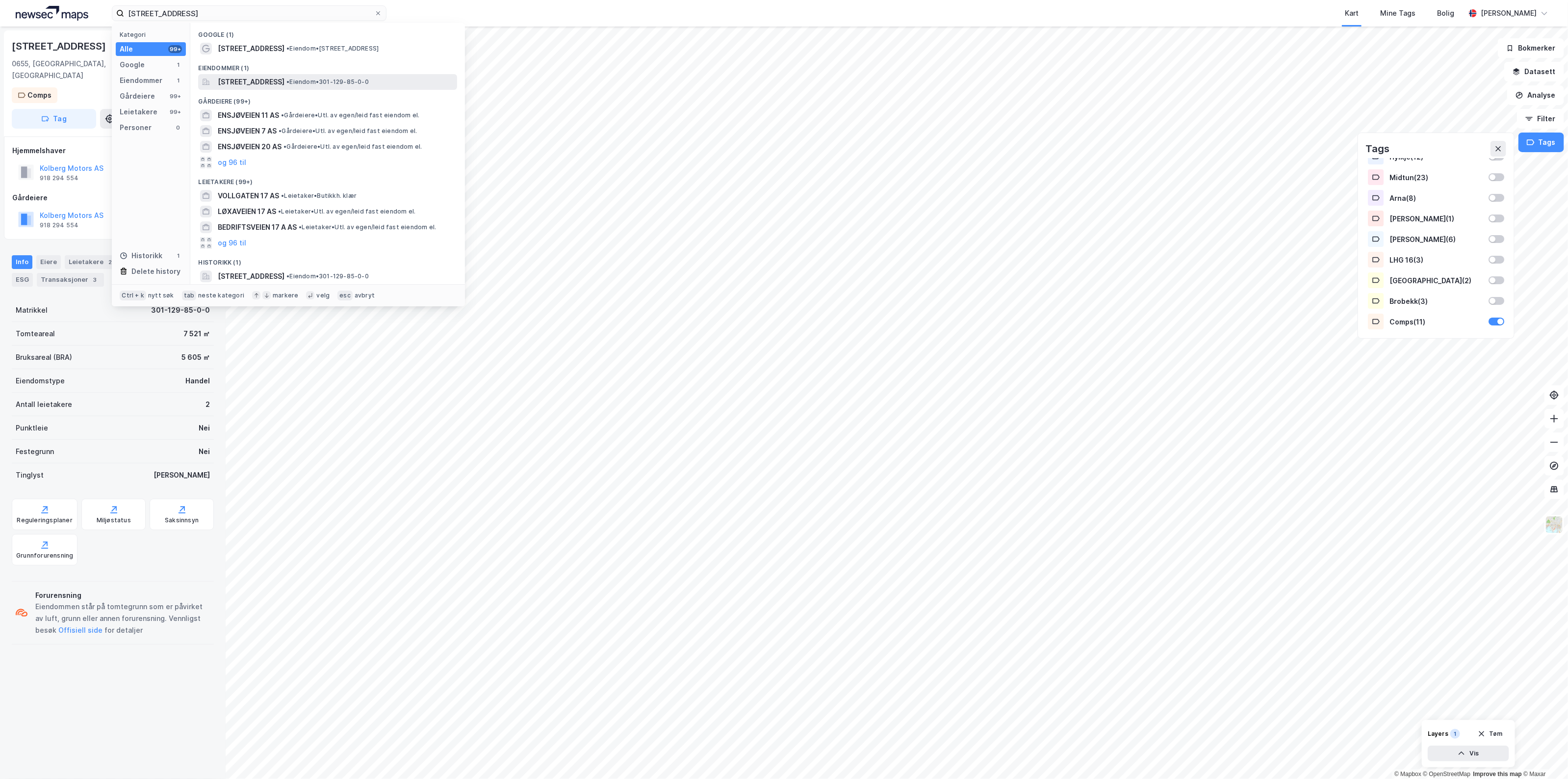
click at [261, 80] on span "[STREET_ADDRESS]" at bounding box center [251, 82] width 67 height 12
drag, startPoint x: 201, startPoint y: 15, endPoint x: 82, endPoint y: 10, distance: 119.1
click at [82, 10] on div "Ensjøveien 17 Kategori Alle 99+ Google 1 Eiendommer 1 Gårdeiere 99+ Leietakere …" at bounding box center [784, 13] width 1568 height 27
click at [226, 85] on span "[STREET_ADDRESS]" at bounding box center [251, 82] width 67 height 12
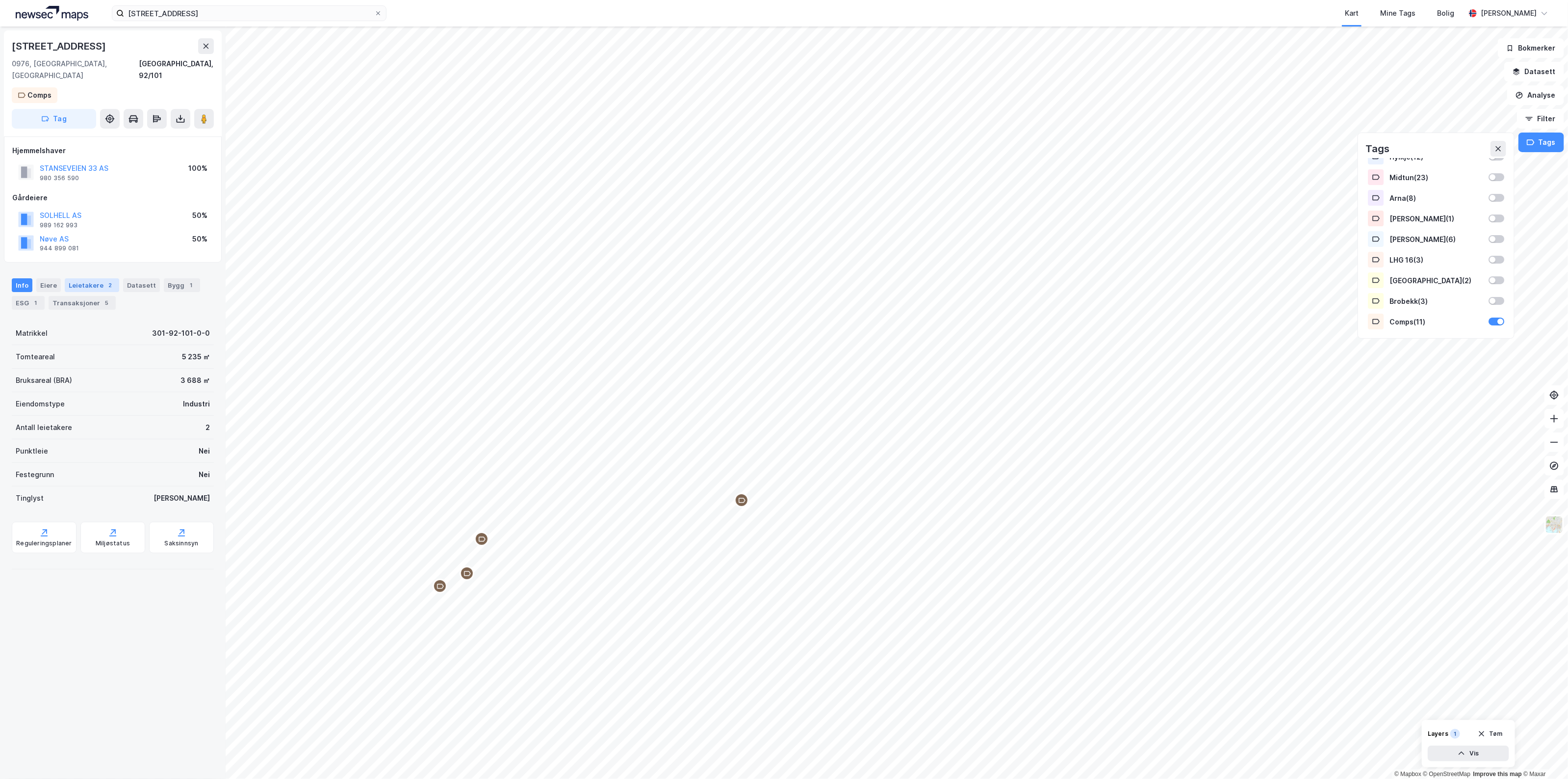
click at [80, 278] on div "Leietakere 2" at bounding box center [91, 285] width 54 height 14
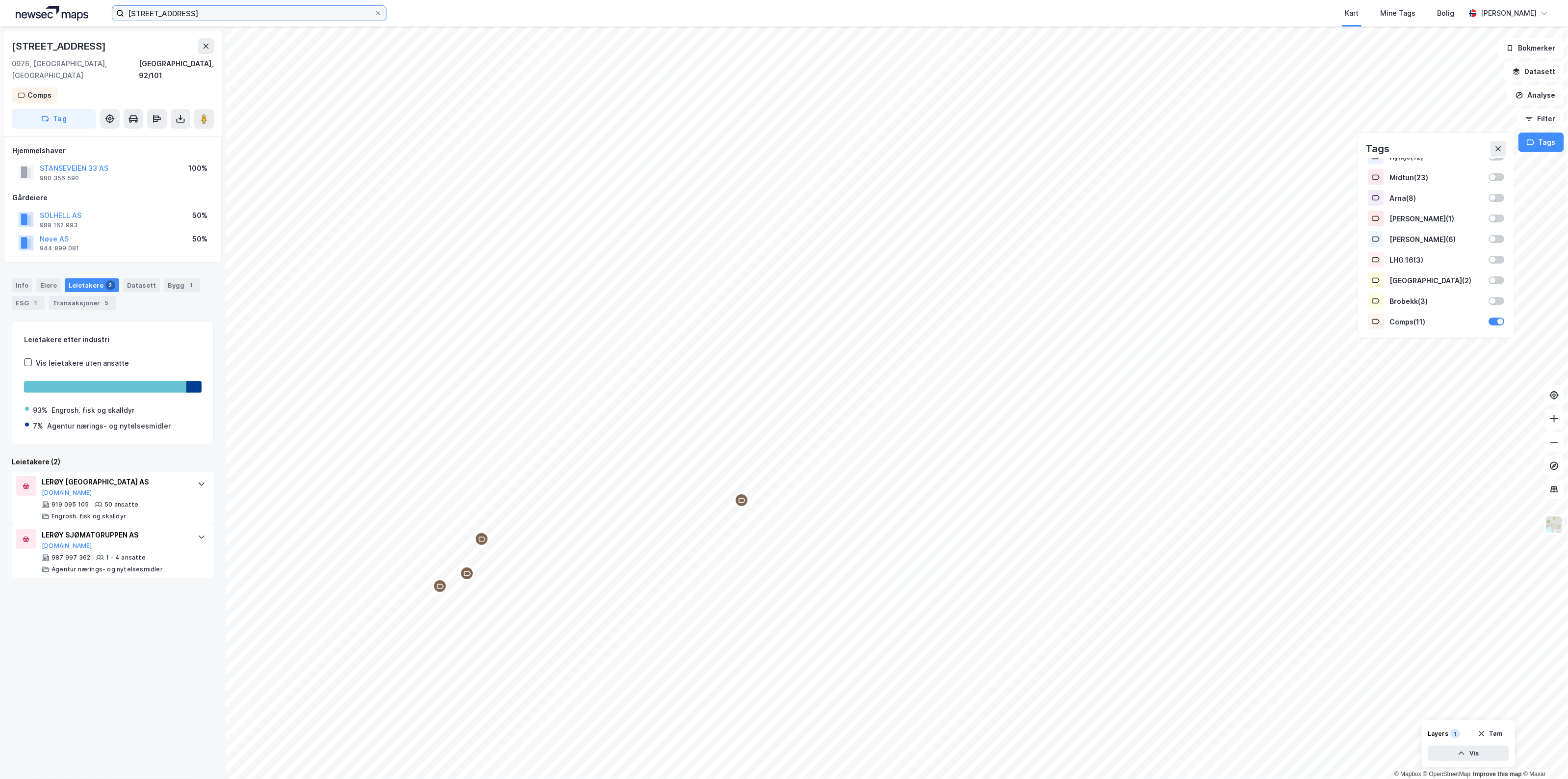
click at [195, 9] on input "[STREET_ADDRESS]" at bounding box center [249, 13] width 250 height 15
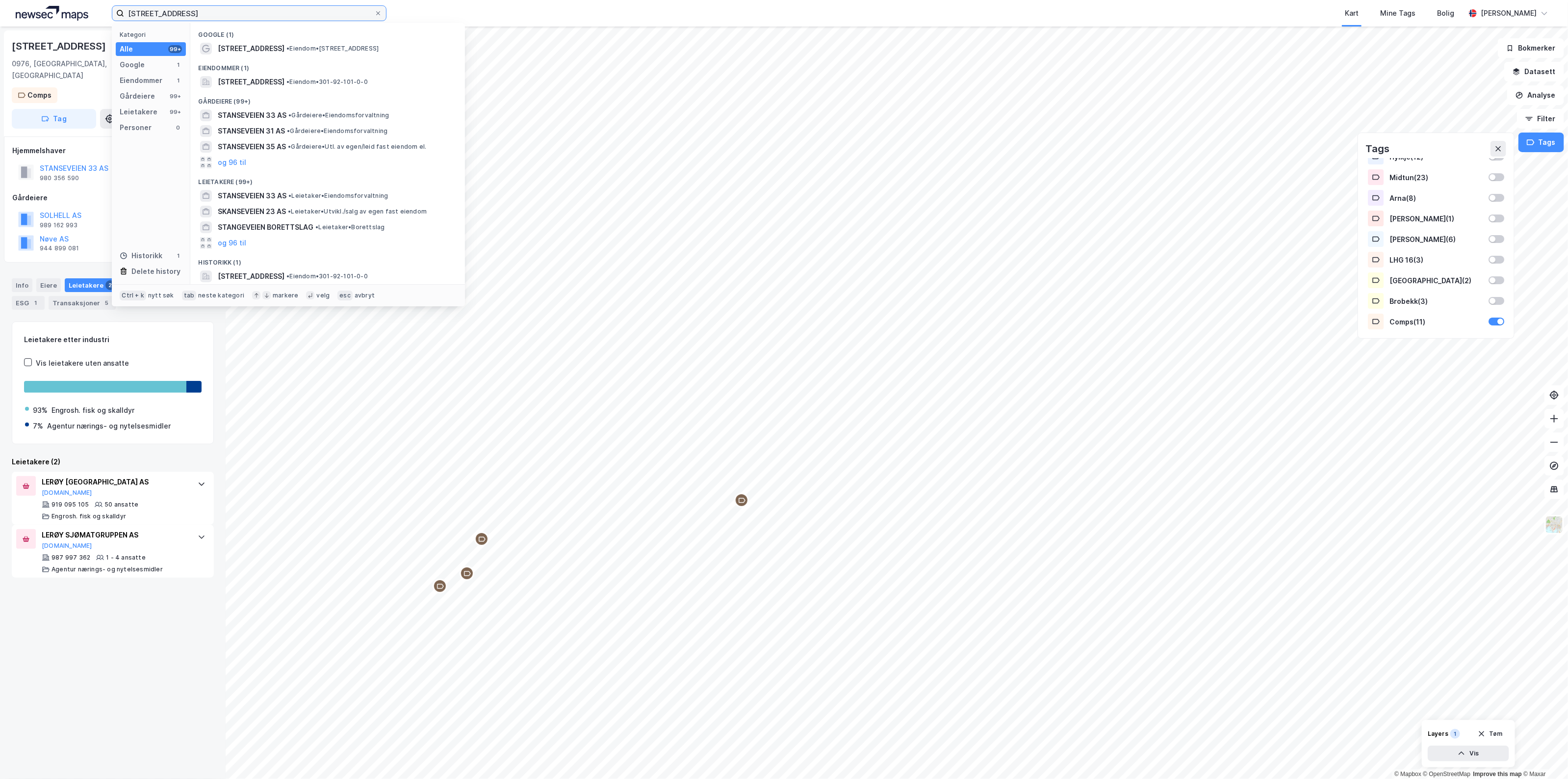
paste input "[STREET_ADDRESS]"
click at [284, 80] on span "[STREET_ADDRESS]" at bounding box center [251, 82] width 67 height 12
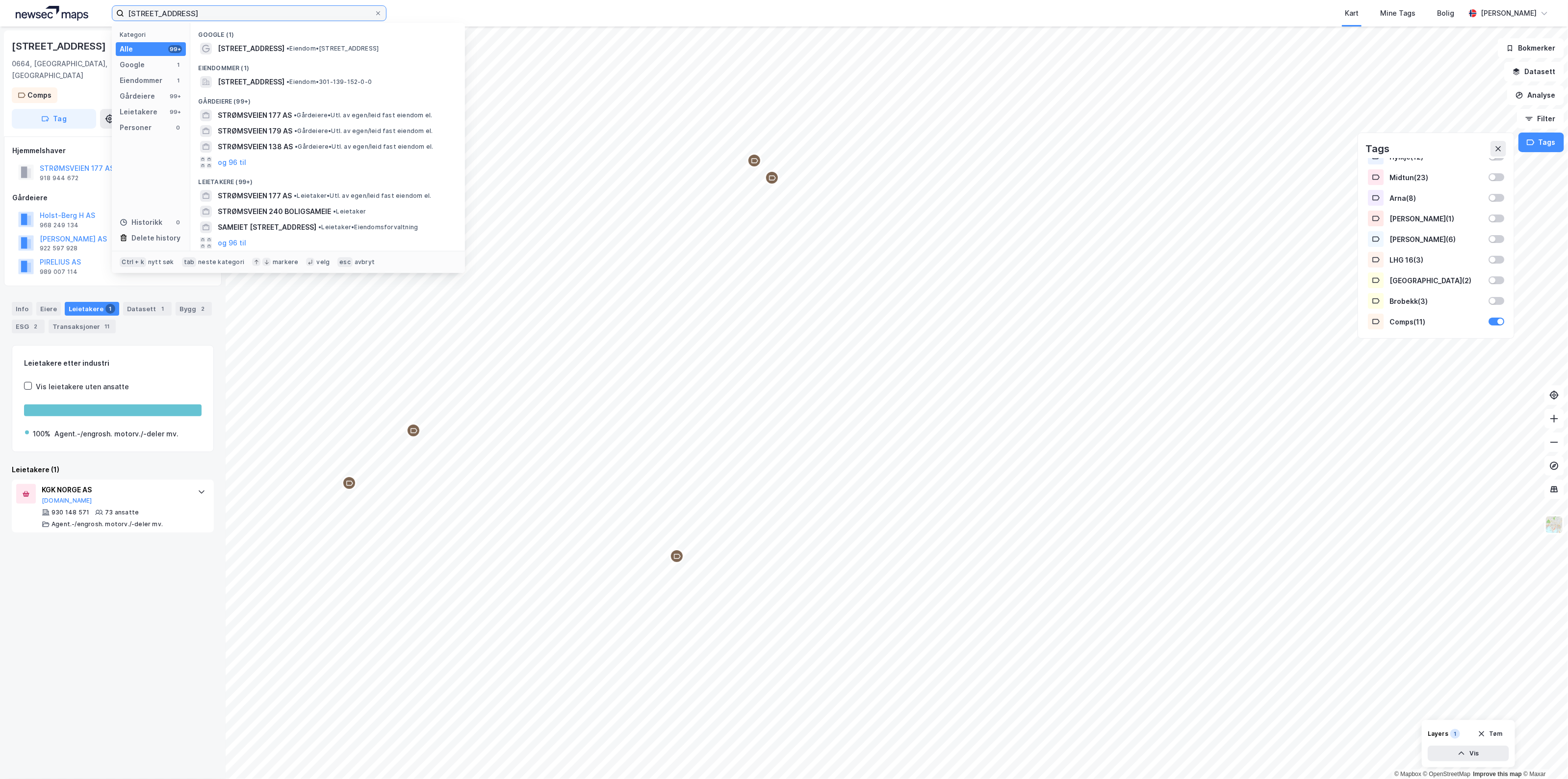
click at [239, 10] on input "[STREET_ADDRESS]" at bounding box center [249, 13] width 250 height 15
drag, startPoint x: 226, startPoint y: 12, endPoint x: 33, endPoint y: 14, distance: 193.0
click at [33, 14] on div "Strømsveien 177 Kategori Alle 99+ Google 1 Eiendommer 1 Gårdeiere 99+ Leietaker…" at bounding box center [784, 13] width 1568 height 27
click at [251, 15] on input "[STREET_ADDRESS]" at bounding box center [249, 13] width 250 height 15
drag, startPoint x: 256, startPoint y: 14, endPoint x: 60, endPoint y: 14, distance: 196.0
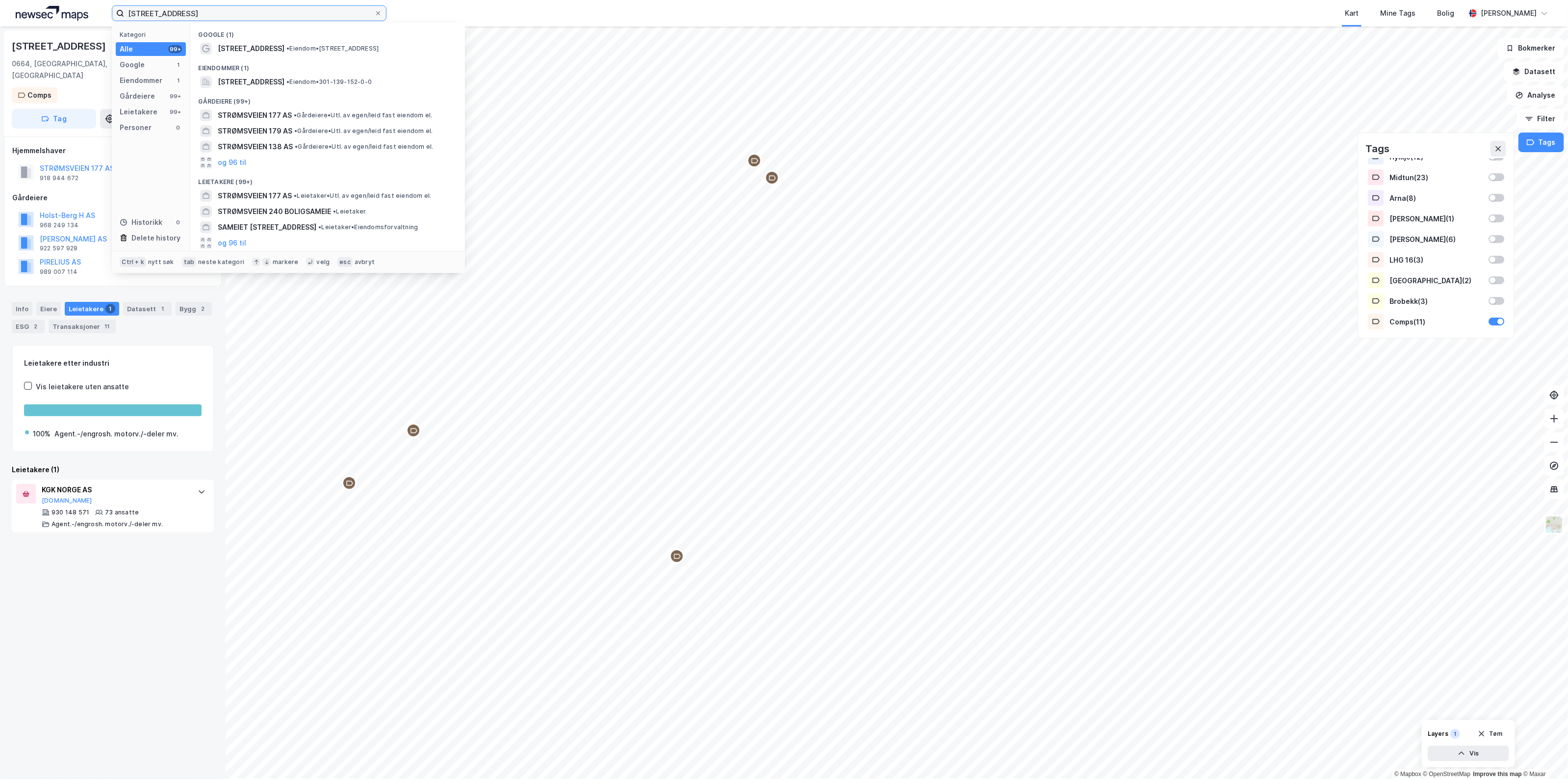
click at [60, 14] on div "Strømsveien 177 Kategori Alle 99+ Google 1 Eiendommer 1 Gårdeiere 99+ Leietaker…" at bounding box center [784, 13] width 1568 height 27
click at [245, 83] on span "[STREET_ADDRESS]" at bounding box center [251, 82] width 67 height 12
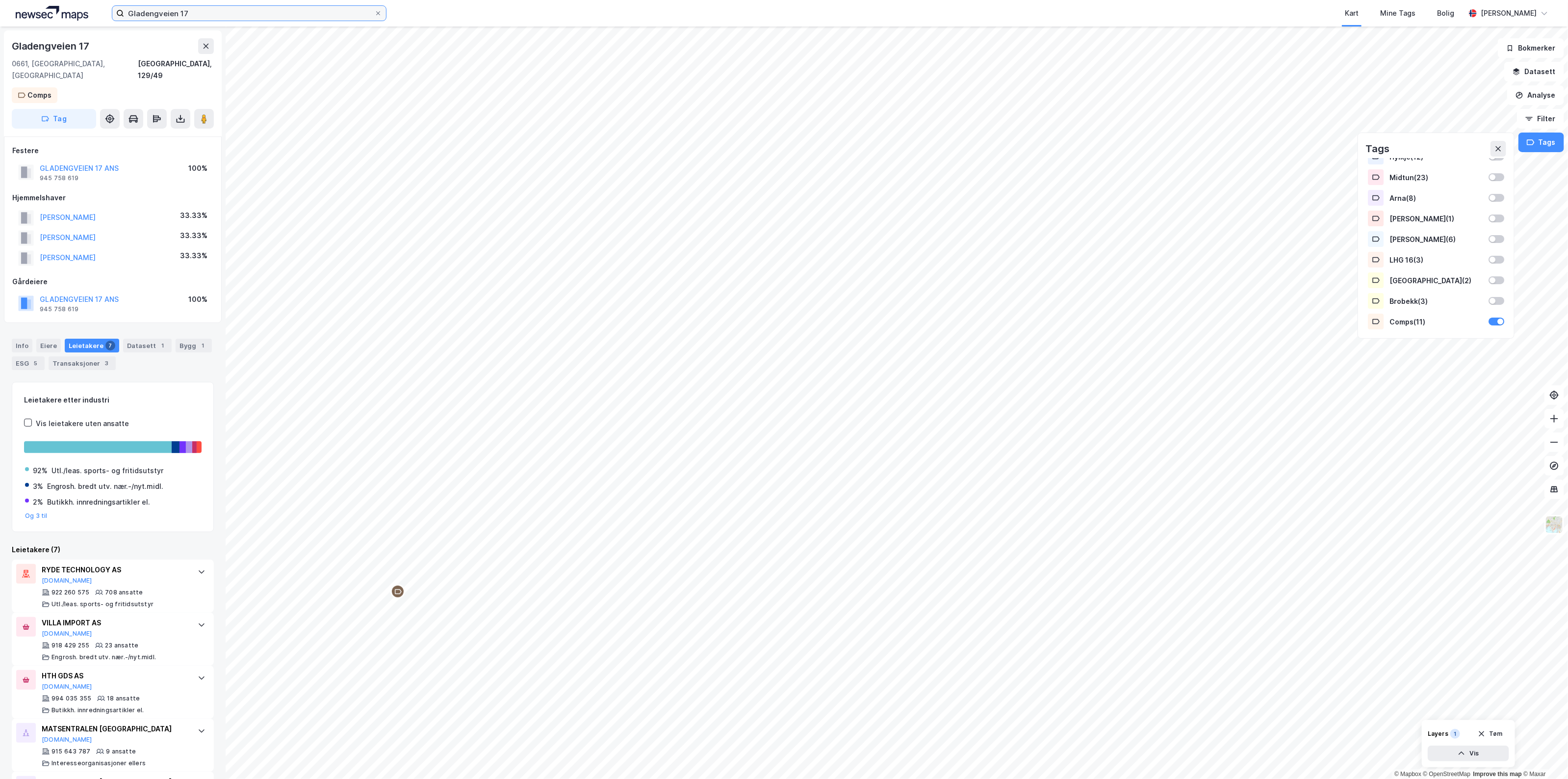
click at [205, 15] on input "Gladengveien 17" at bounding box center [249, 13] width 250 height 15
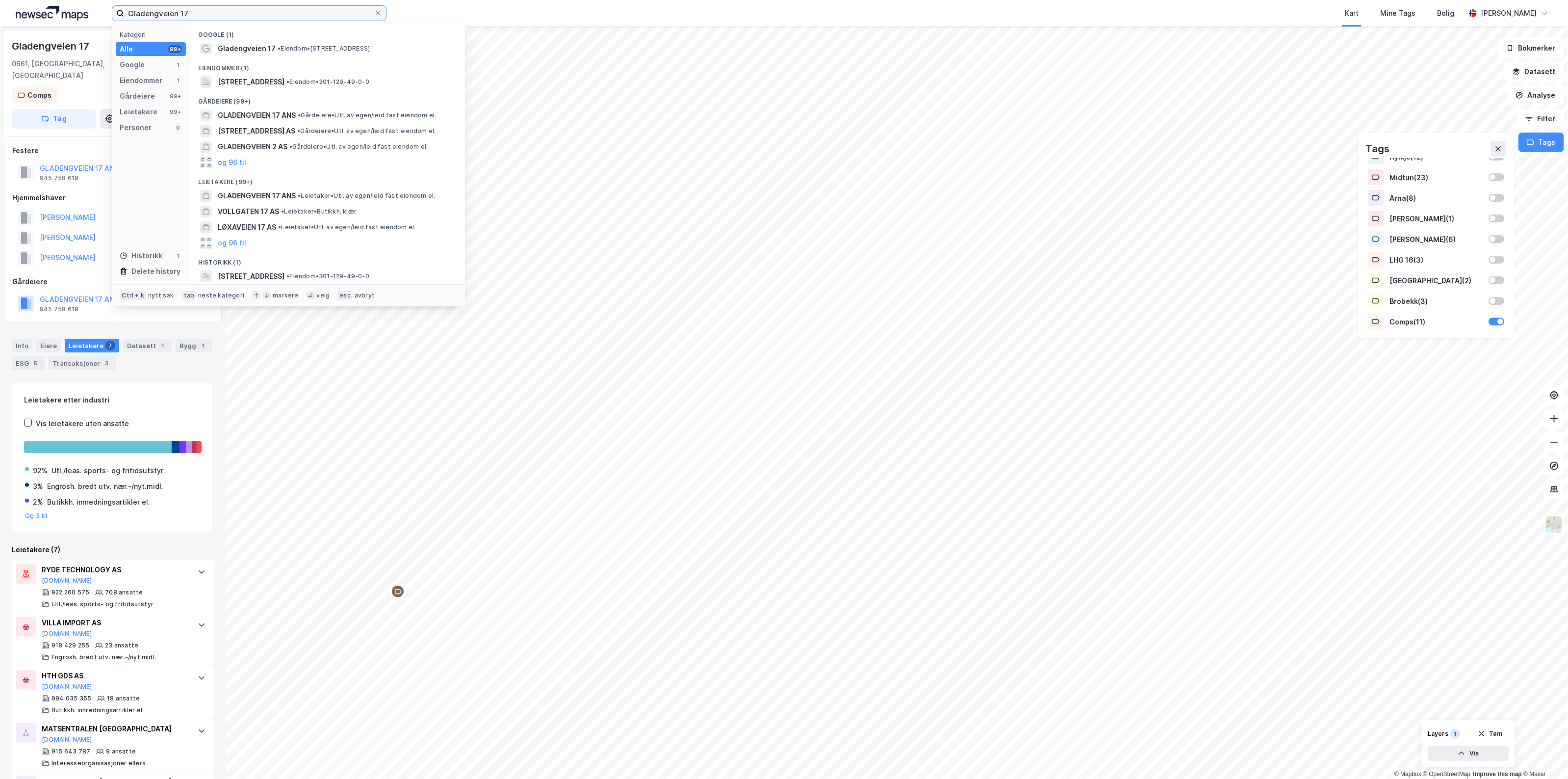
drag, startPoint x: 212, startPoint y: 15, endPoint x: 1, endPoint y: 3, distance: 211.3
click at [1, 3] on div "Gladengveien 17 Kategori Alle 99+ Google 1 Eiendommer 1 Gårdeiere 99+ Leietaker…" at bounding box center [784, 13] width 1568 height 27
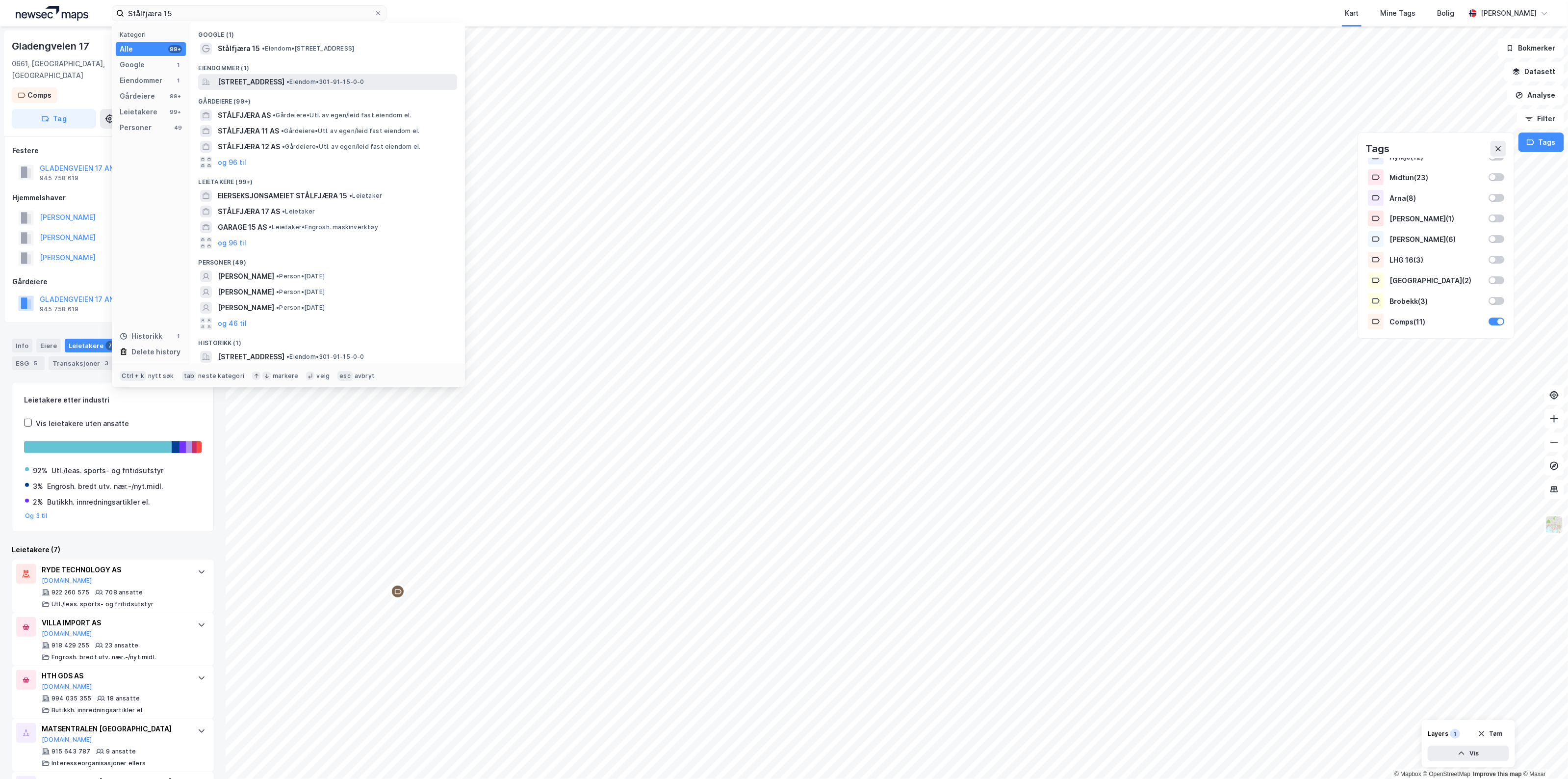
click at [261, 77] on span "[STREET_ADDRESS]" at bounding box center [251, 82] width 67 height 12
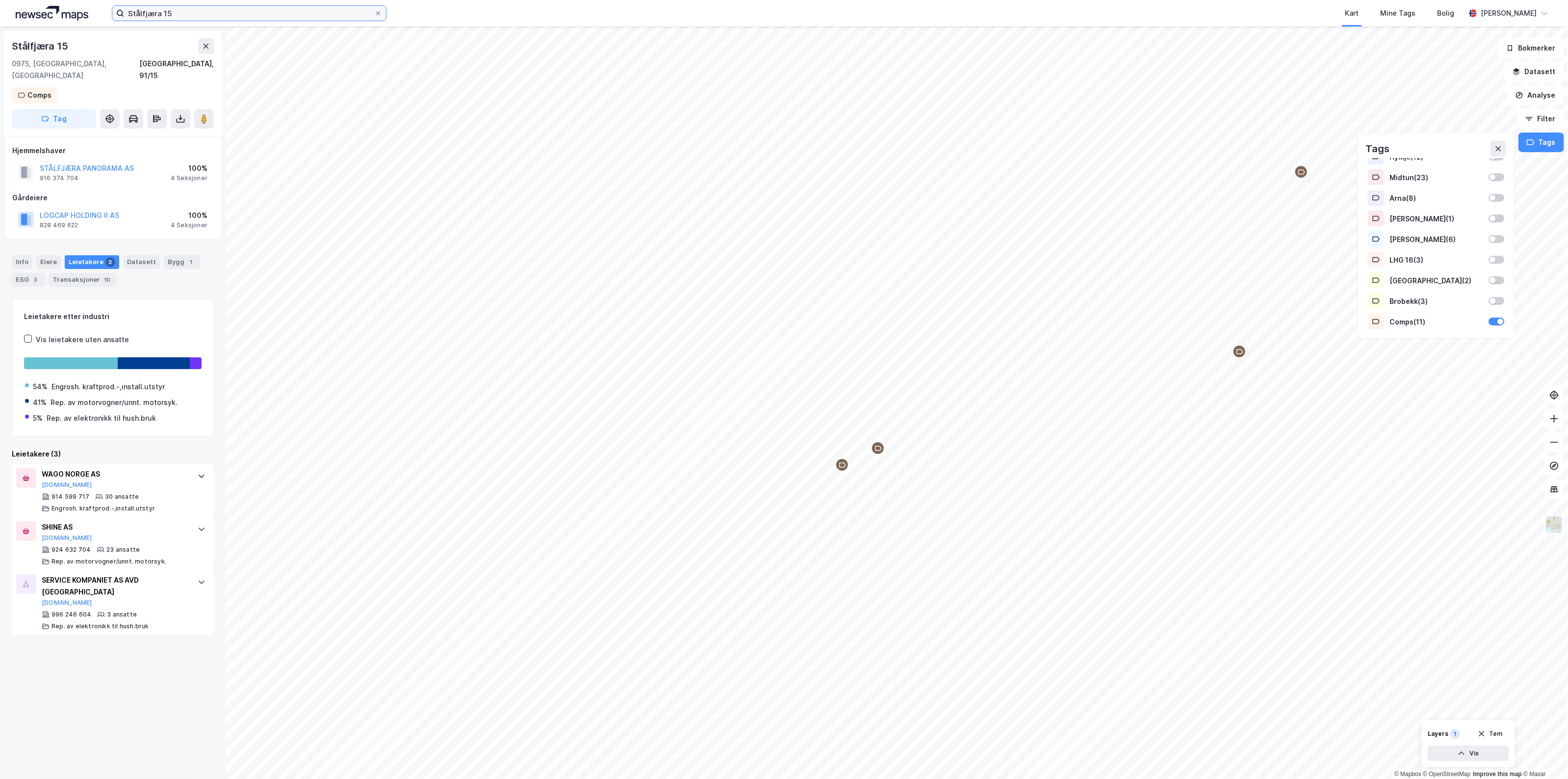
click at [195, 8] on input "Stålfjæra 15" at bounding box center [249, 13] width 250 height 15
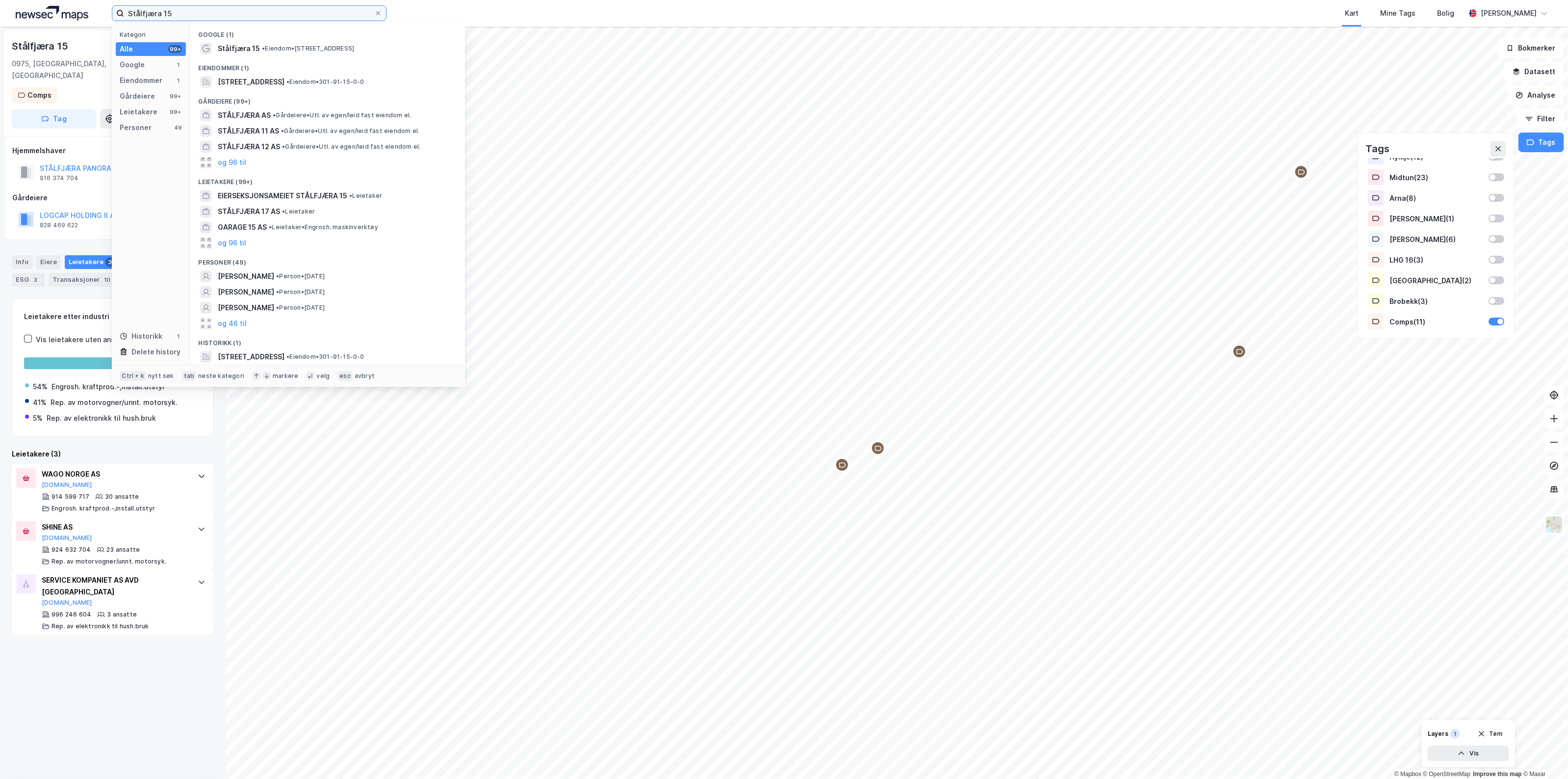
drag, startPoint x: 195, startPoint y: 11, endPoint x: 41, endPoint y: 29, distance: 155.0
click at [41, 29] on div "Stålfjæra 15 Kategori Alle 99+ Google 1 Eiendommer 1 Gårdeiere 99+ Leietakere 9…" at bounding box center [784, 389] width 1568 height 779
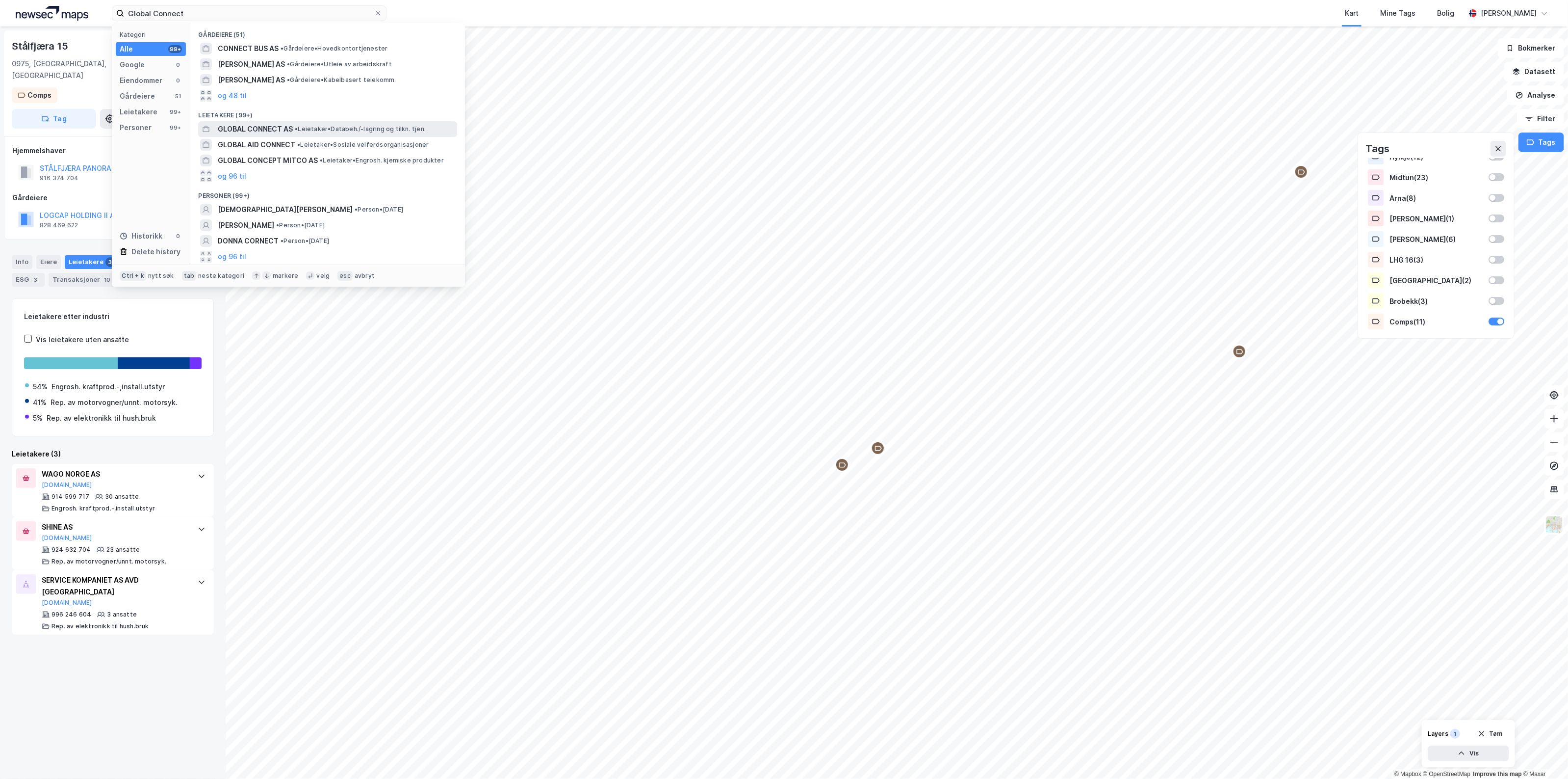
click at [292, 127] on span "GLOBAL CONNECT AS" at bounding box center [255, 129] width 75 height 12
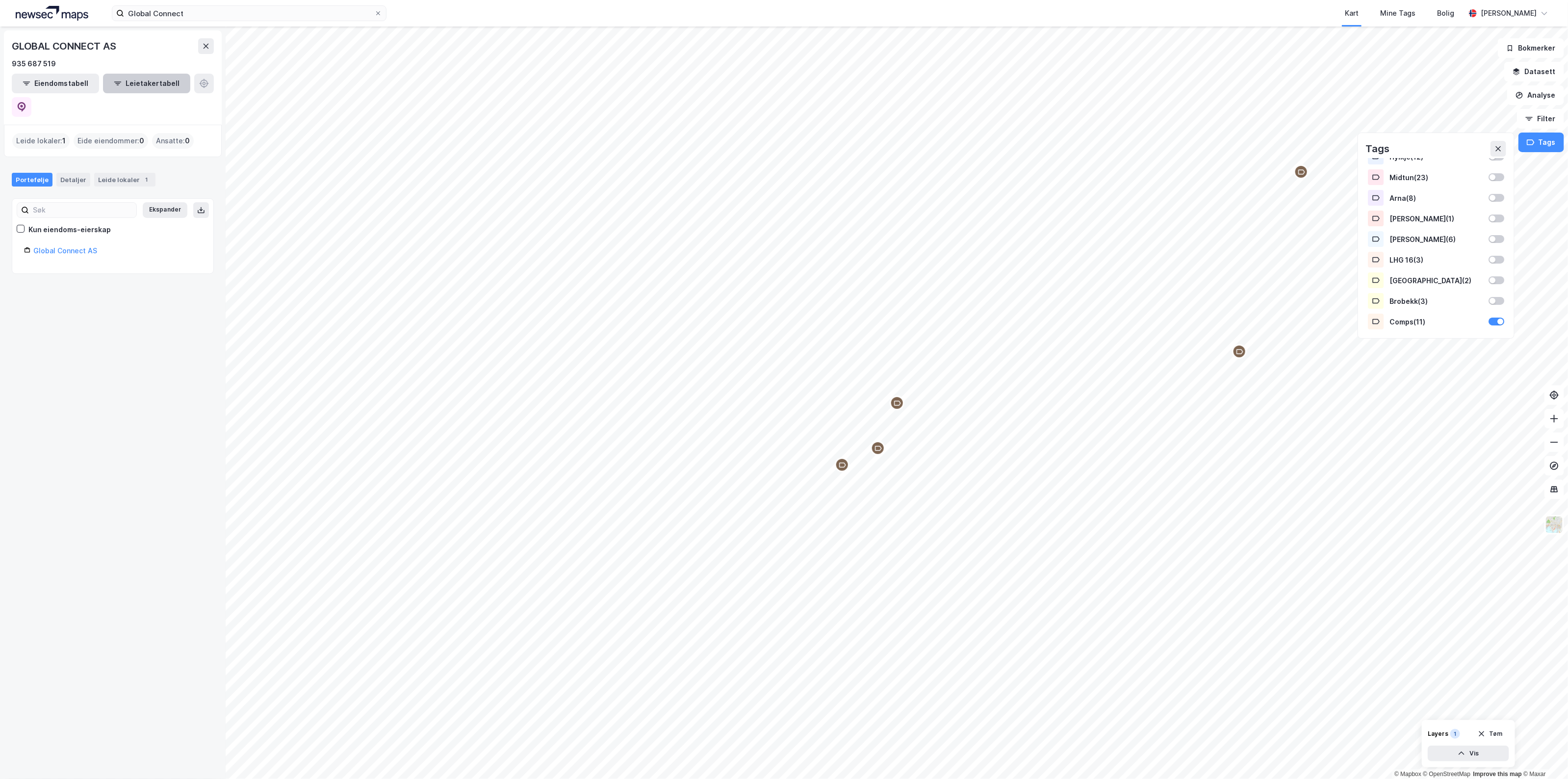
click at [142, 80] on button "Leietakertabell" at bounding box center [146, 83] width 87 height 19
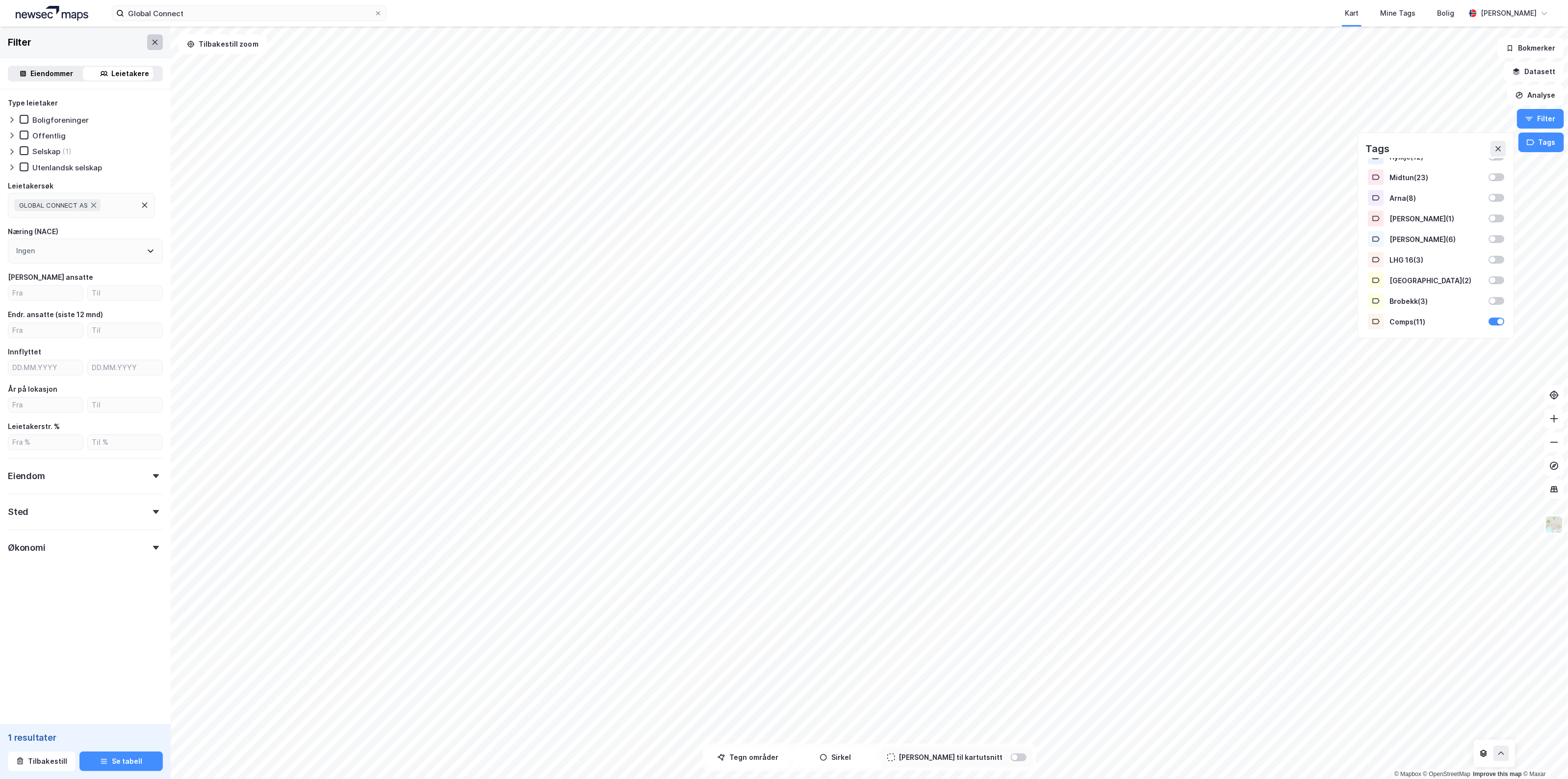
click at [147, 48] on button at bounding box center [155, 42] width 16 height 16
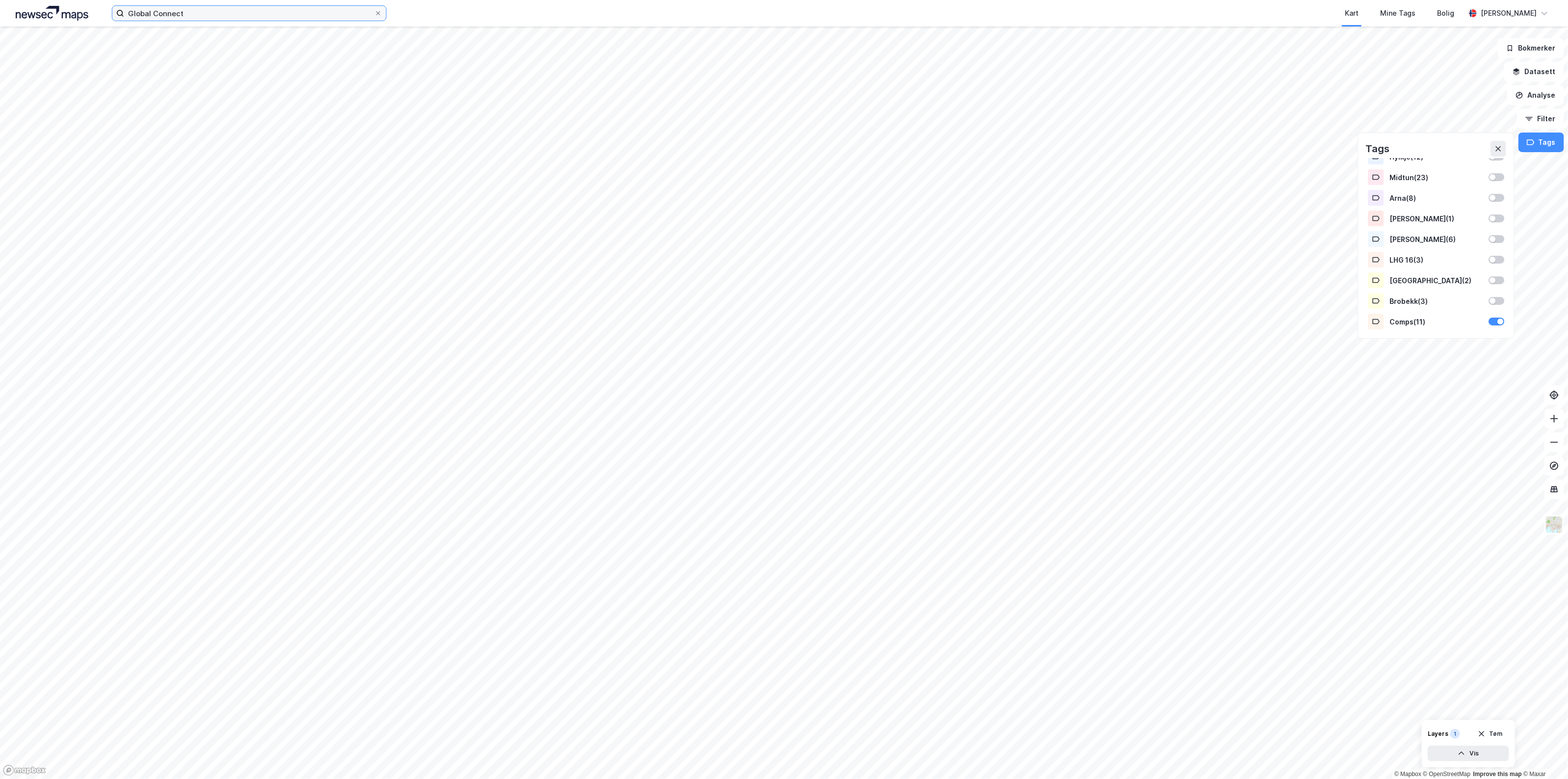
click at [203, 16] on input "Global Connect" at bounding box center [249, 13] width 250 height 15
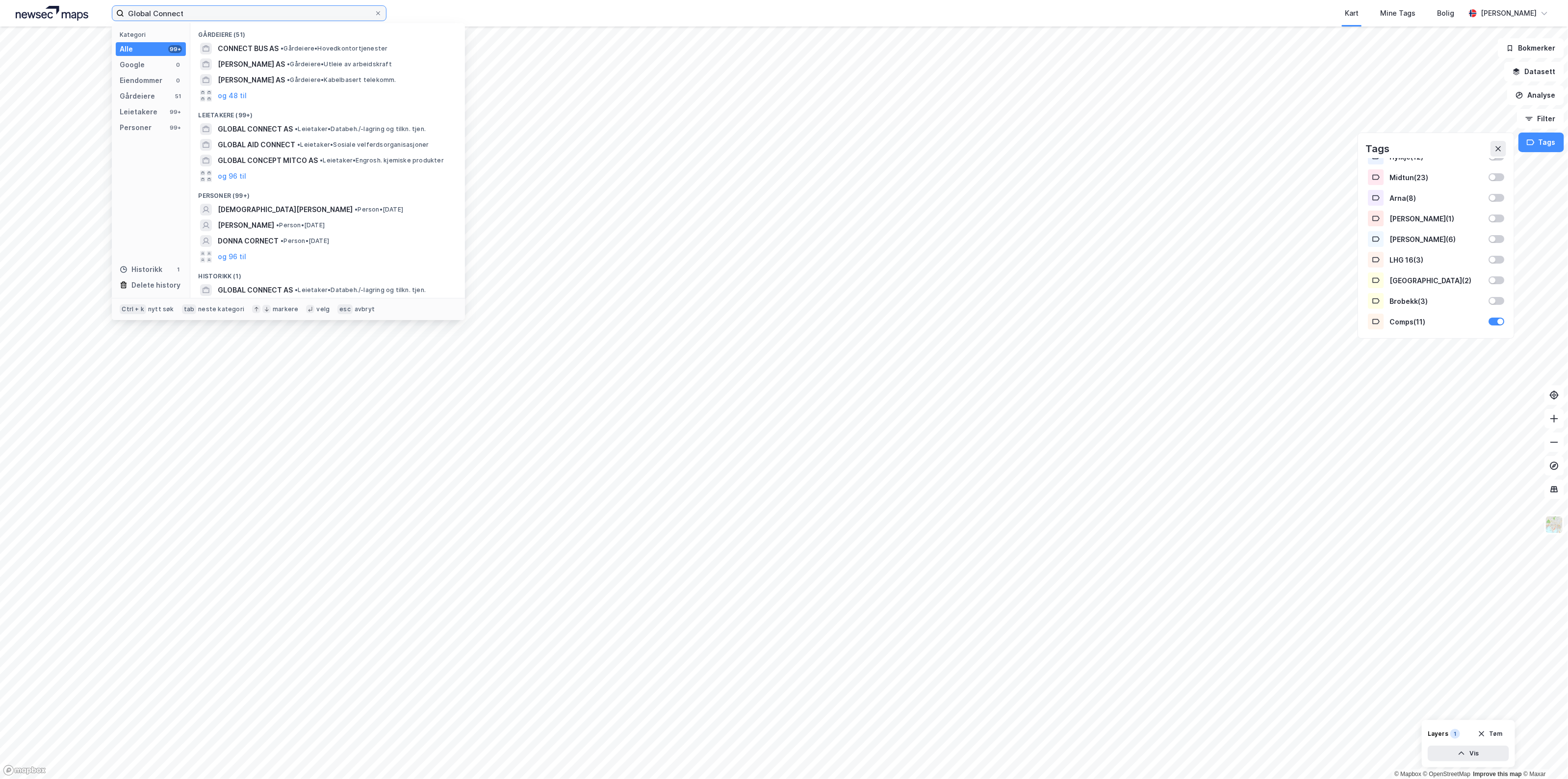
paste input "Stanseveien 2"
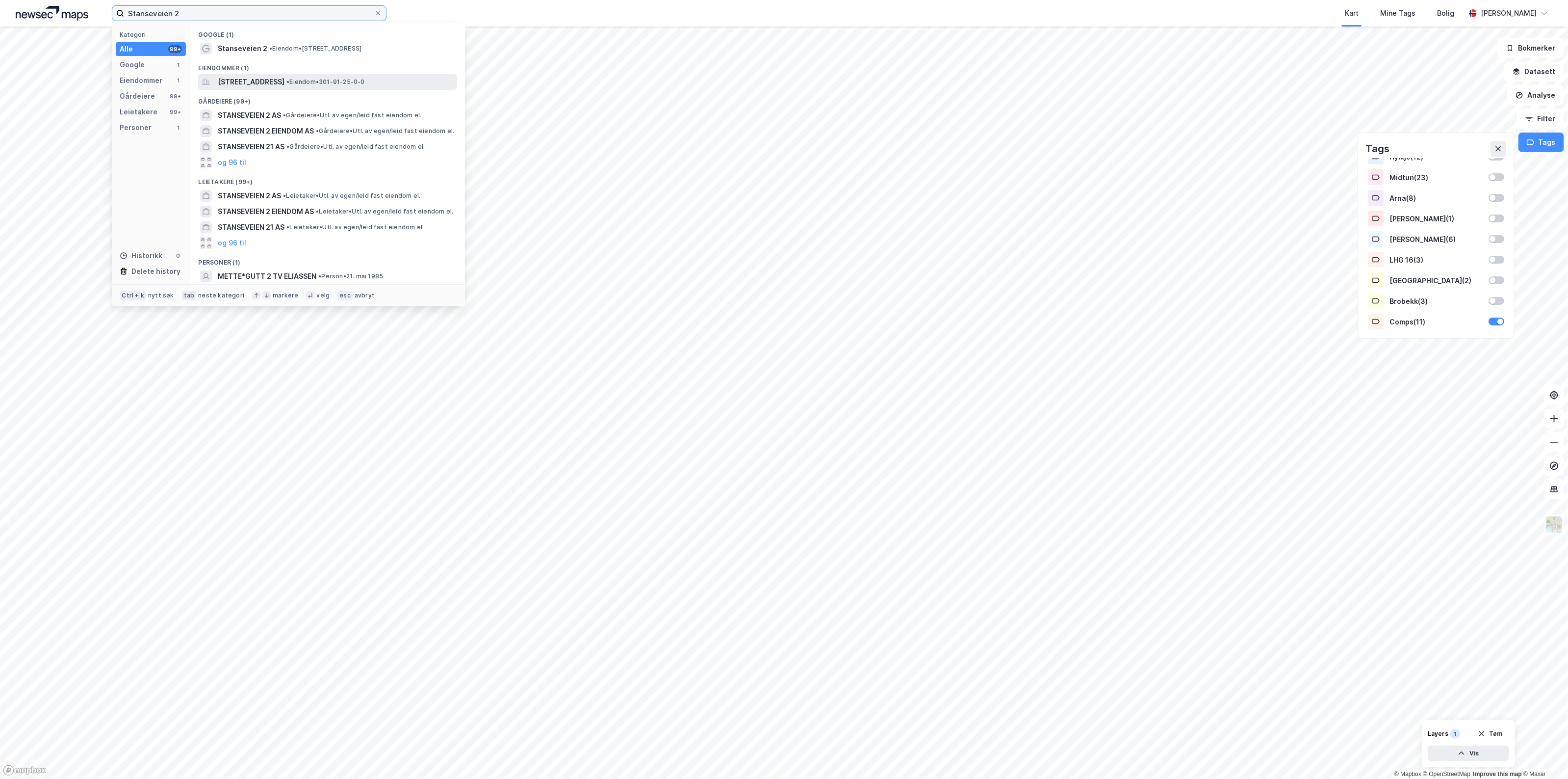
type input "Stanseveien 2"
click at [253, 81] on span "[STREET_ADDRESS]" at bounding box center [251, 82] width 67 height 12
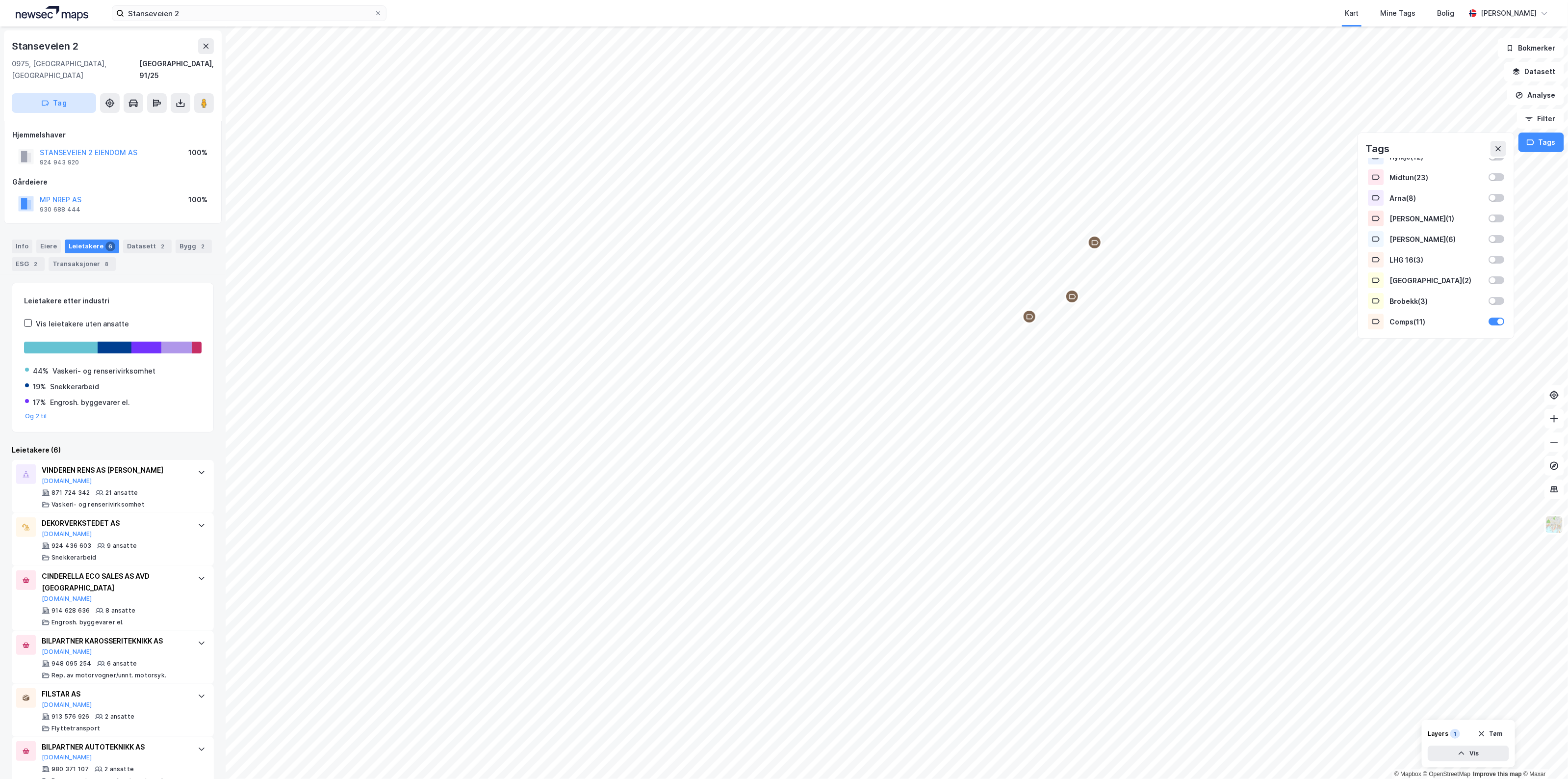
click at [65, 93] on button "Tag" at bounding box center [54, 103] width 85 height 19
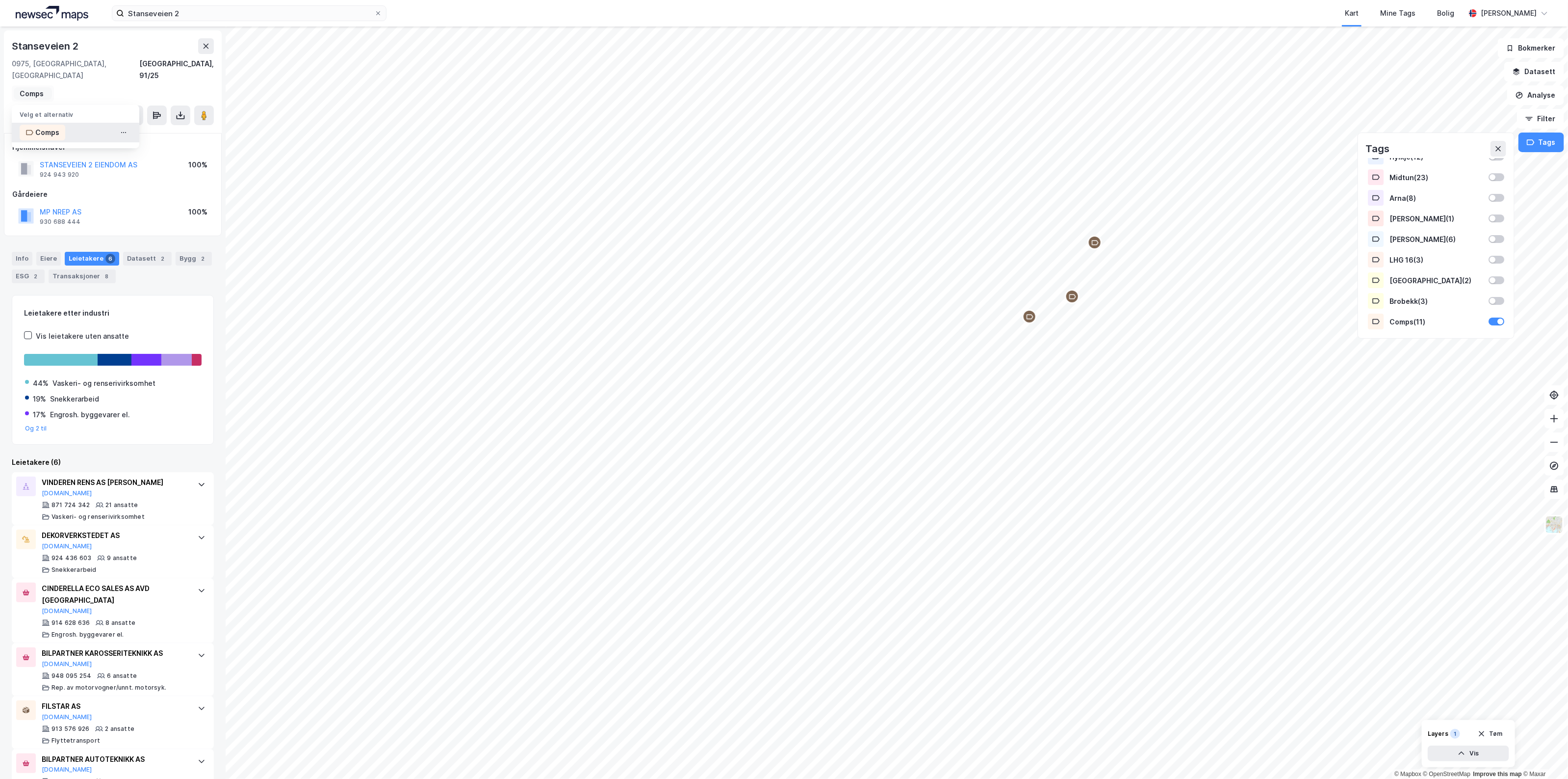
type input "Comps"
click at [67, 122] on div "Comps" at bounding box center [75, 132] width 127 height 19
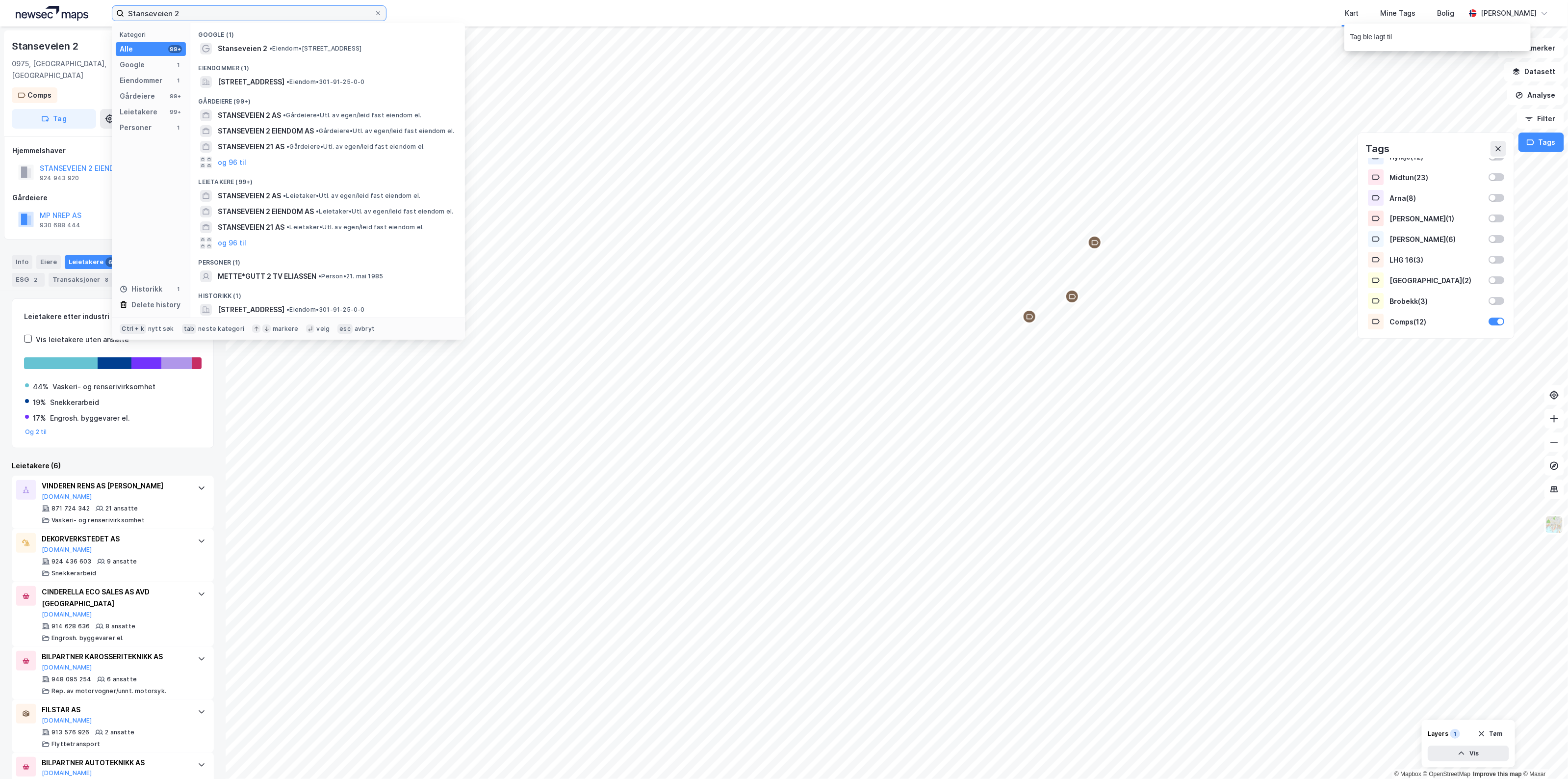
click at [226, 9] on input "Stanseveien 2" at bounding box center [249, 13] width 250 height 15
drag, startPoint x: 232, startPoint y: 14, endPoint x: -198, endPoint y: -6, distance: 430.5
click at [0, 0] on html "Stanseveien 2 Kategori Alle 99+ Google 1 Eiendommer 1 Gårdeiere 99+ Leietakere …" at bounding box center [784, 389] width 1568 height 779
click at [271, 84] on span "[PERSON_NAME][STREET_ADDRESS]" at bounding box center [279, 82] width 123 height 12
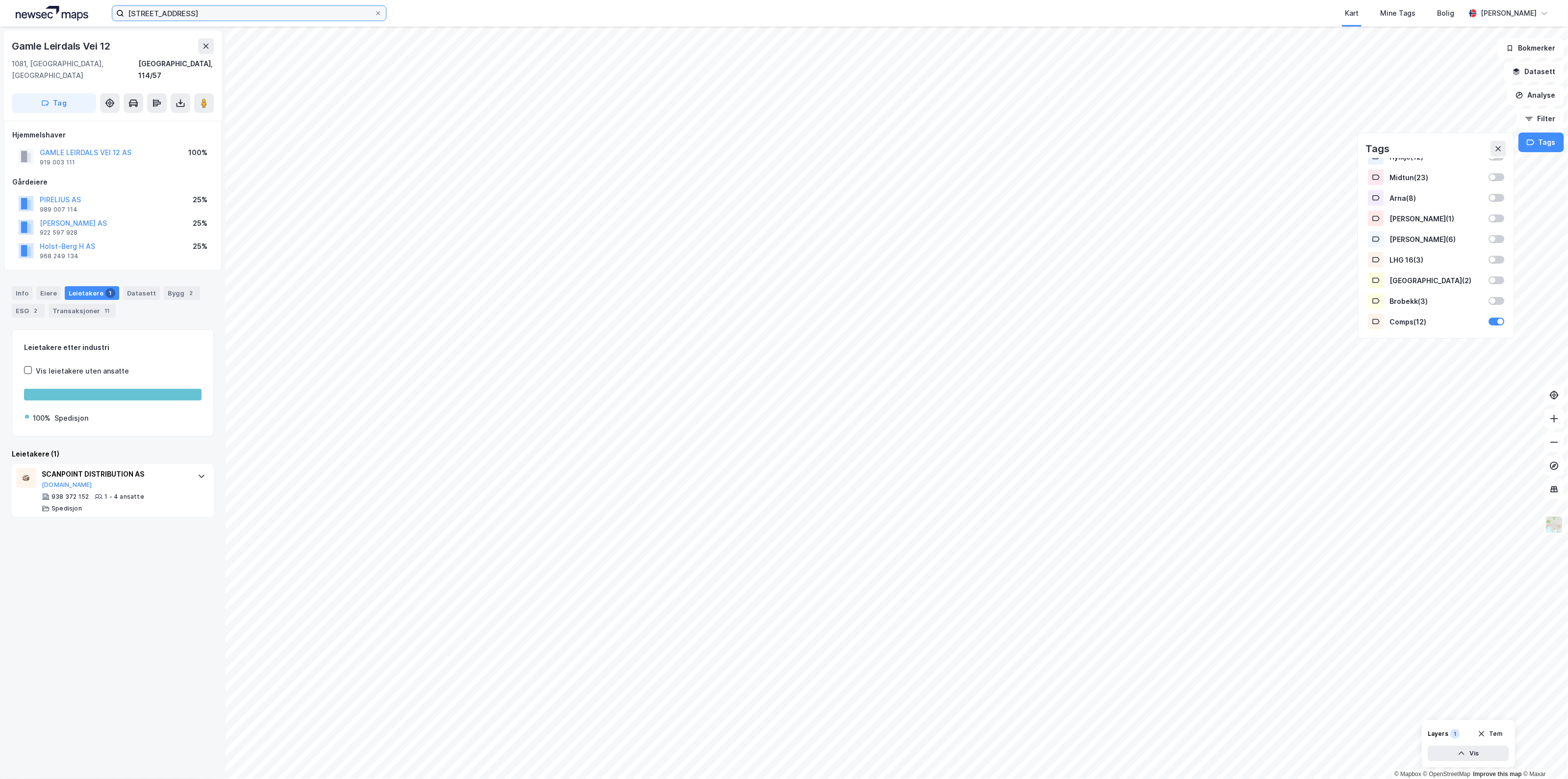
click at [206, 13] on input "[STREET_ADDRESS]" at bounding box center [249, 13] width 250 height 15
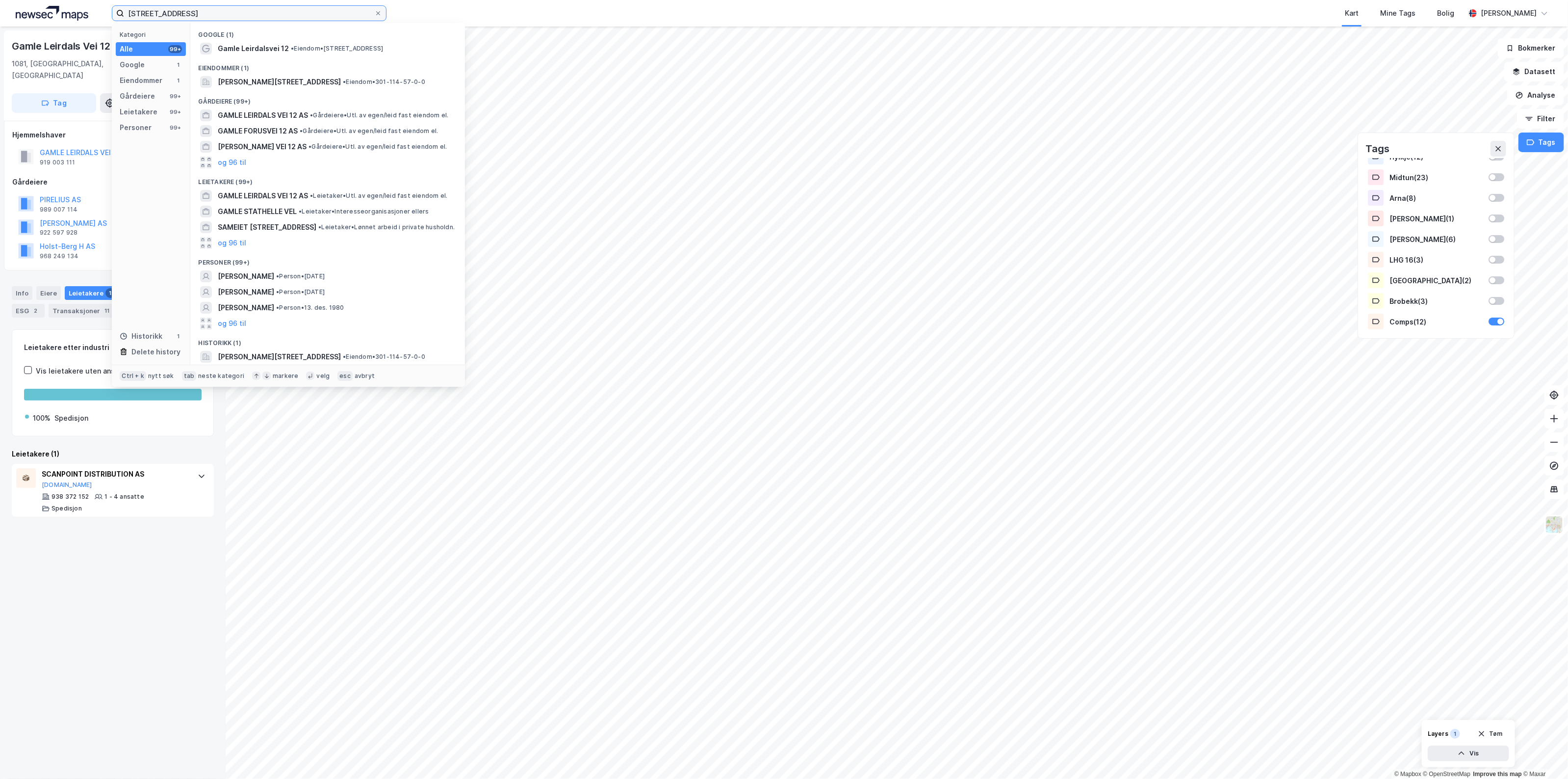
drag, startPoint x: 214, startPoint y: 13, endPoint x: -113, endPoint y: 12, distance: 327.0
click at [0, 12] on html "Gamle Leirdals vei 12 Kategori Alle 99+ Google 1 Eiendommer 1 Gårdeiere 99+ Lei…" at bounding box center [784, 389] width 1568 height 779
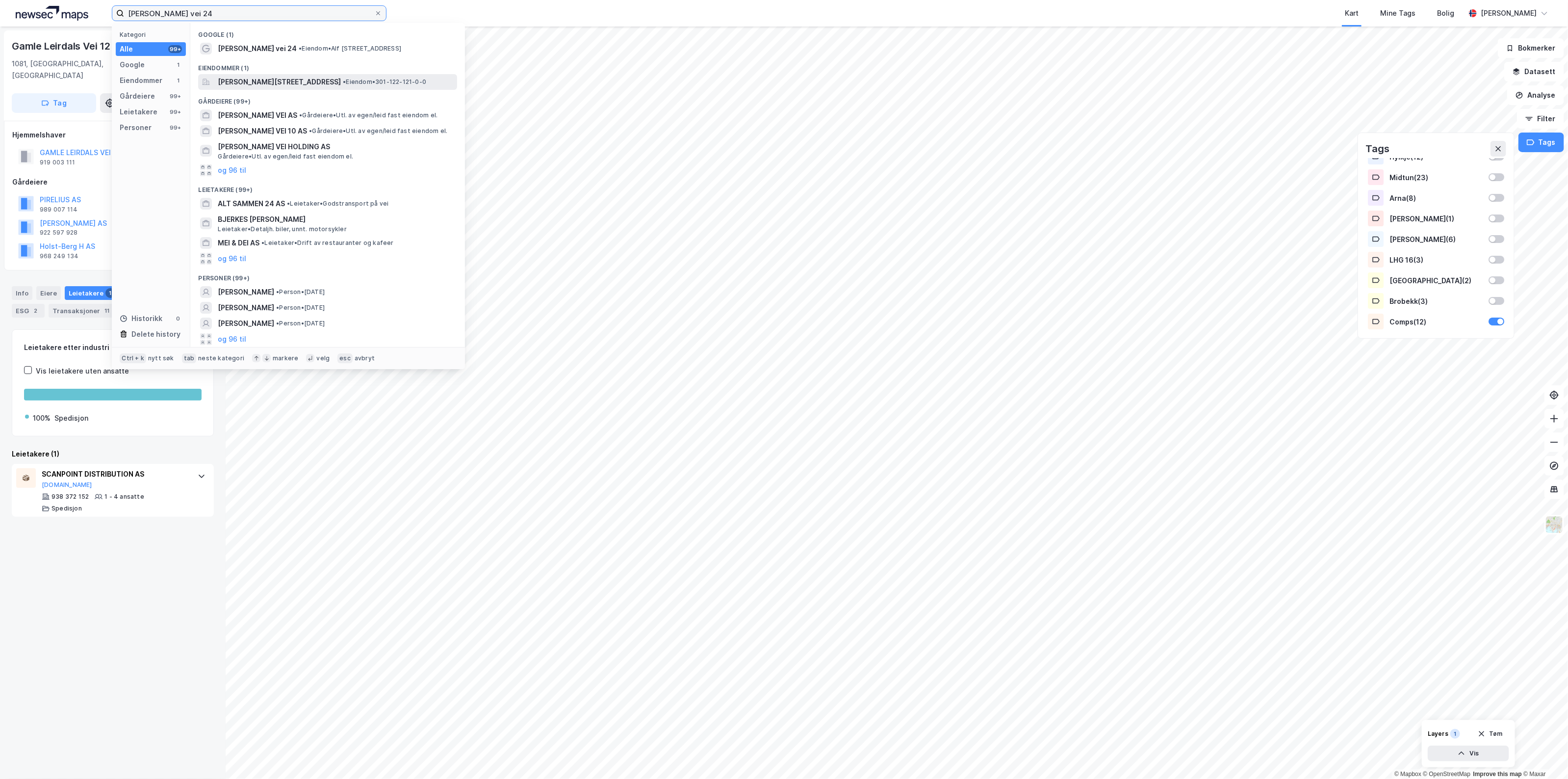
type input "[PERSON_NAME] vei 24"
click at [341, 77] on span "[PERSON_NAME][STREET_ADDRESS]" at bounding box center [279, 82] width 123 height 12
